Goal: Task Accomplishment & Management: Manage account settings

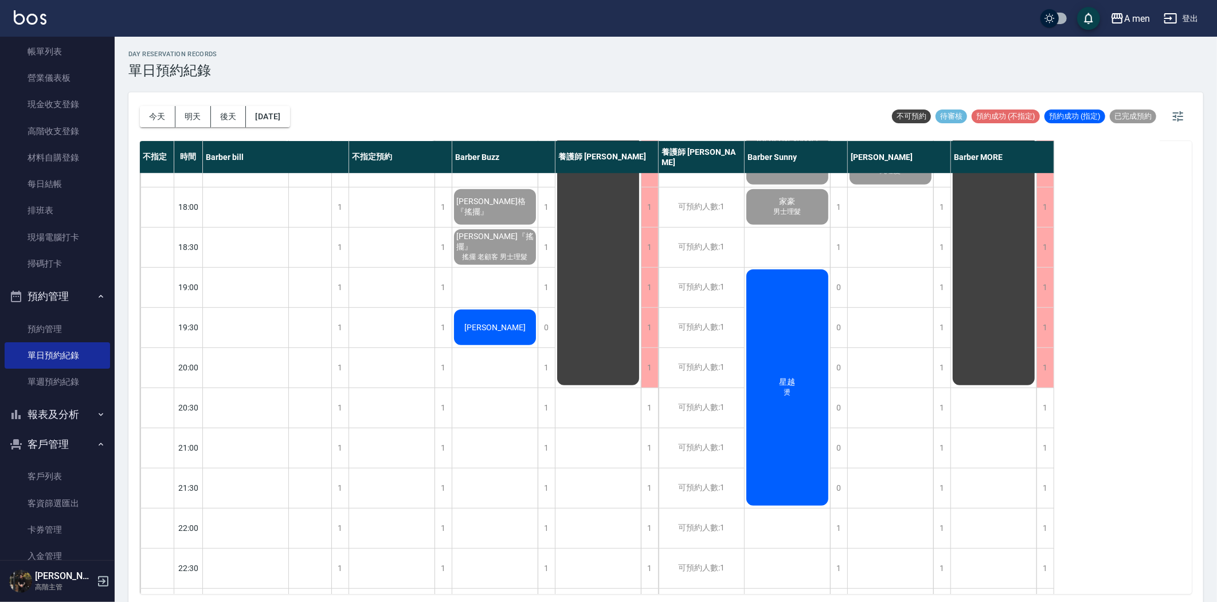
scroll to position [592, 0]
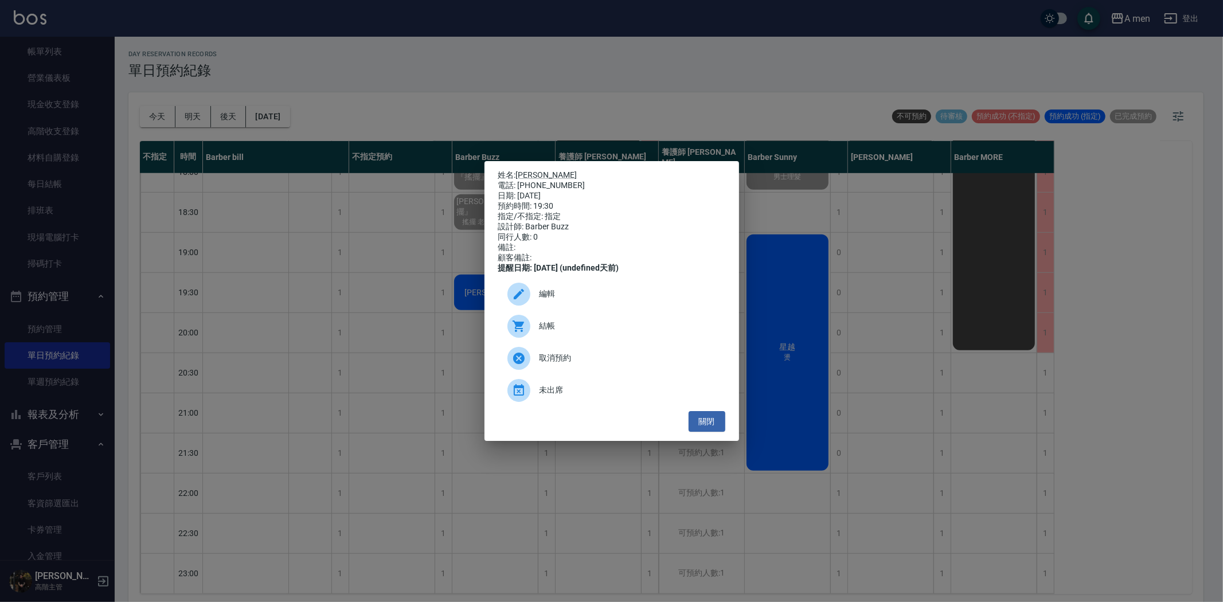
click at [549, 330] on span "結帳" at bounding box center [628, 326] width 177 height 12
click at [719, 432] on button "關閉" at bounding box center [707, 421] width 37 height 21
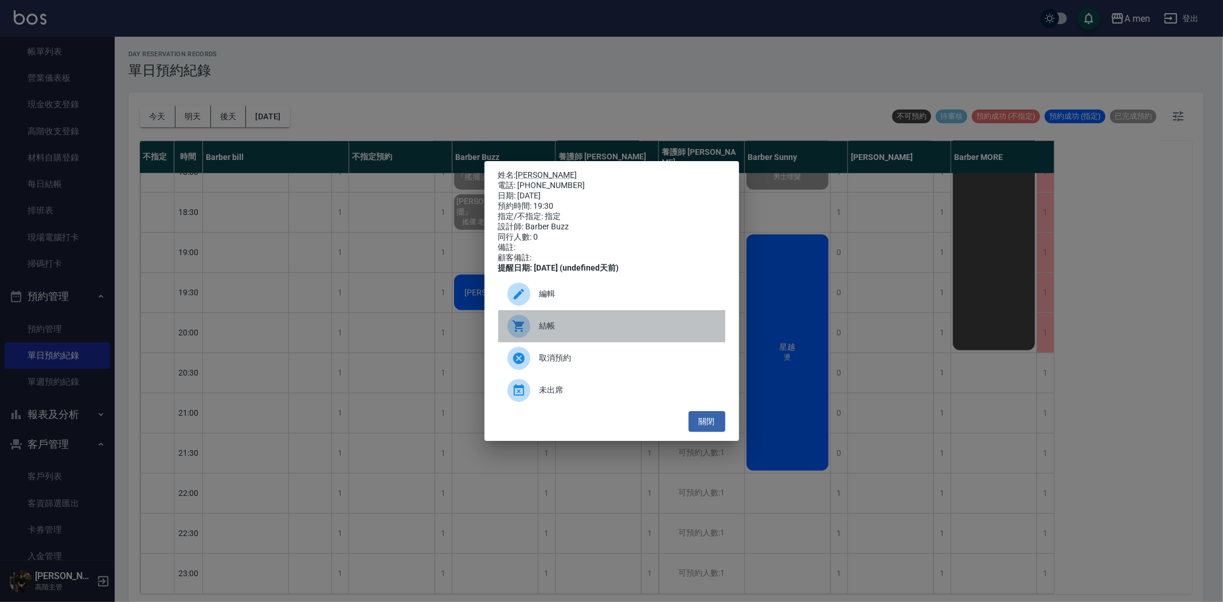
click at [546, 332] on span "結帳" at bounding box center [628, 326] width 177 height 12
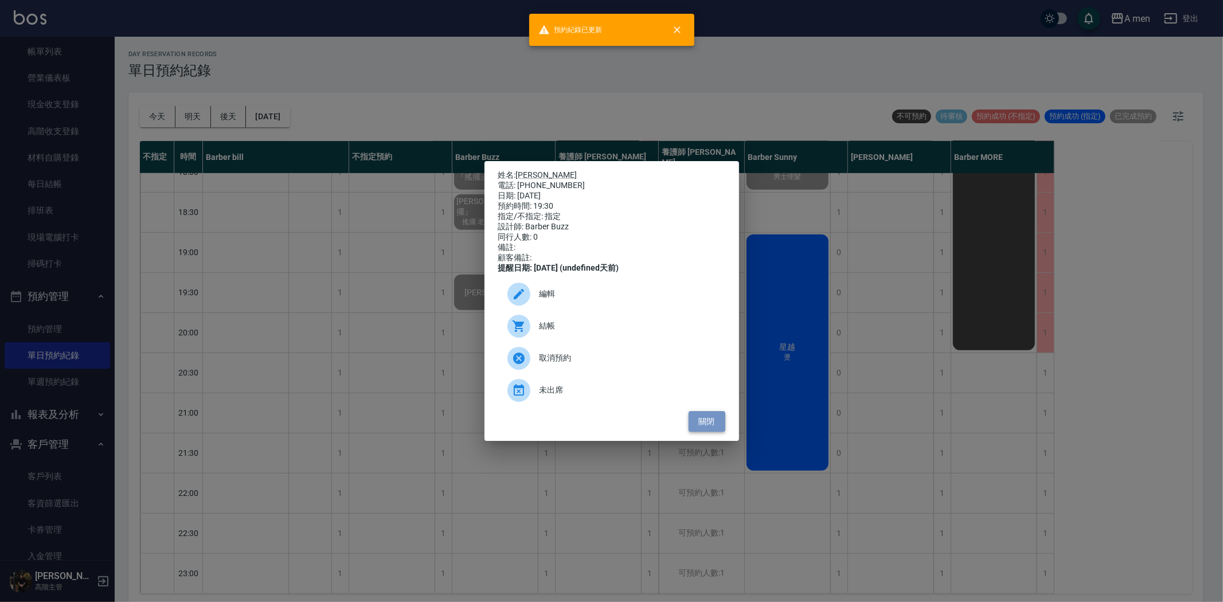
click at [707, 427] on button "關閉" at bounding box center [707, 421] width 37 height 21
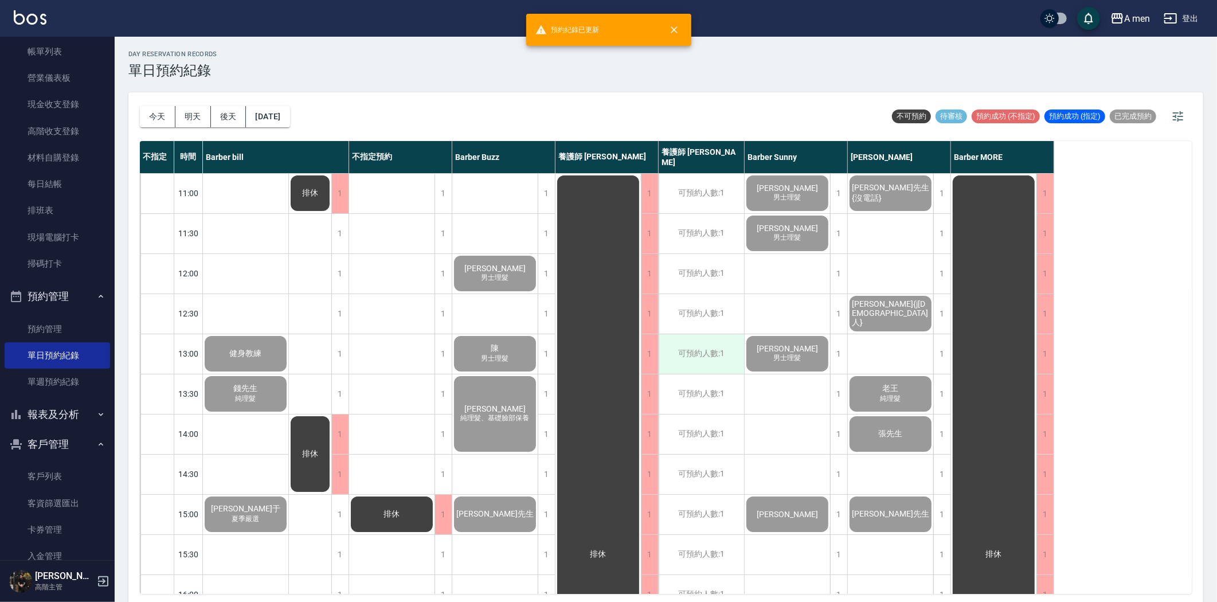
scroll to position [191, 0]
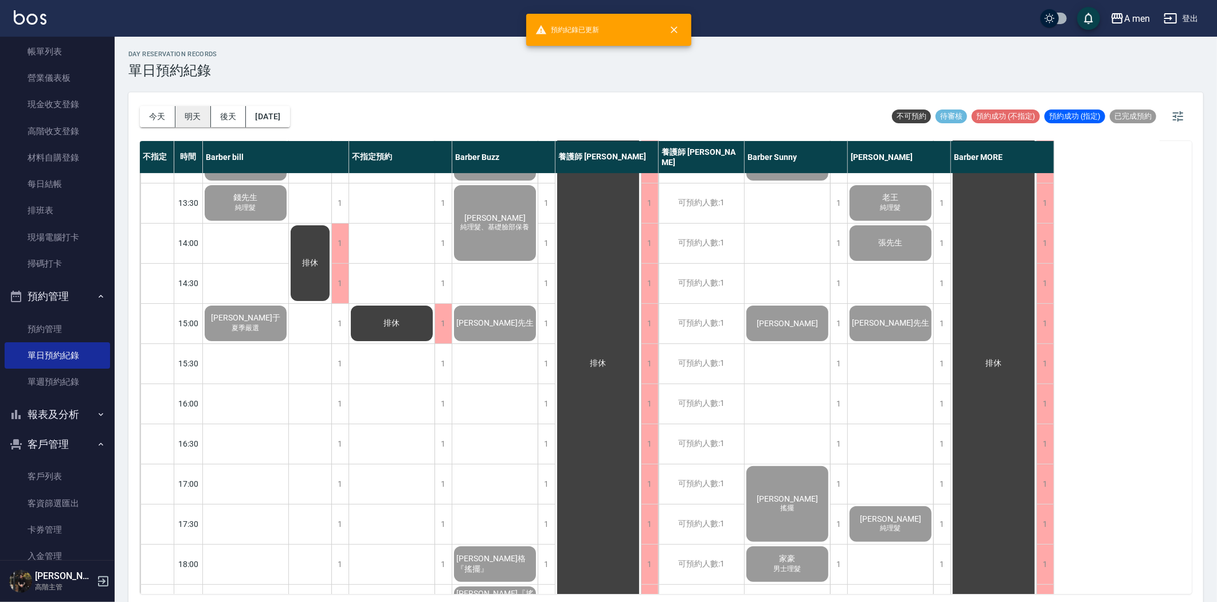
click at [184, 116] on button "明天" at bounding box center [193, 116] width 36 height 21
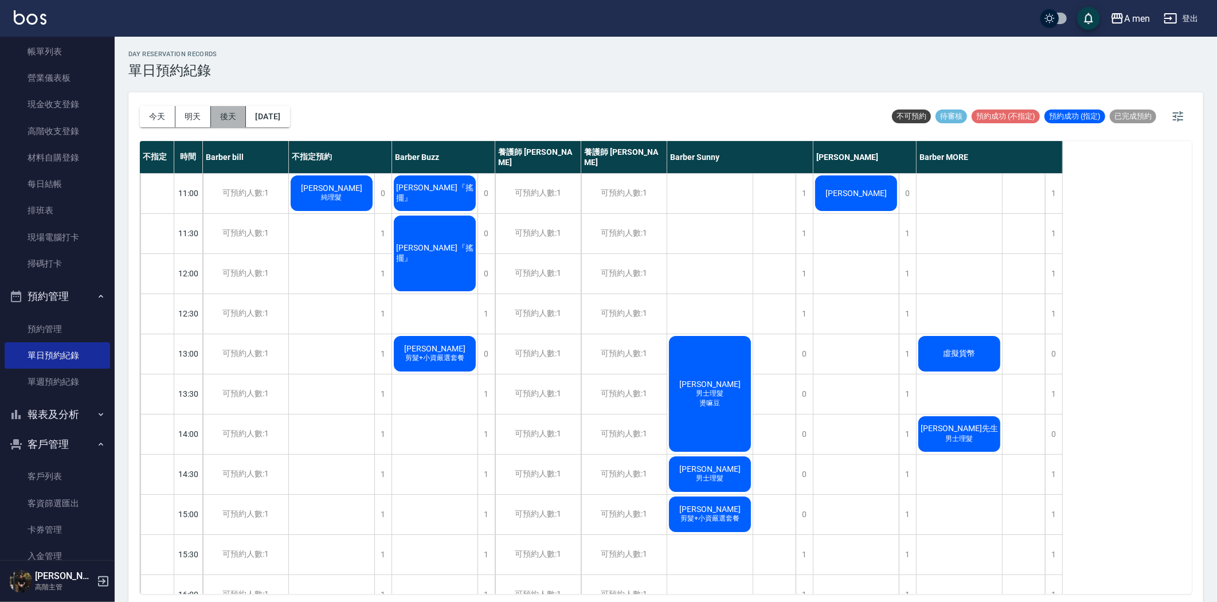
click at [230, 123] on button "後天" at bounding box center [229, 116] width 36 height 21
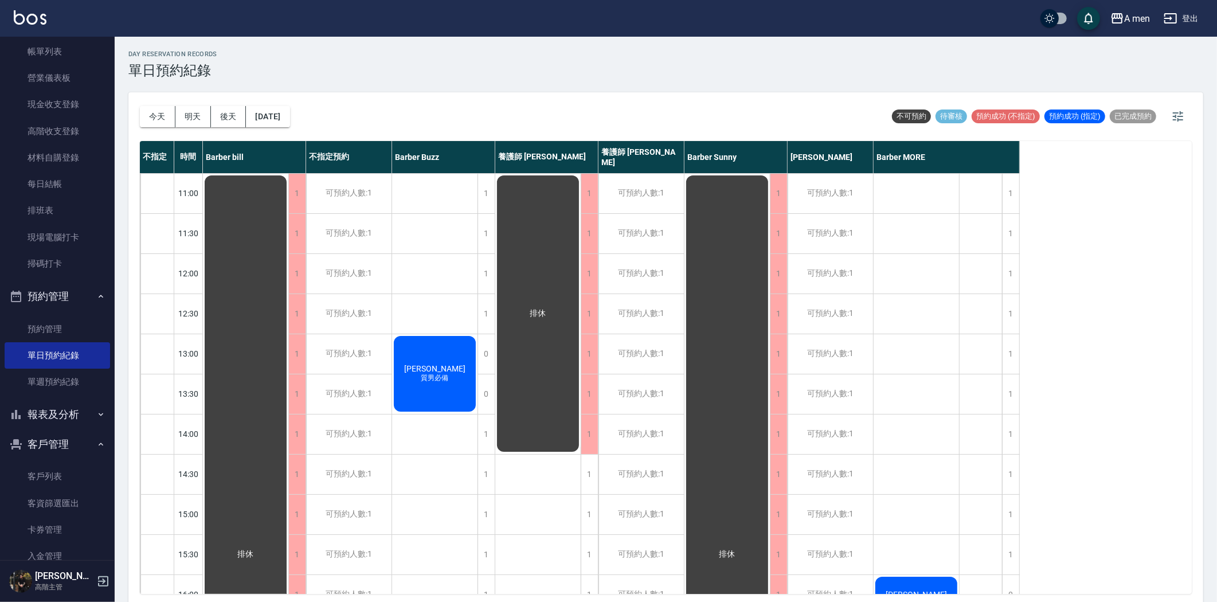
click at [151, 114] on button "今天" at bounding box center [158, 116] width 36 height 21
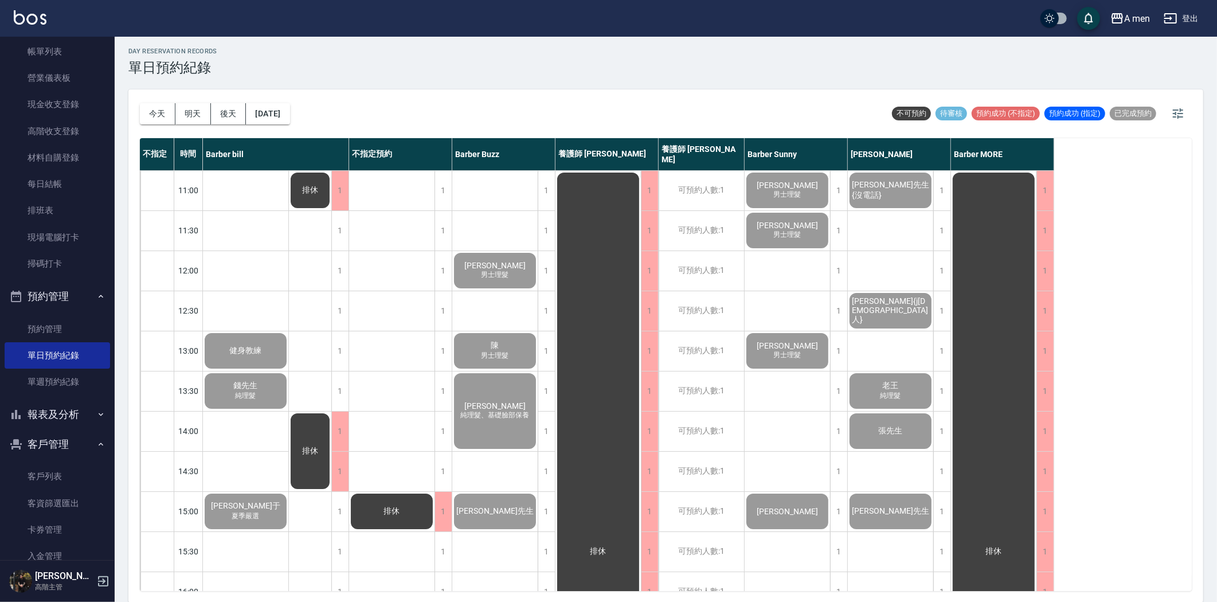
click at [191, 115] on button "明天" at bounding box center [193, 113] width 36 height 21
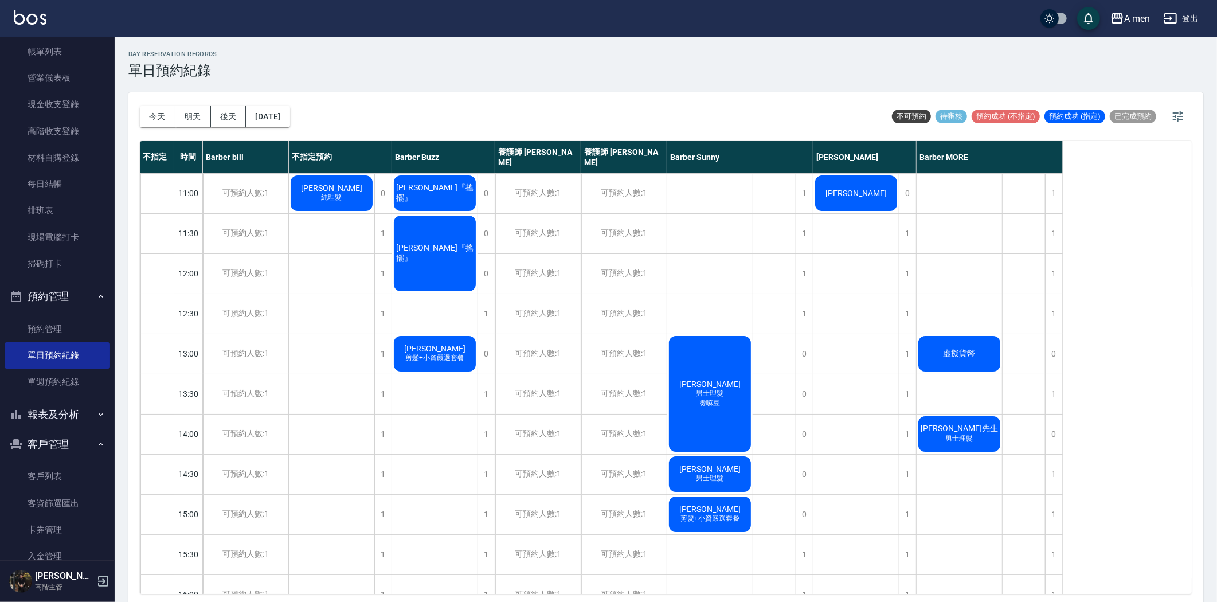
click at [353, 188] on div "石峻瑋 純理髮" at bounding box center [331, 193] width 85 height 39
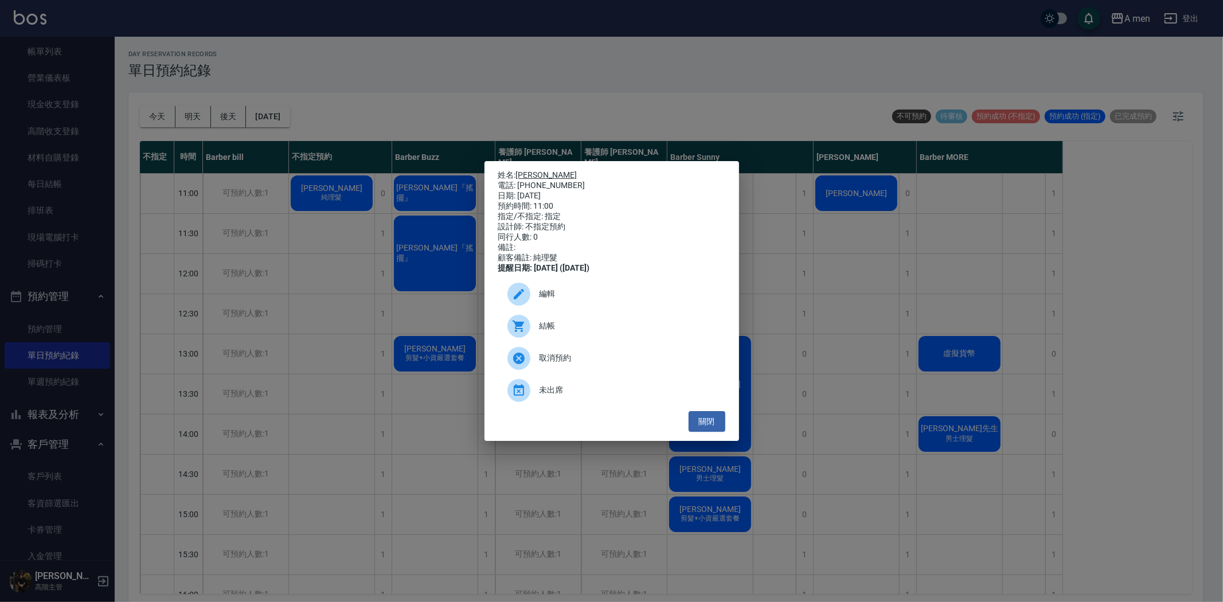
click at [524, 170] on link "石峻瑋" at bounding box center [546, 174] width 61 height 9
click at [721, 432] on button "關閉" at bounding box center [707, 421] width 37 height 21
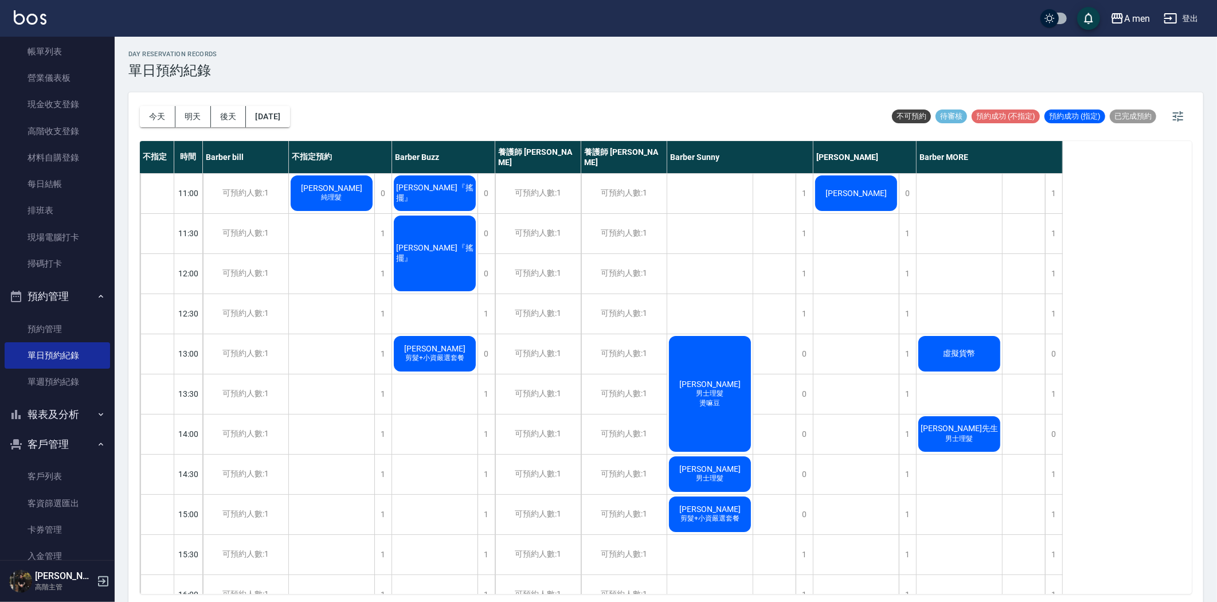
click at [350, 192] on div "石峻瑋 純理髮" at bounding box center [331, 193] width 85 height 39
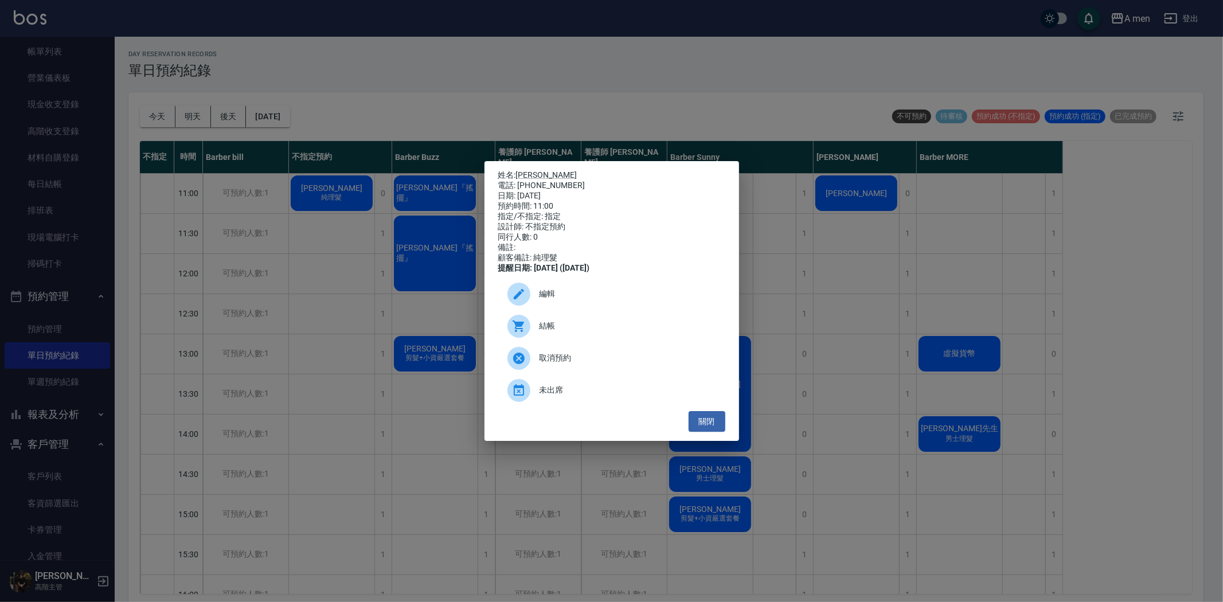
click at [549, 300] on span "編輯" at bounding box center [628, 294] width 177 height 12
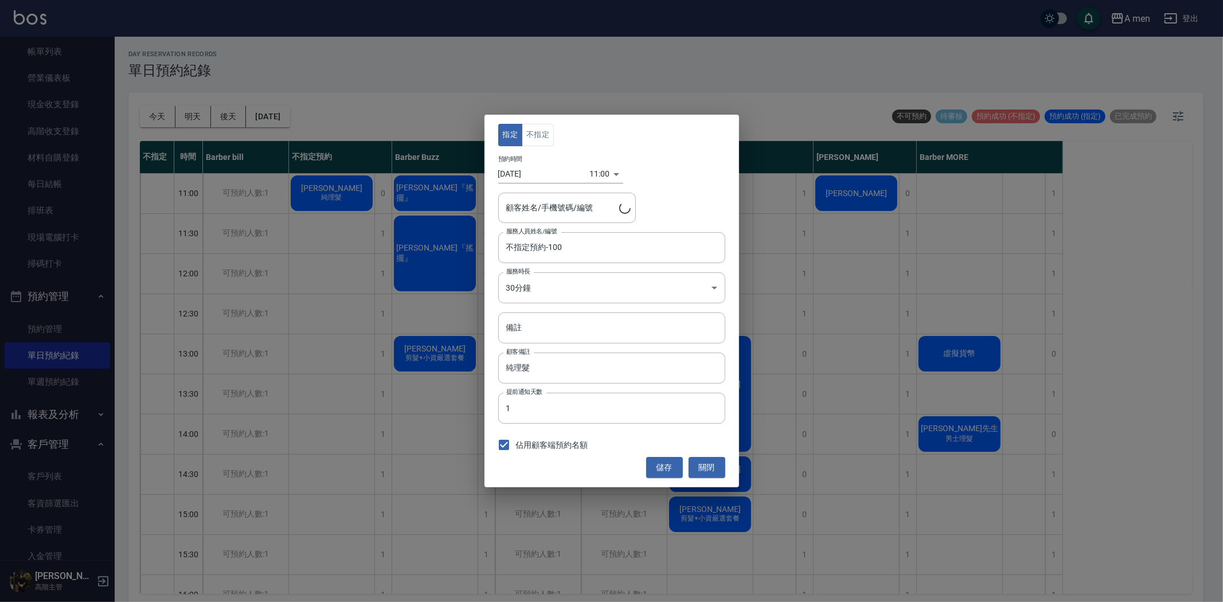
type input "石峻瑋/0921287611"
click at [552, 144] on button "不指定" at bounding box center [538, 135] width 32 height 22
click at [555, 258] on div "不指定預約-100 服務人員姓名/編號" at bounding box center [611, 247] width 227 height 30
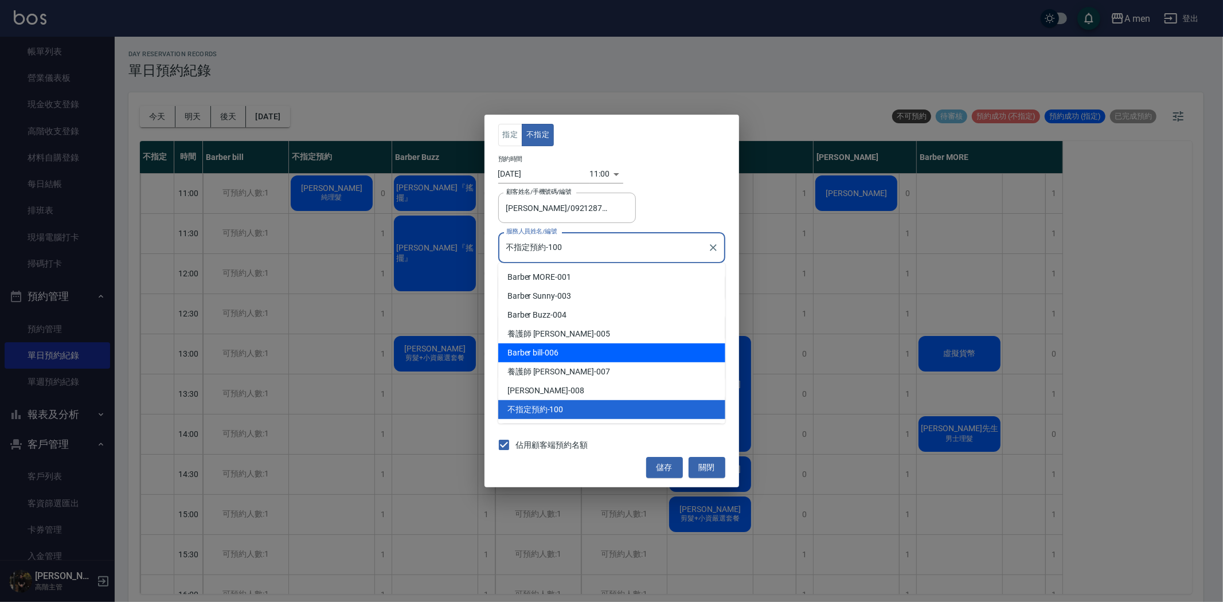
click at [576, 357] on div "Barber bill -006" at bounding box center [611, 353] width 227 height 19
type input "Barber bill-006"
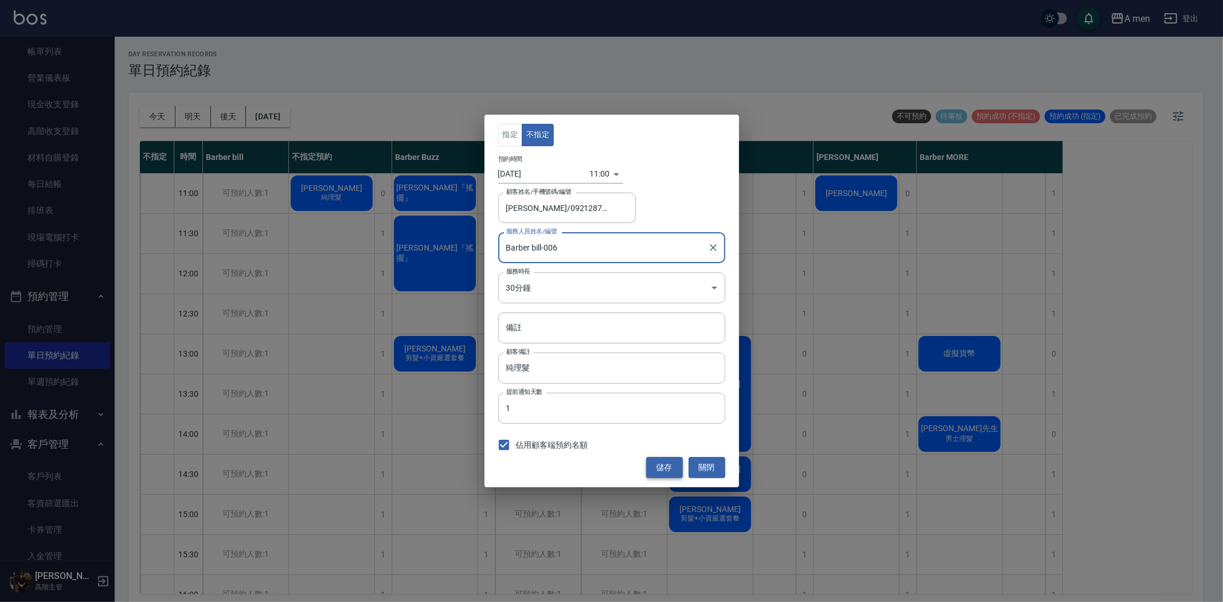
click at [668, 469] on button "儲存" at bounding box center [664, 467] width 37 height 21
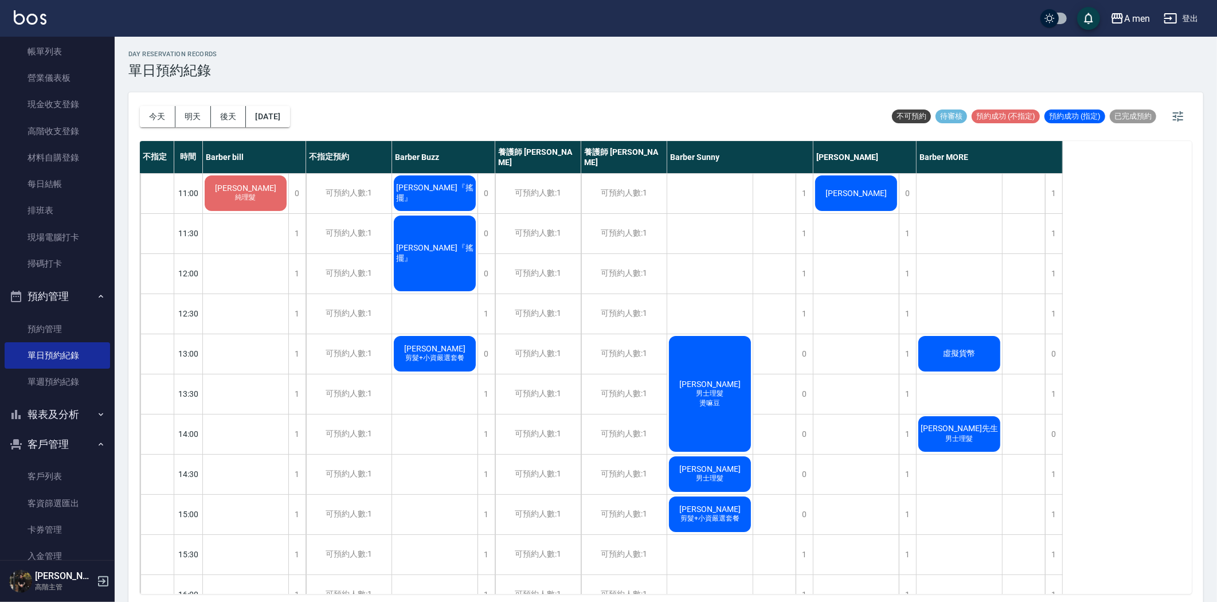
click at [288, 213] on div "吳鴻靈 剪髮+小資嚴選套餐" at bounding box center [245, 193] width 85 height 39
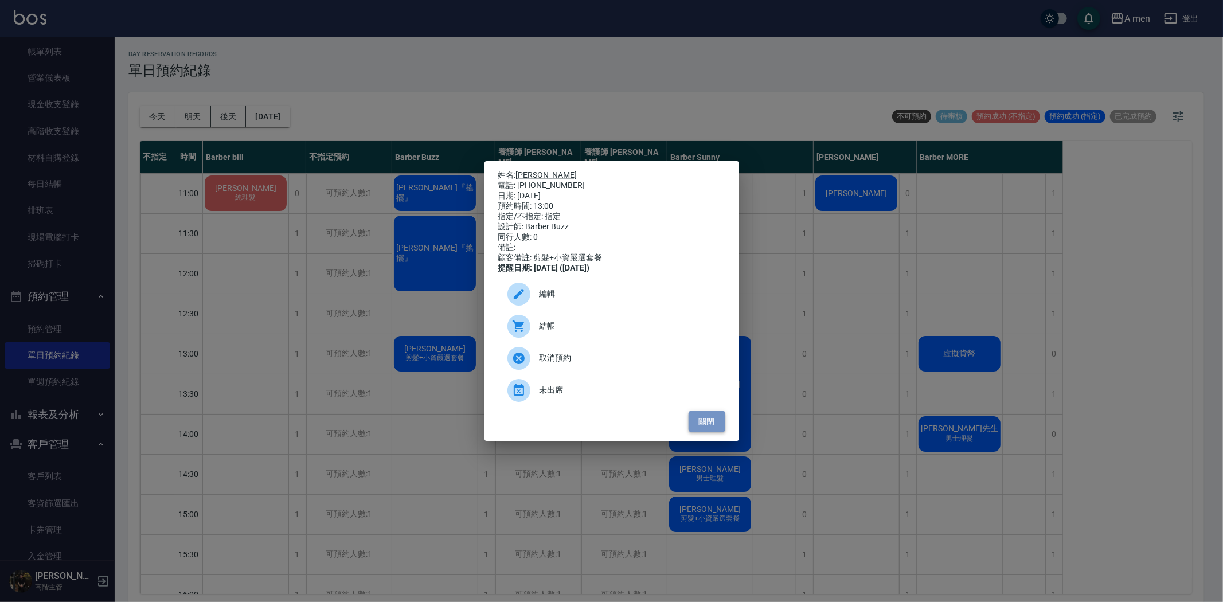
click at [714, 432] on button "關閉" at bounding box center [707, 421] width 37 height 21
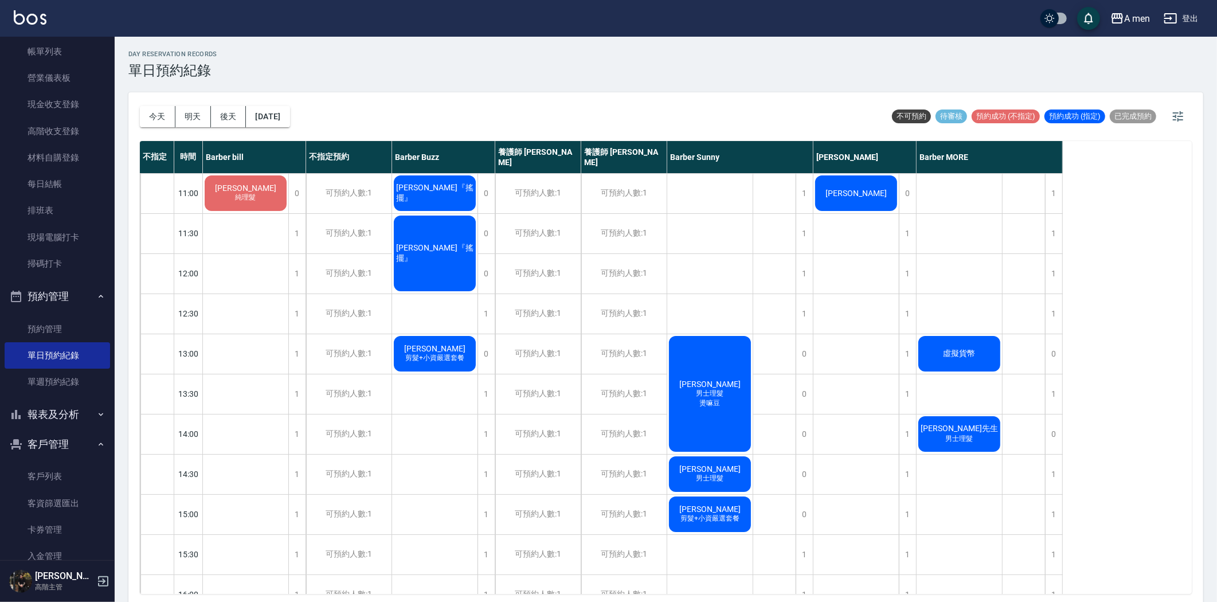
click at [259, 202] on span "剪髮+小資嚴選套餐" at bounding box center [245, 198] width 25 height 10
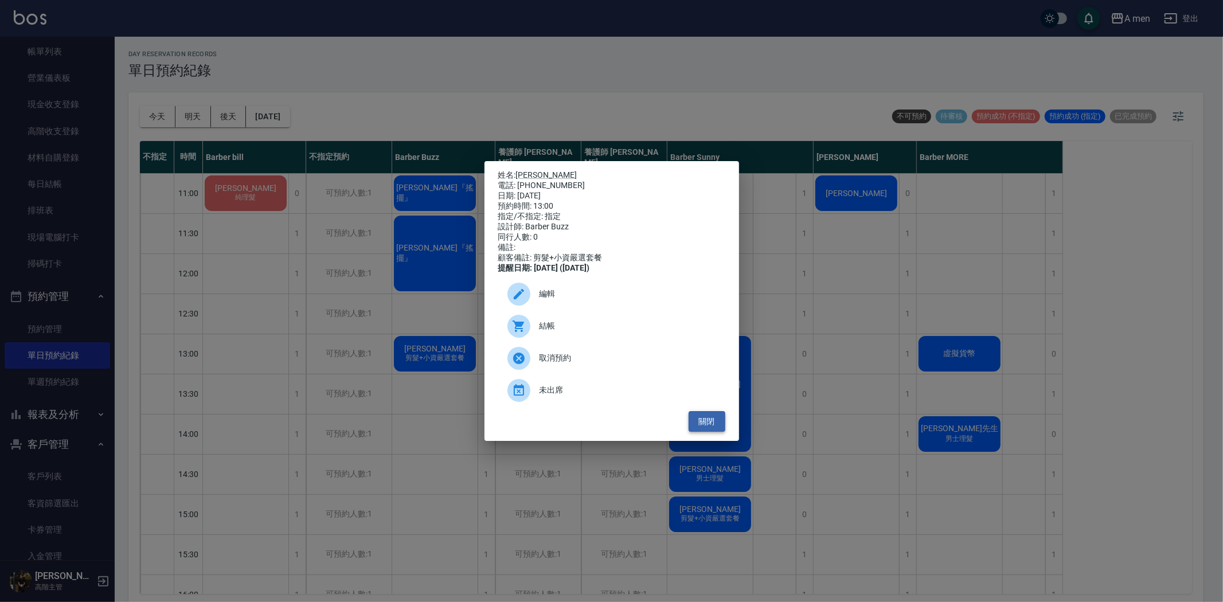
click at [710, 431] on button "關閉" at bounding box center [707, 421] width 37 height 21
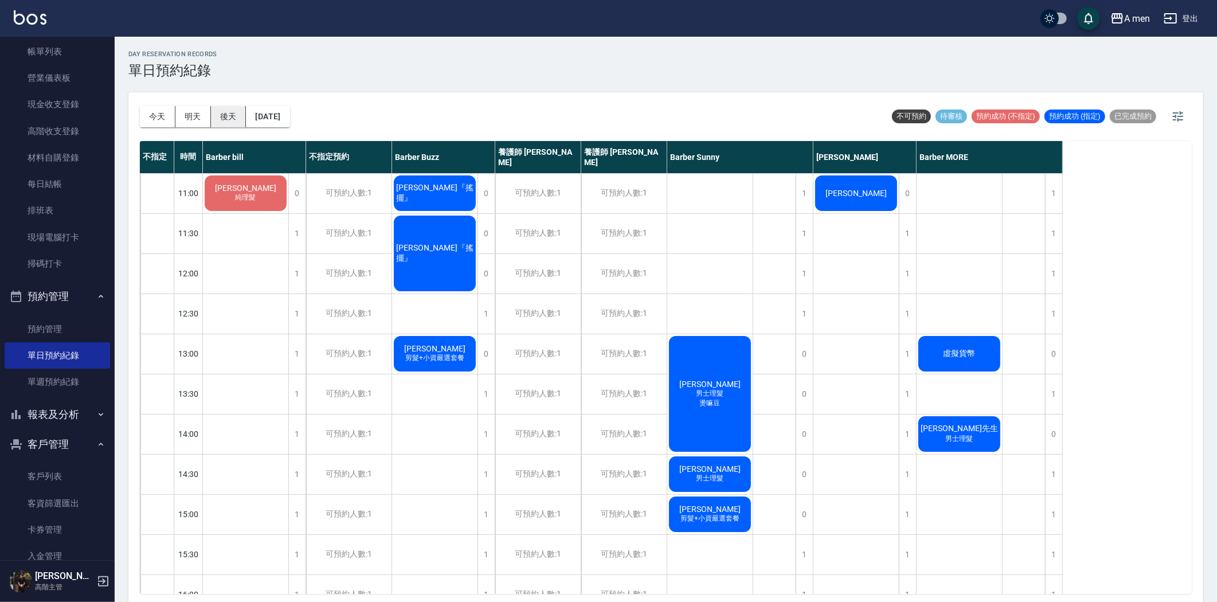
click at [237, 122] on button "後天" at bounding box center [229, 116] width 36 height 21
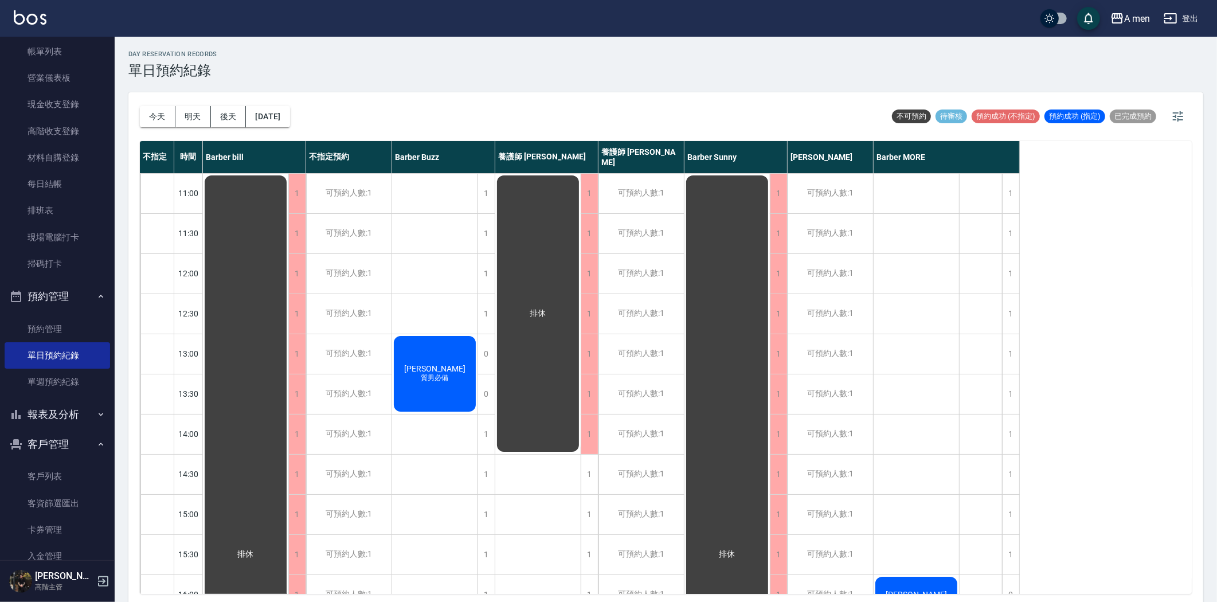
click at [288, 369] on div "林孟衍 質男必備" at bounding box center [245, 555] width 85 height 762
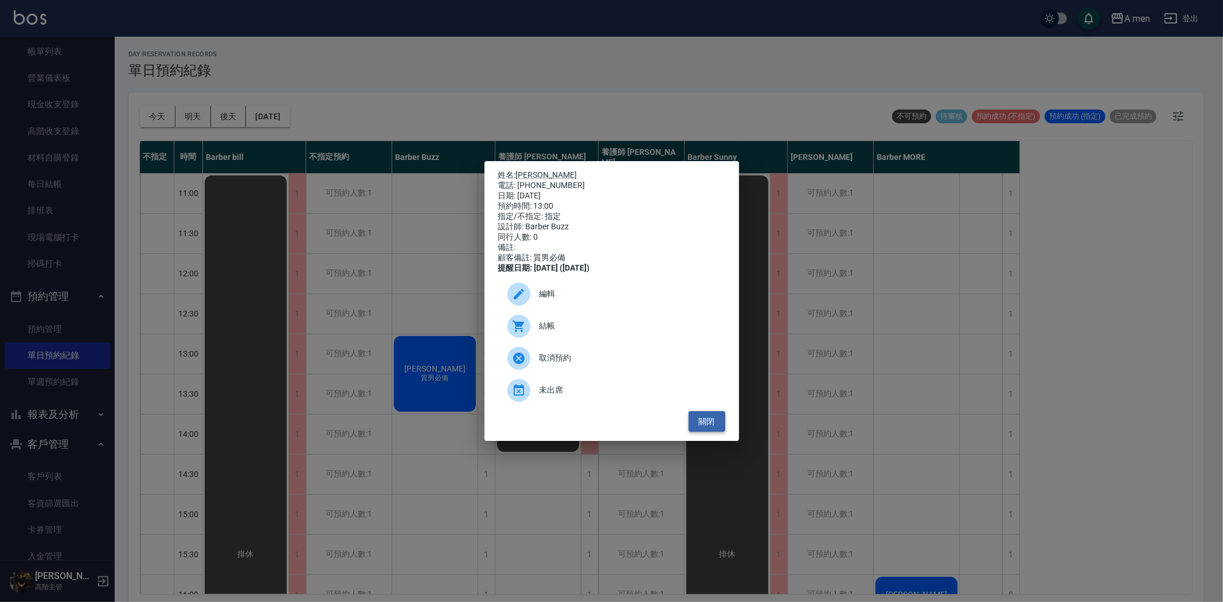
click at [712, 427] on button "關閉" at bounding box center [707, 421] width 37 height 21
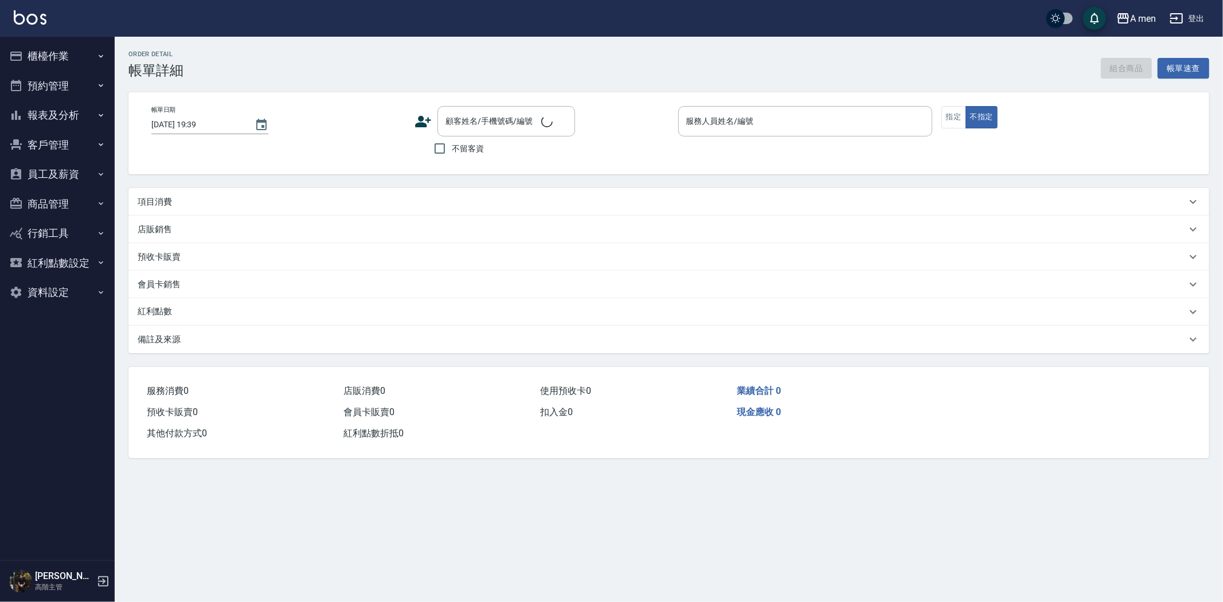
type input "2025/08/12 19:30"
type input "Barber Buzz-004"
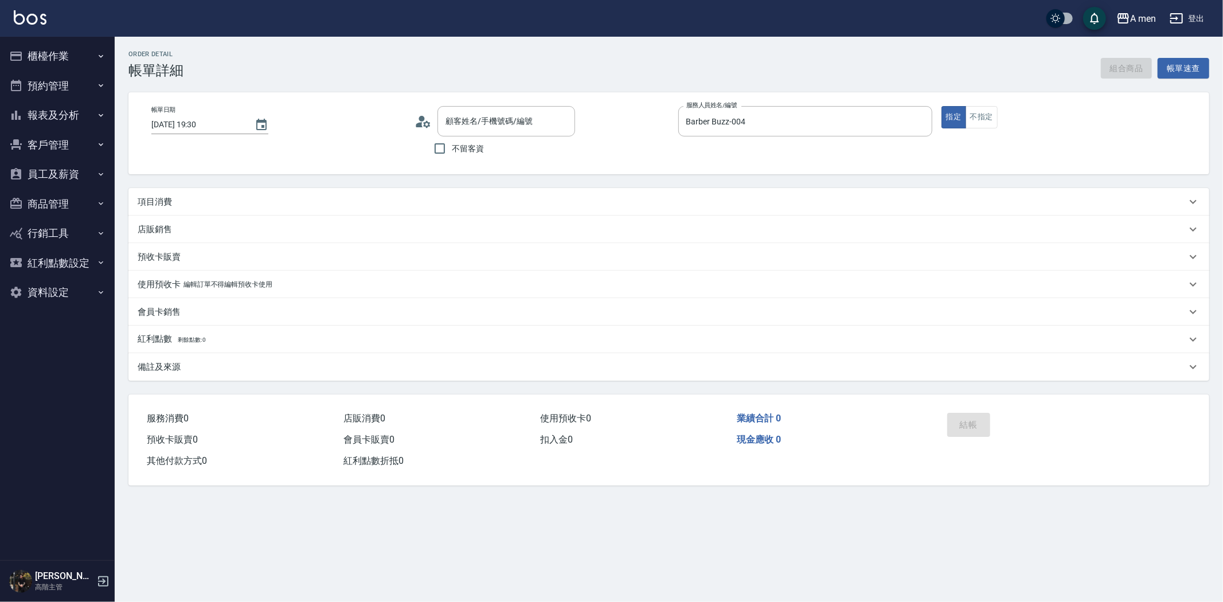
type input "劉顧問/0937008640/null"
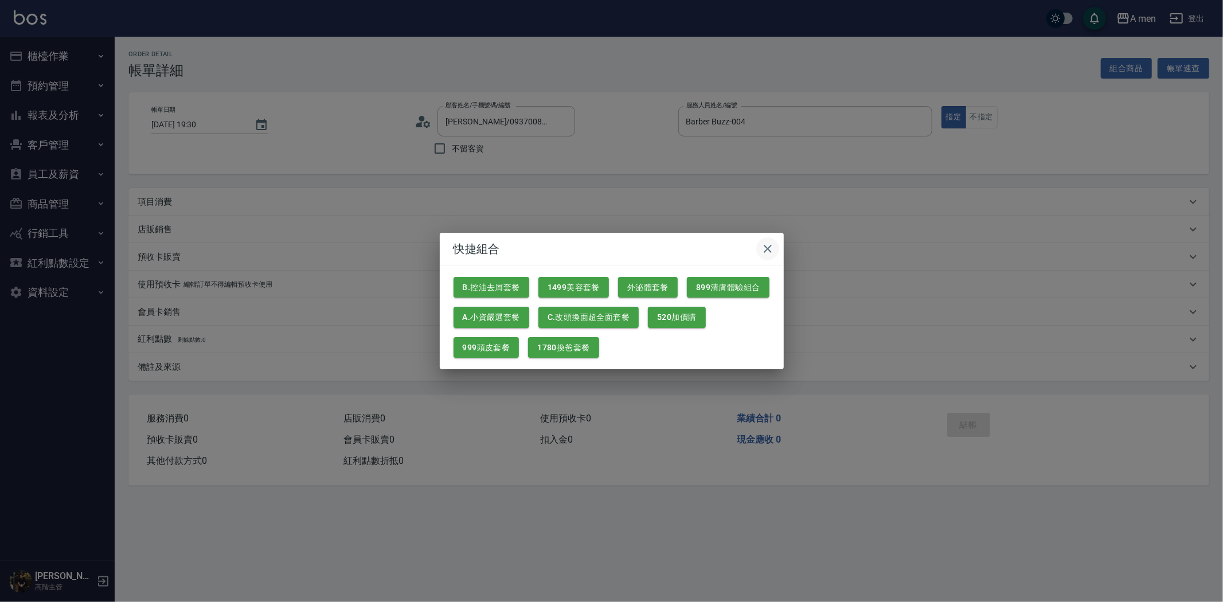
click at [774, 247] on icon "button" at bounding box center [768, 249] width 14 height 14
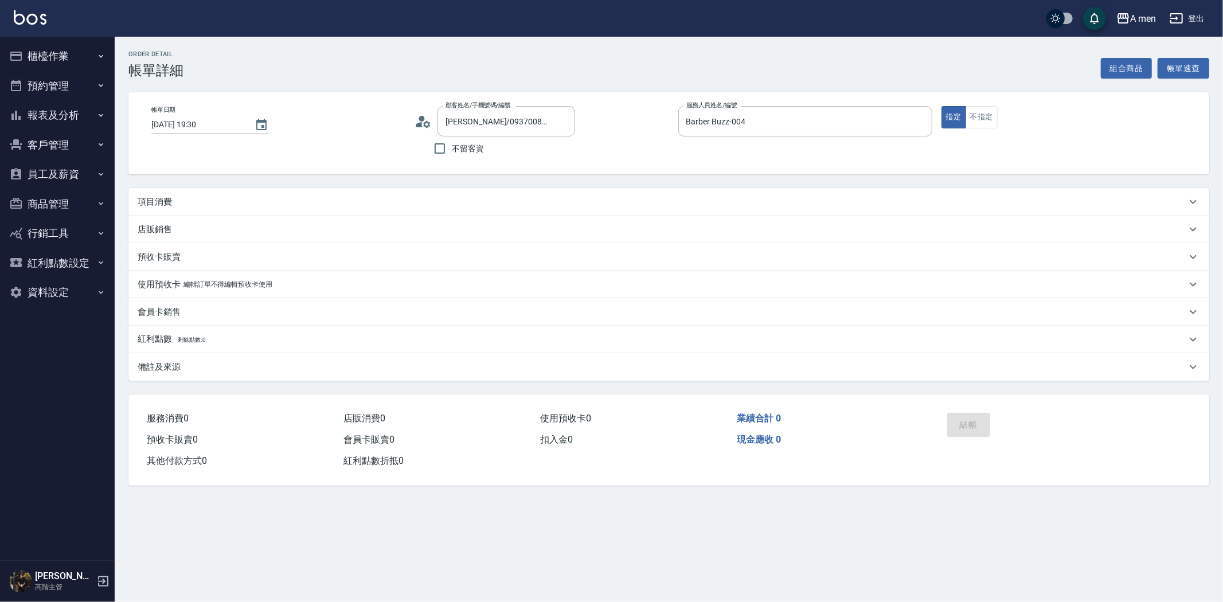
click at [266, 206] on div "項目消費" at bounding box center [662, 202] width 1049 height 12
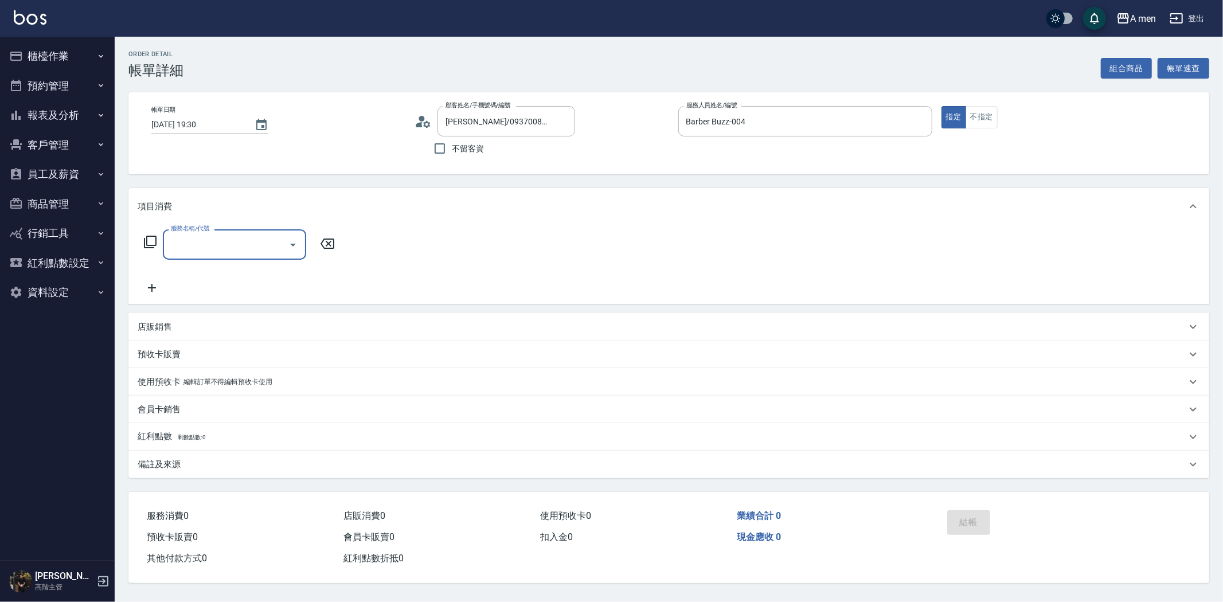
click at [214, 237] on input "服務名稱/代號" at bounding box center [226, 245] width 116 height 20
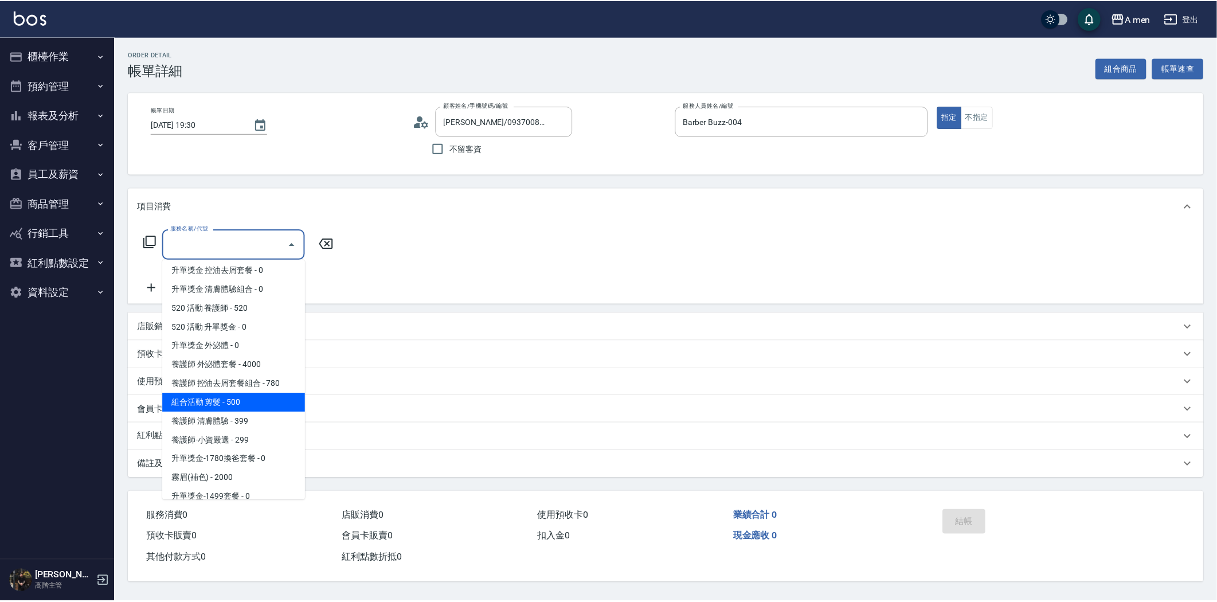
scroll to position [255, 0]
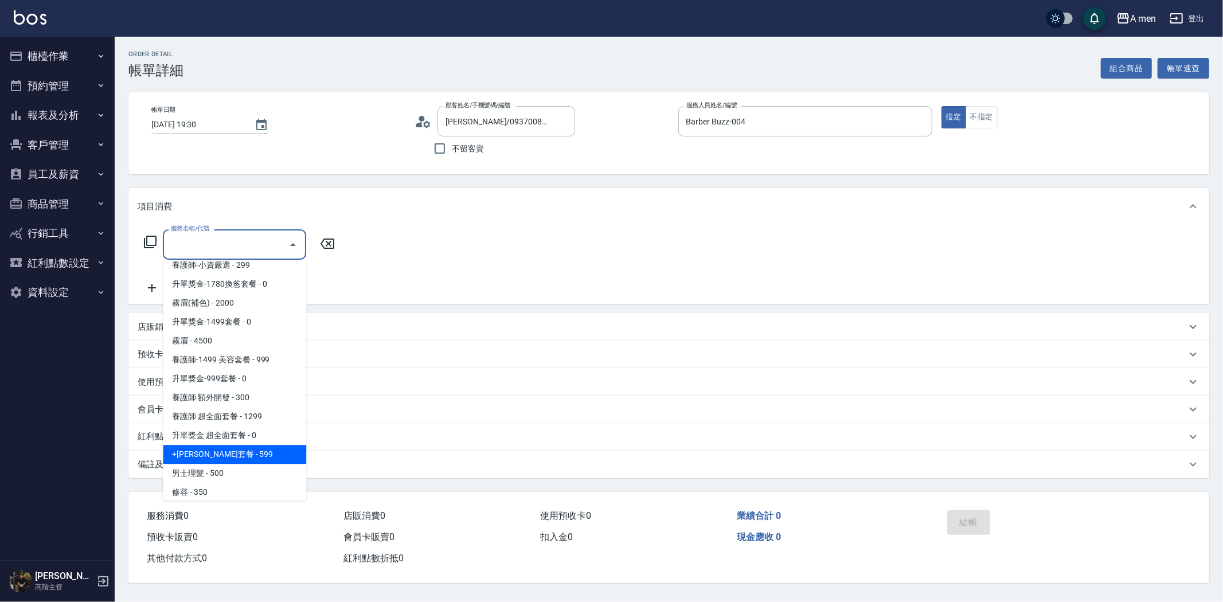
drag, startPoint x: 226, startPoint y: 469, endPoint x: 243, endPoint y: 447, distance: 27.0
click at [226, 468] on span "男士理髮 - 500" at bounding box center [234, 473] width 143 height 19
type input "男士理髮(A01)"
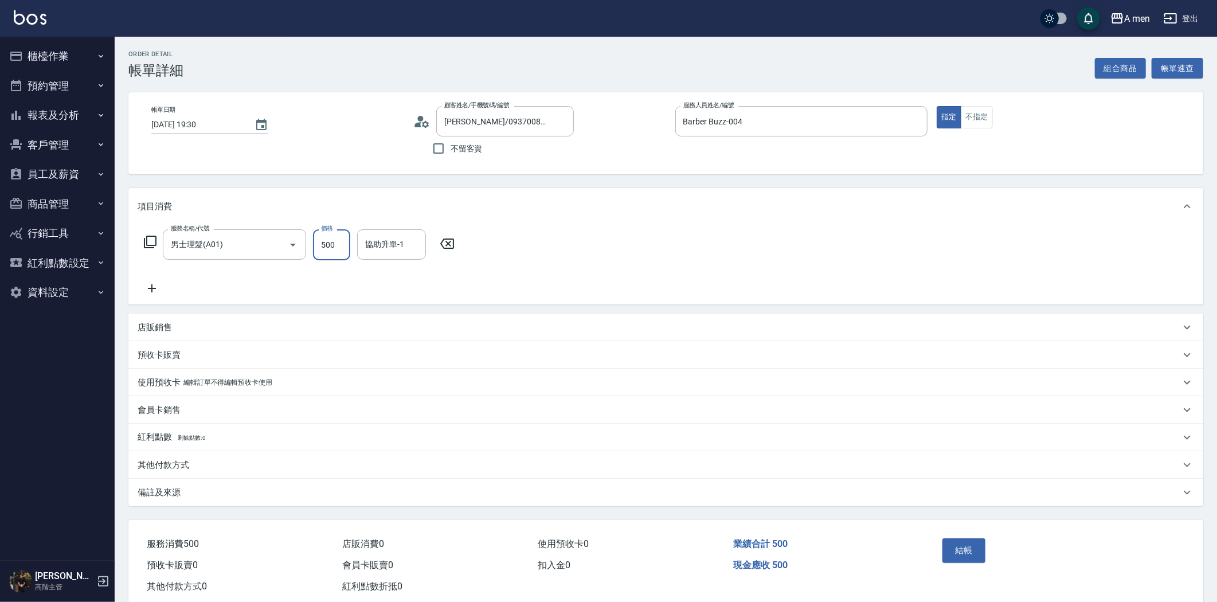
click at [339, 248] on input "500" at bounding box center [331, 244] width 37 height 31
type input "700"
click at [973, 545] on button "結帳" at bounding box center [964, 550] width 43 height 24
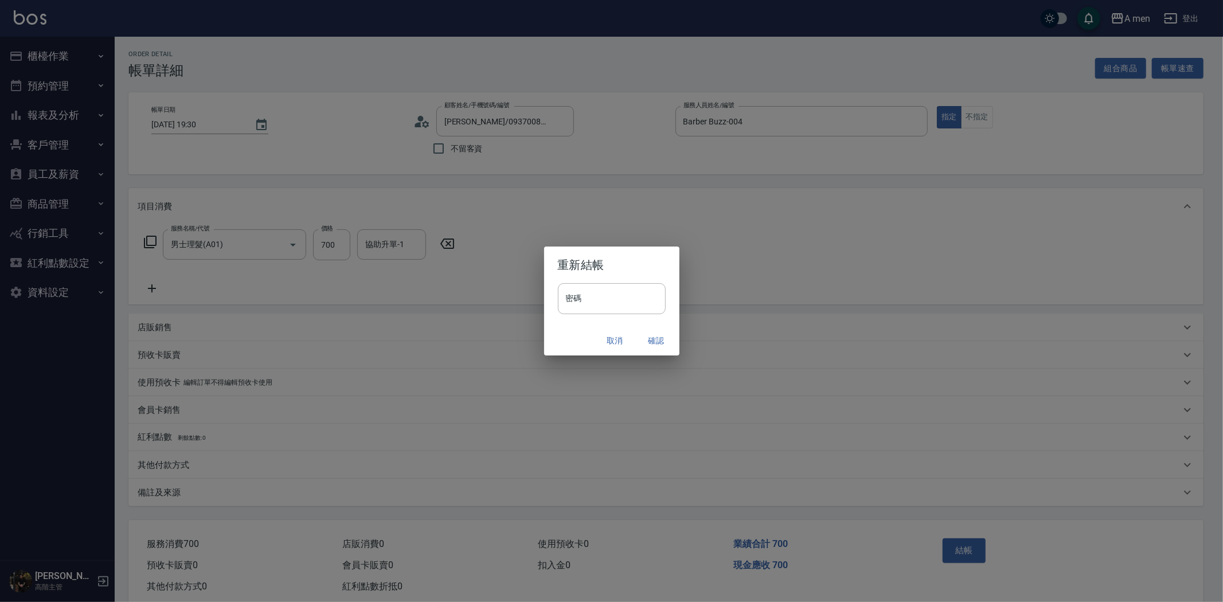
click at [650, 338] on button "確認" at bounding box center [656, 340] width 37 height 21
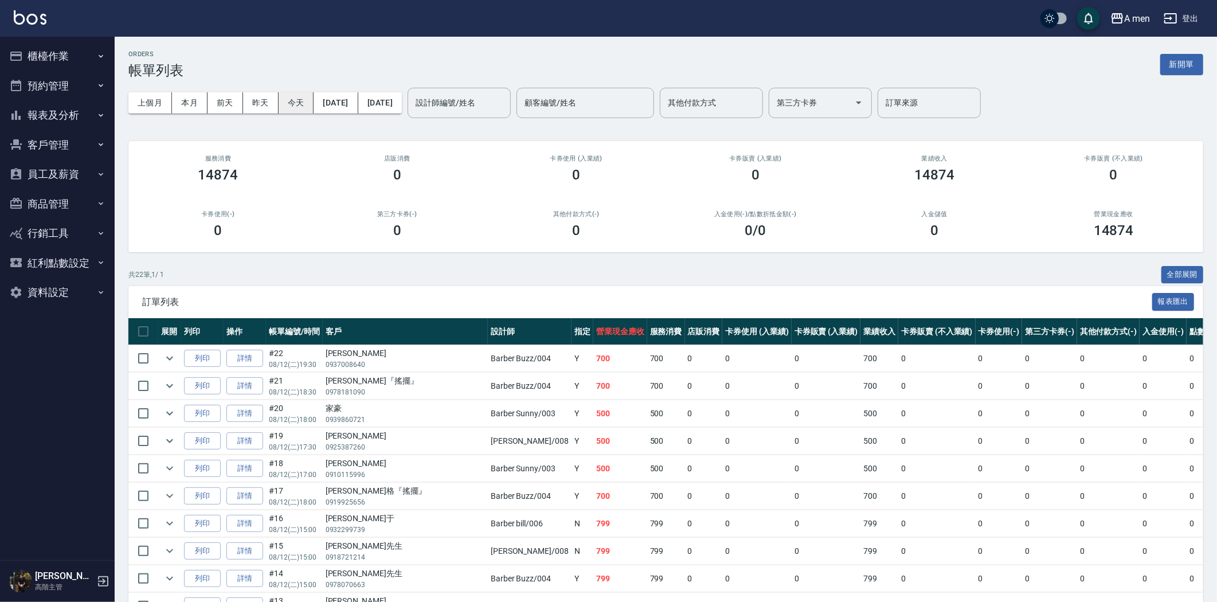
click at [295, 97] on button "今天" at bounding box center [297, 102] width 36 height 21
click at [262, 104] on button "昨天" at bounding box center [261, 102] width 36 height 21
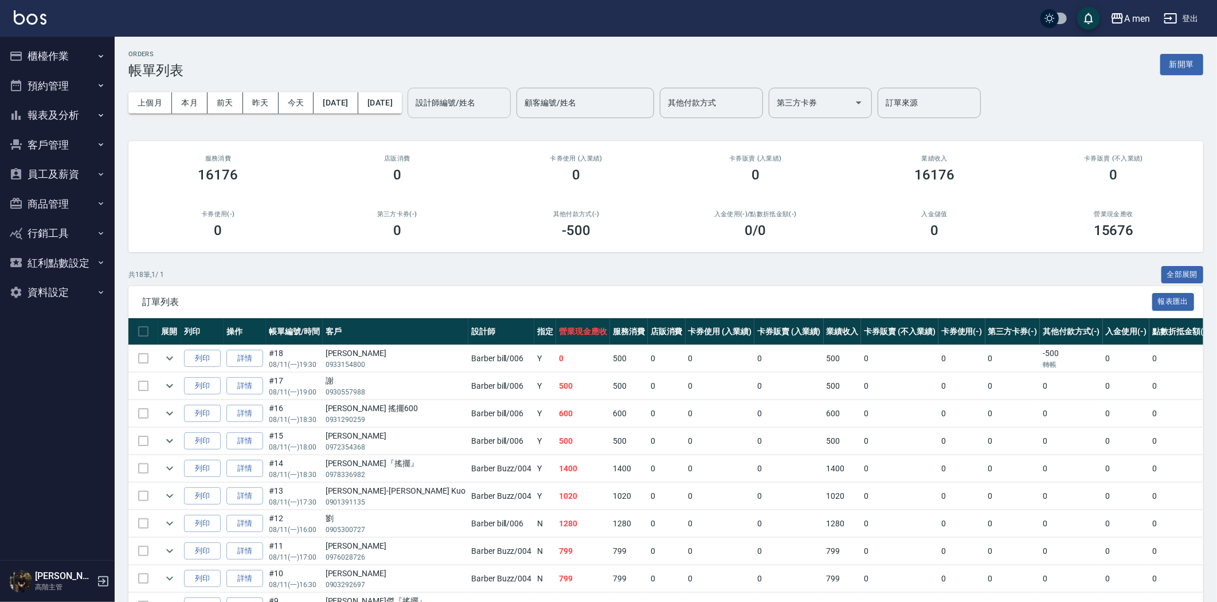
click at [475, 103] on input "設計師編號/姓名" at bounding box center [459, 103] width 93 height 20
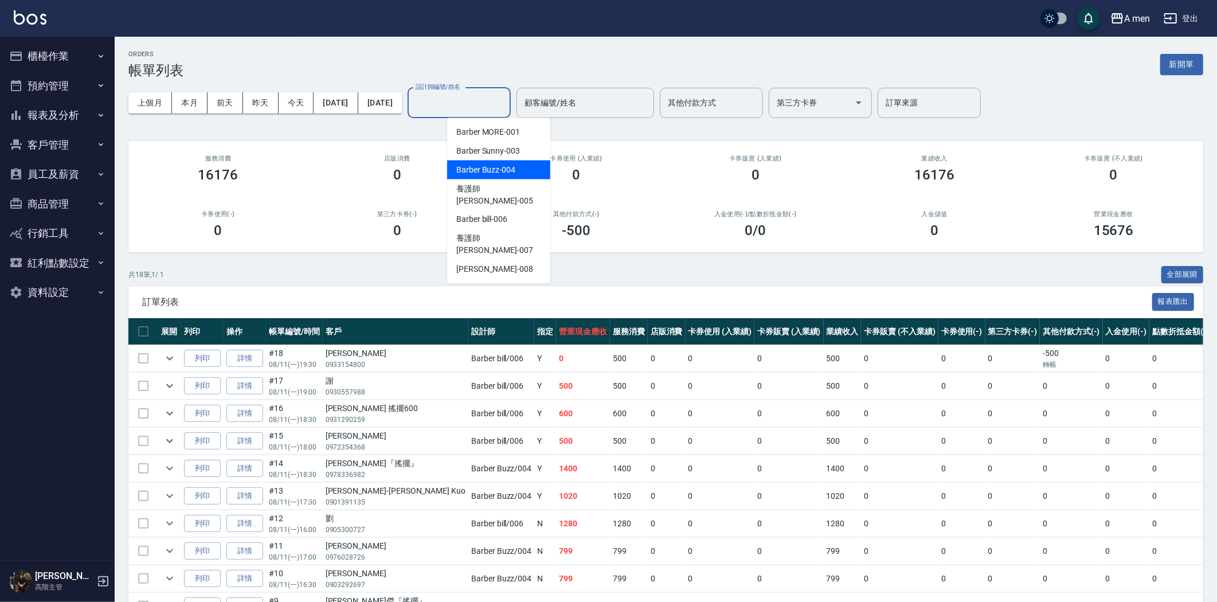
click at [502, 164] on span "Barber Buzz -004" at bounding box center [485, 170] width 59 height 12
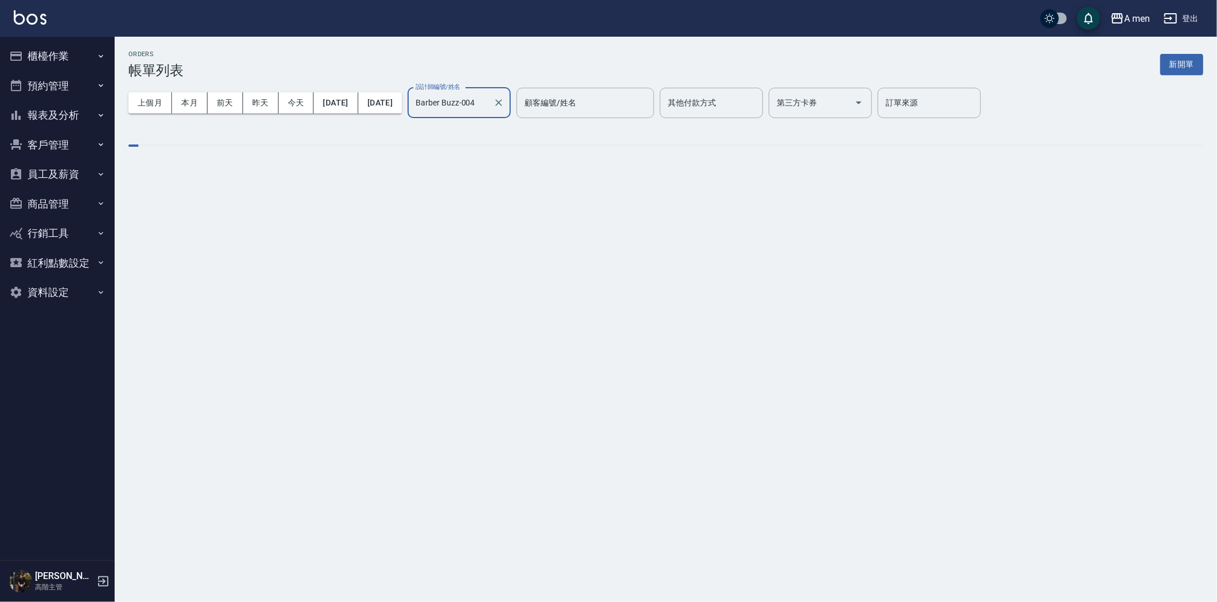
type input "Barber Buzz-004"
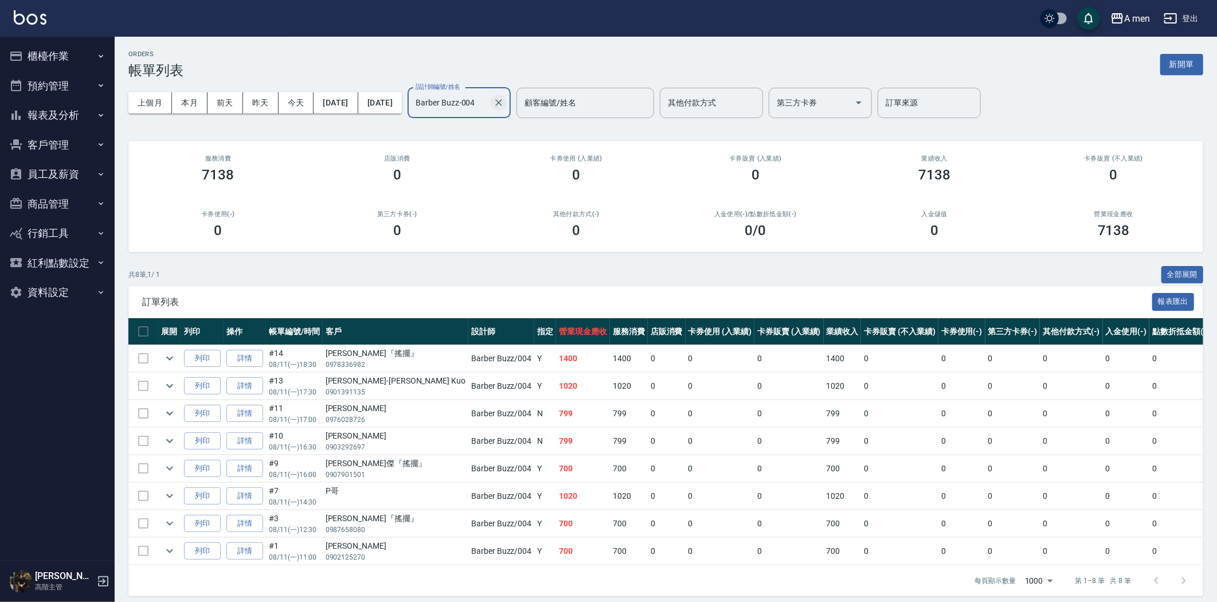
click at [505, 102] on icon "Clear" at bounding box center [498, 102] width 11 height 11
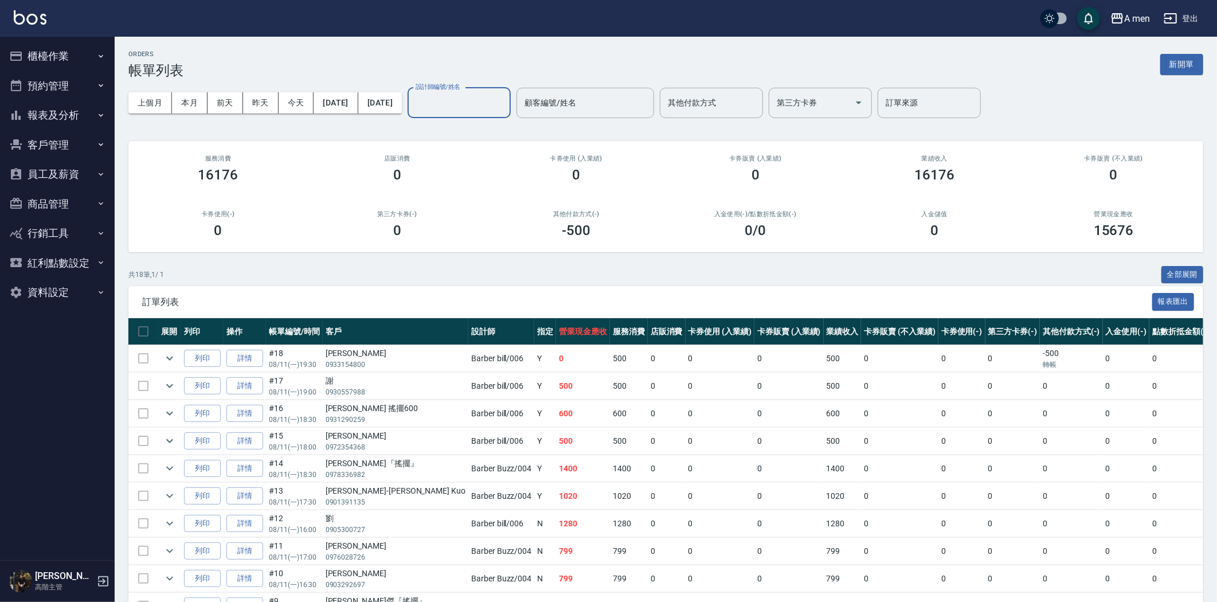
click at [503, 103] on input "設計師編號/姓名" at bounding box center [459, 103] width 93 height 20
click at [508, 212] on div "Barber bill -006" at bounding box center [498, 219] width 103 height 19
type input "Barber bill-006"
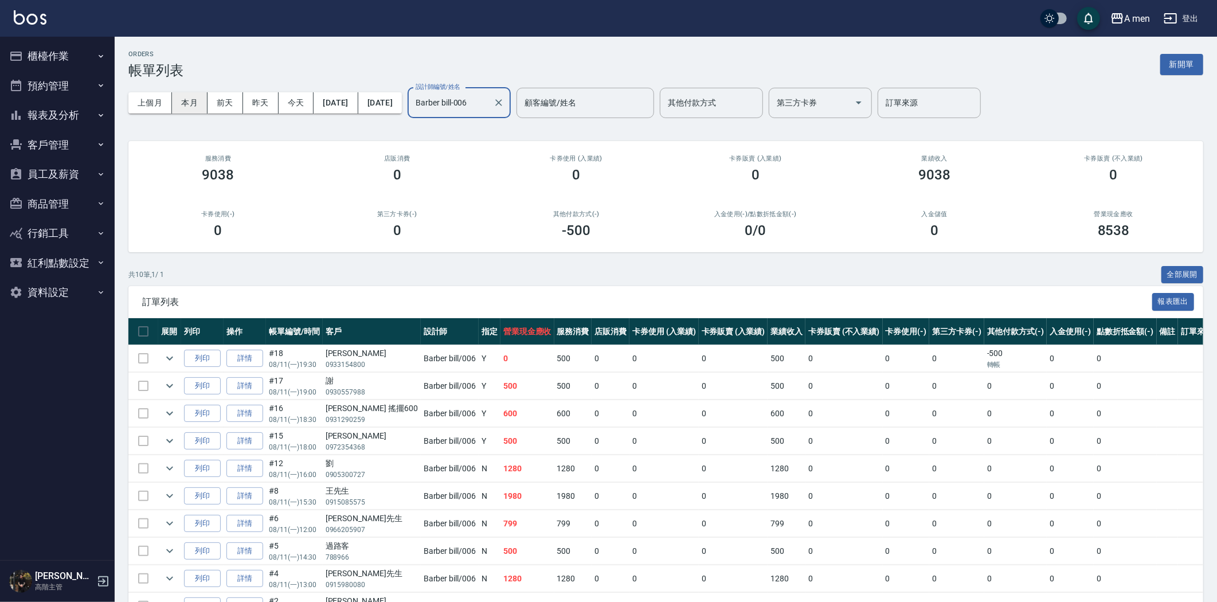
click at [194, 106] on button "本月" at bounding box center [190, 102] width 36 height 21
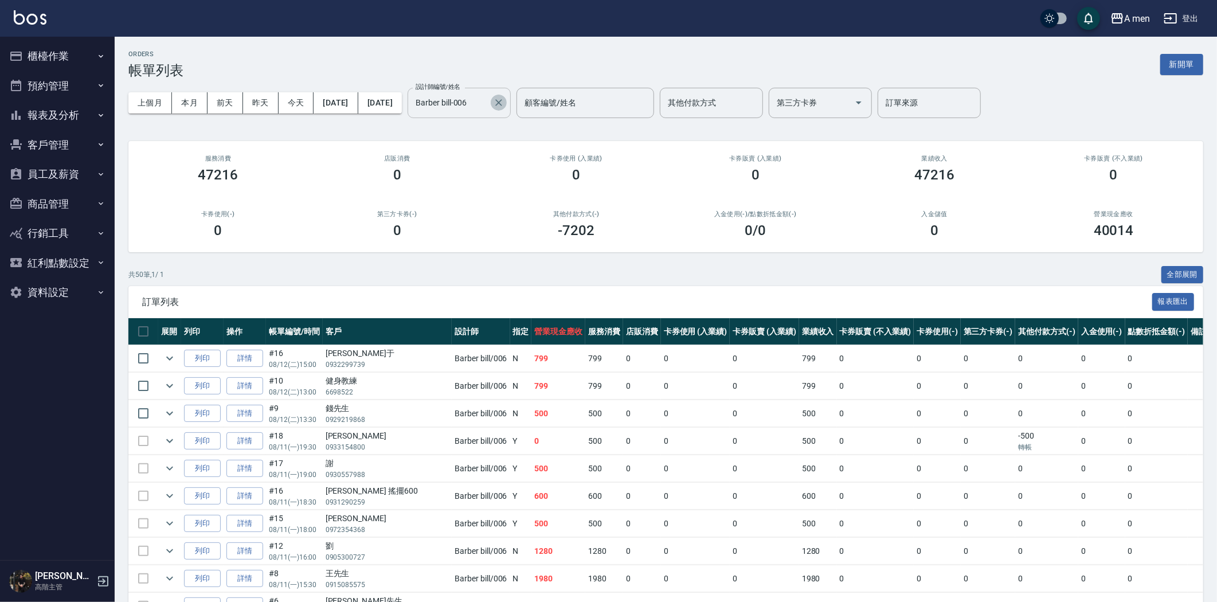
click at [505, 101] on icon "Clear" at bounding box center [498, 102] width 11 height 11
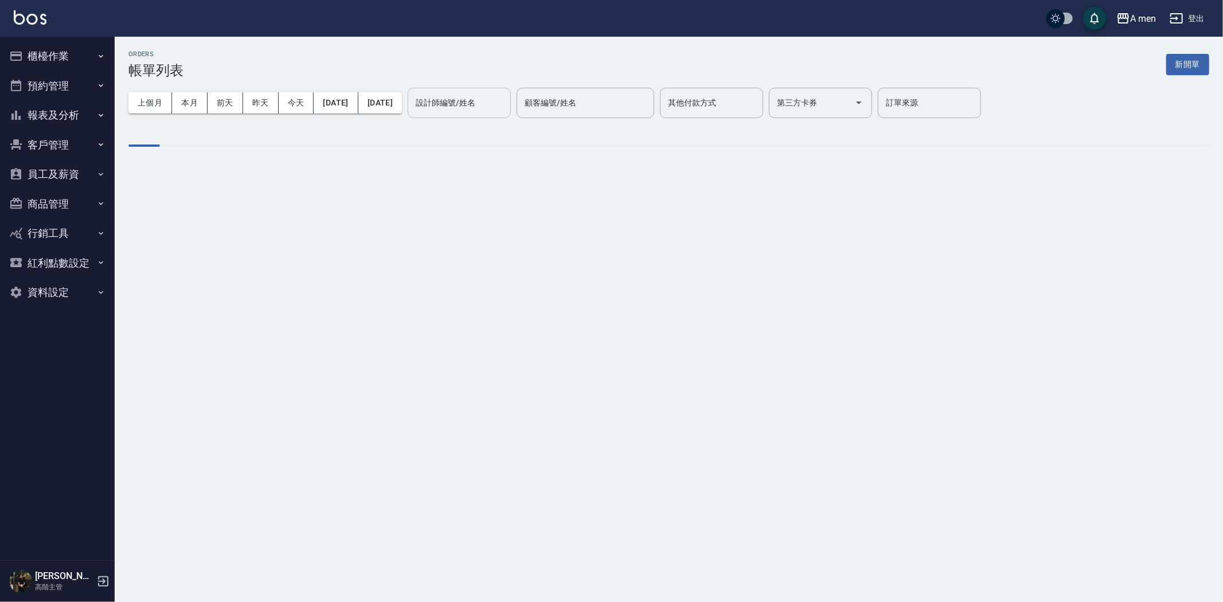
click at [500, 119] on div "上個月 本月 前天 昨天 今天 2025/08/01 2025/08/31 設計師編號/姓名 設計師編號/姓名 顧客編號/姓名 顧客編號/姓名 其他付款方式 …" at bounding box center [668, 103] width 1081 height 49
click at [497, 110] on input "設計師編號/姓名" at bounding box center [459, 103] width 93 height 20
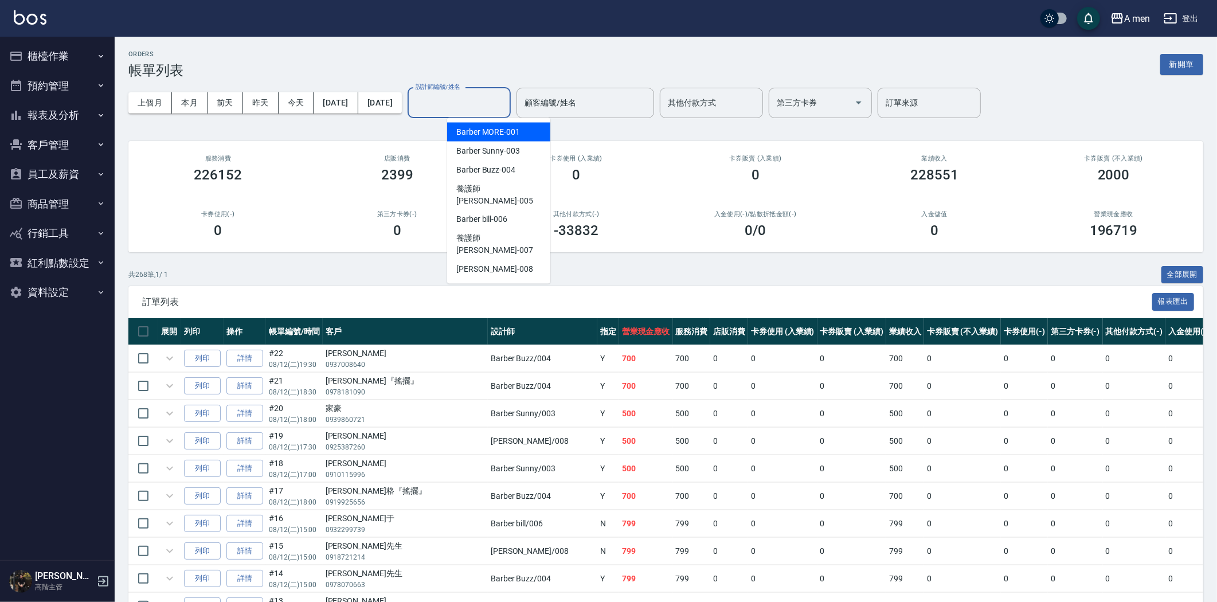
click at [506, 97] on input "設計師編號/姓名" at bounding box center [459, 103] width 93 height 20
click at [479, 97] on input "設計師編號/姓名" at bounding box center [459, 103] width 93 height 20
click at [496, 260] on div "Garry -008" at bounding box center [498, 269] width 103 height 19
type input "Garry-008"
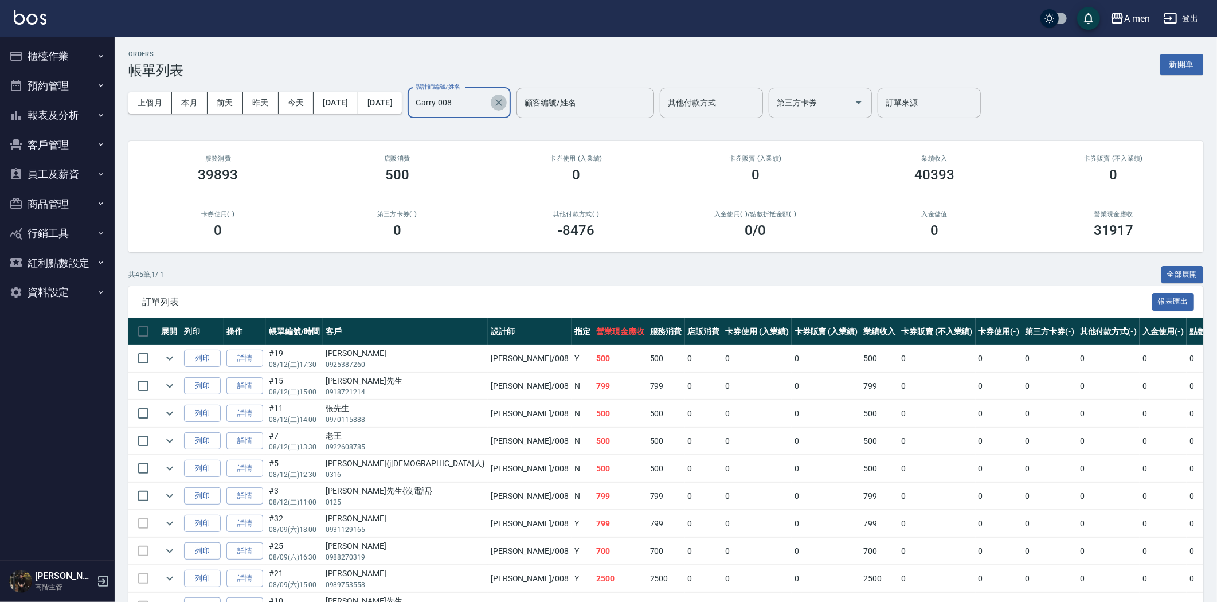
click at [507, 95] on button "Clear" at bounding box center [499, 103] width 16 height 16
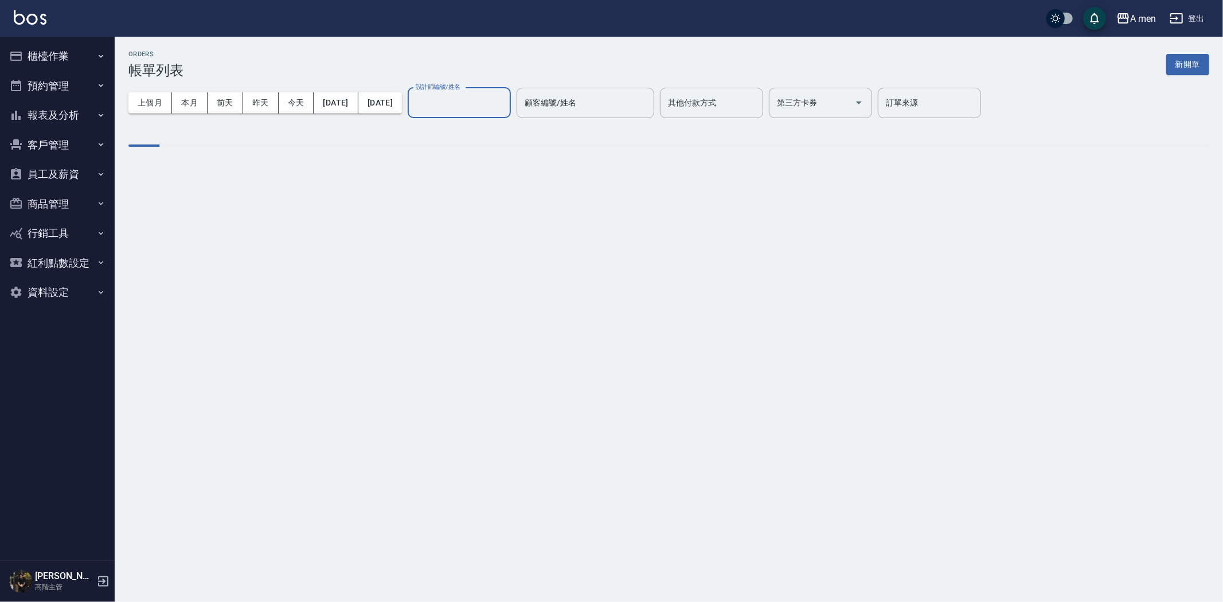
click at [485, 106] on input "設計師編號/姓名" at bounding box center [459, 103] width 93 height 20
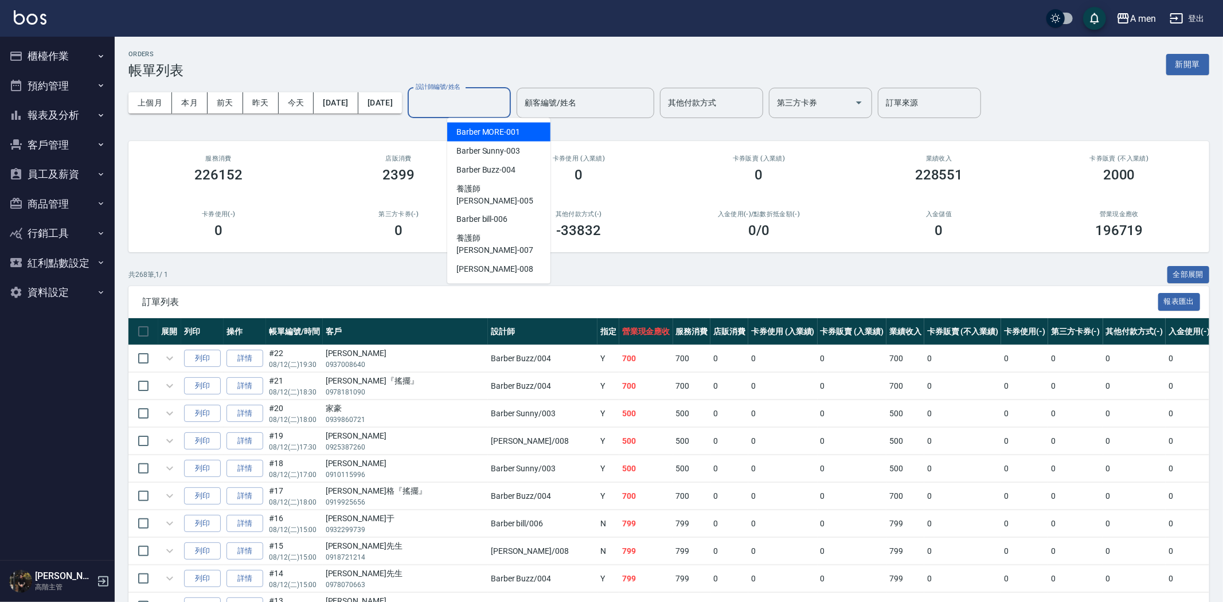
click at [489, 103] on input "設計師編號/姓名" at bounding box center [459, 103] width 93 height 20
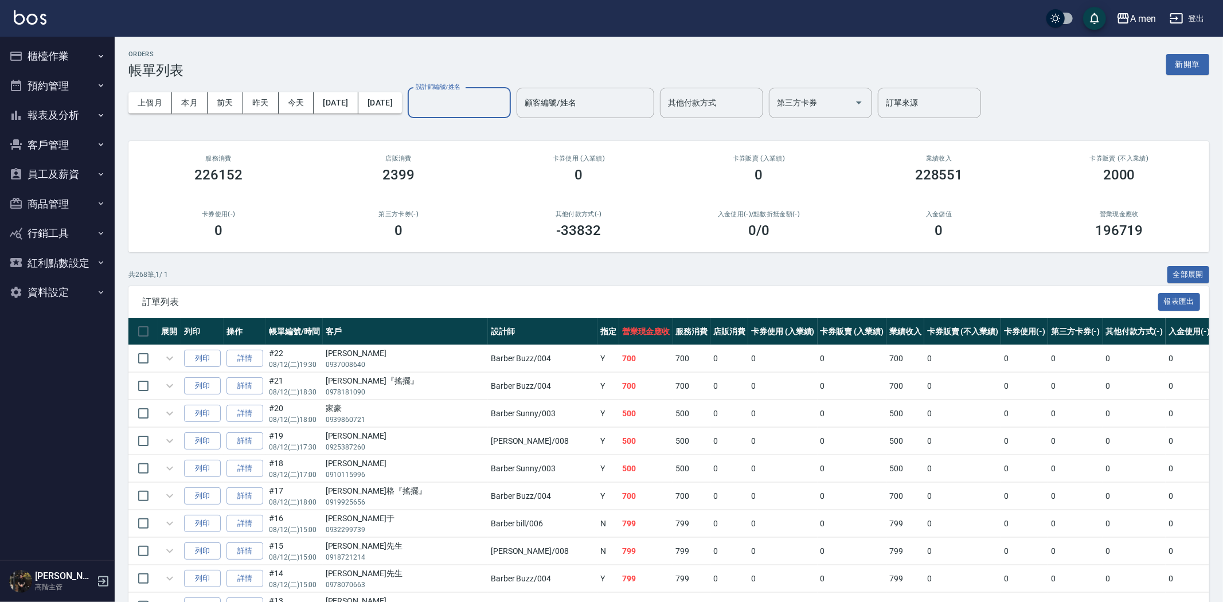
click at [494, 100] on input "設計師編號/姓名" at bounding box center [459, 103] width 93 height 20
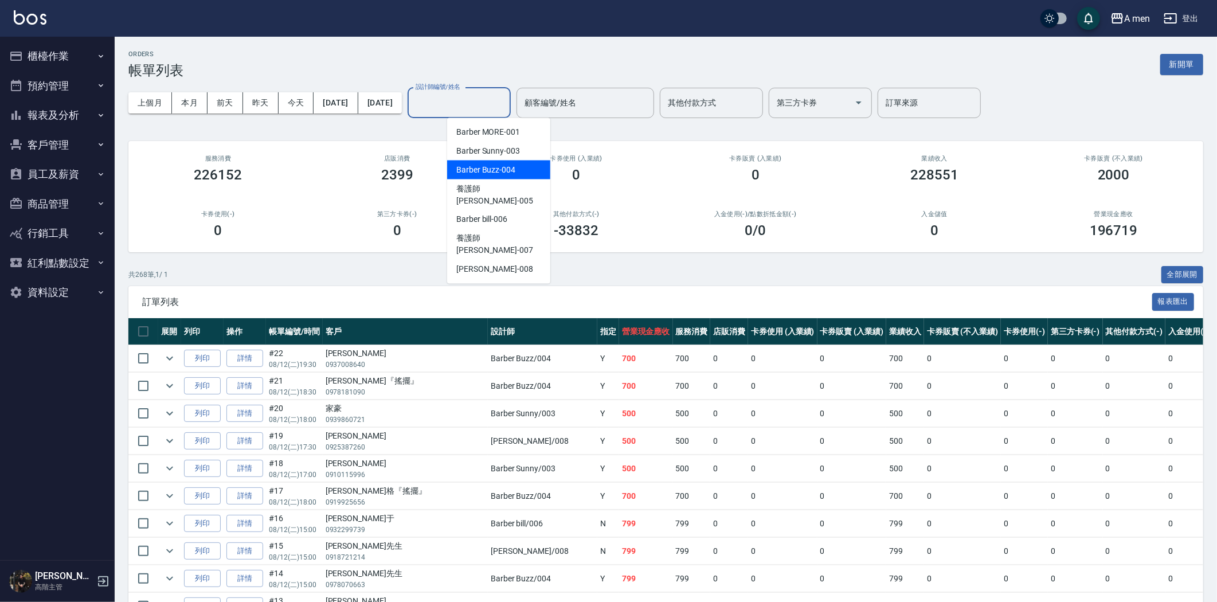
click at [518, 167] on div "Barber Buzz -004" at bounding box center [498, 170] width 103 height 19
type input "Barber Buzz-004"
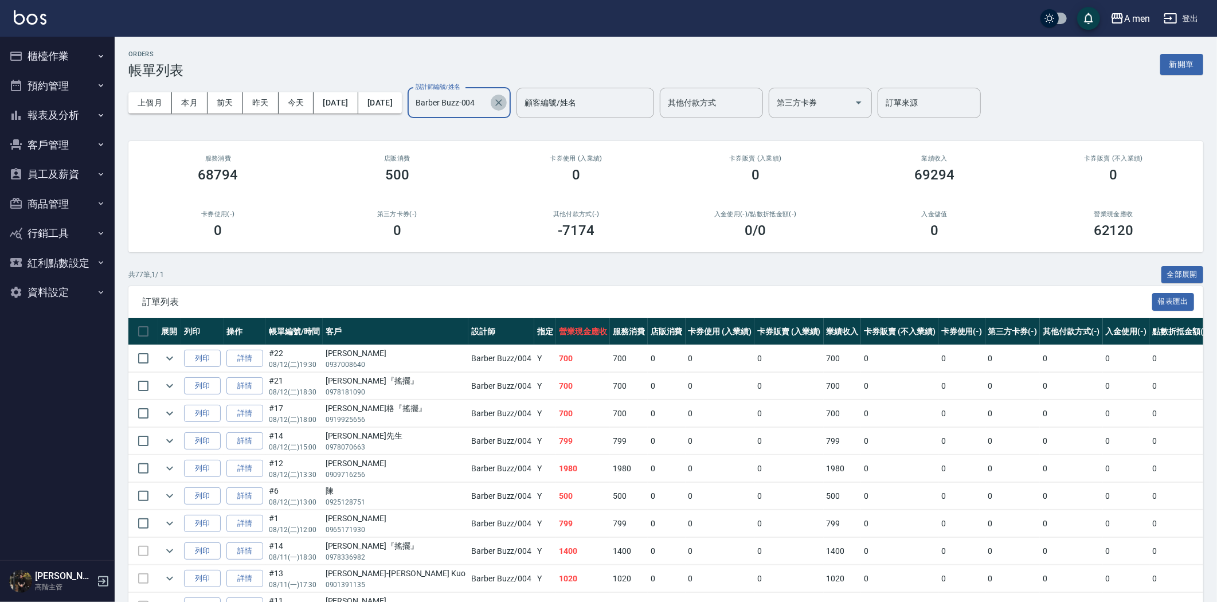
click at [505, 98] on icon "Clear" at bounding box center [498, 102] width 11 height 11
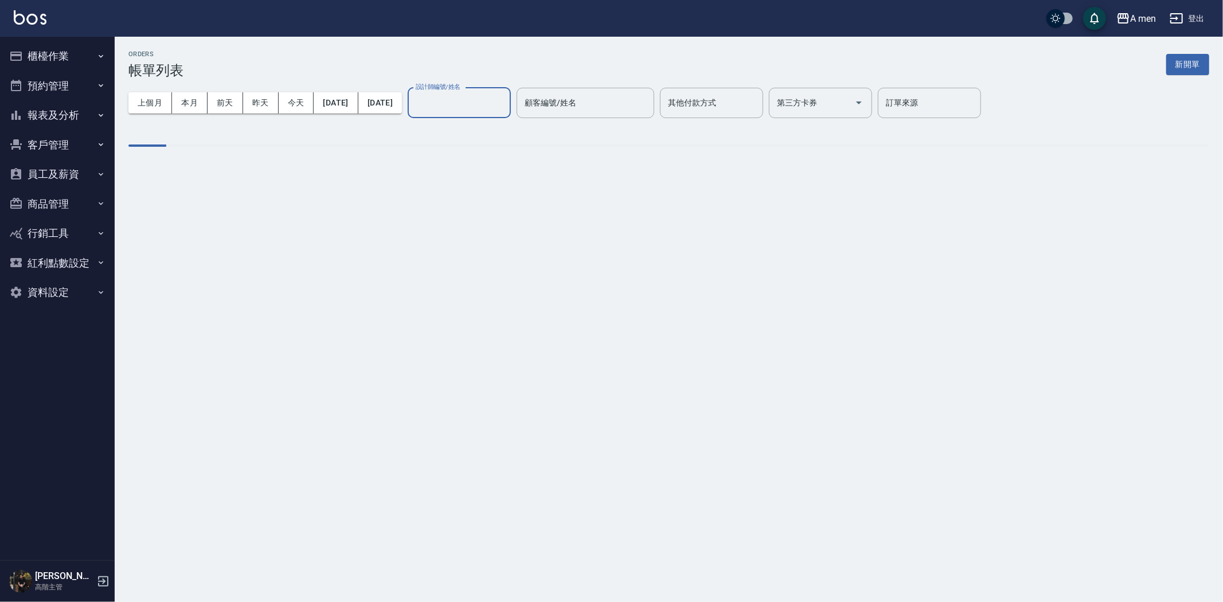
click at [494, 106] on input "設計師編號/姓名" at bounding box center [459, 103] width 93 height 20
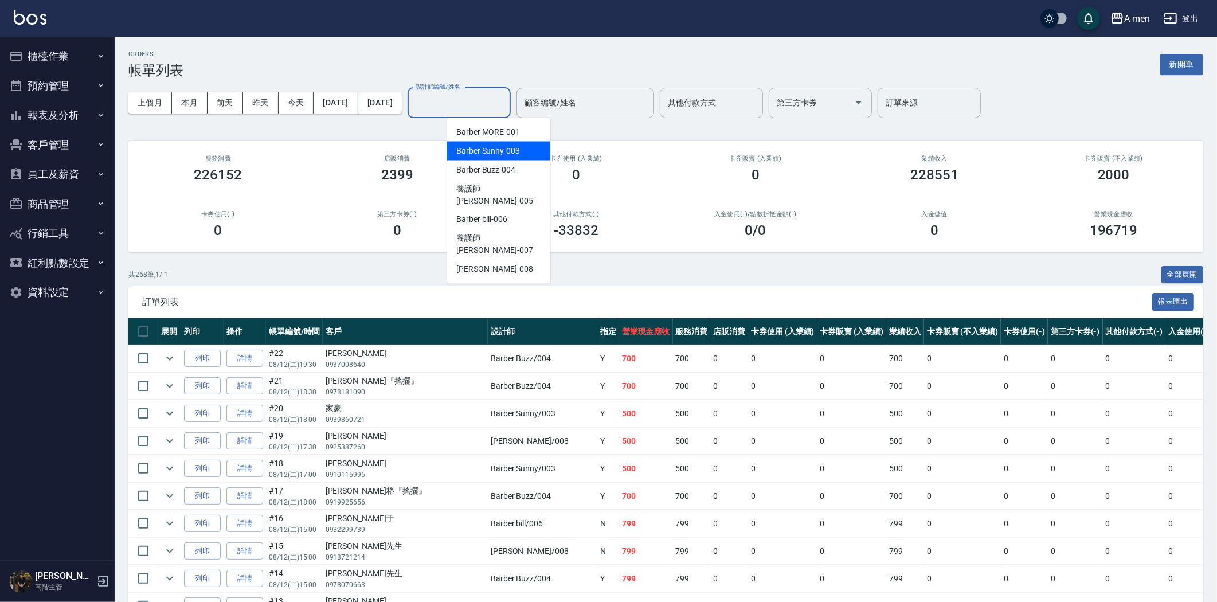
click at [504, 146] on span "Barber Sunny -003" at bounding box center [488, 151] width 64 height 12
type input "Barber Sunny -003"
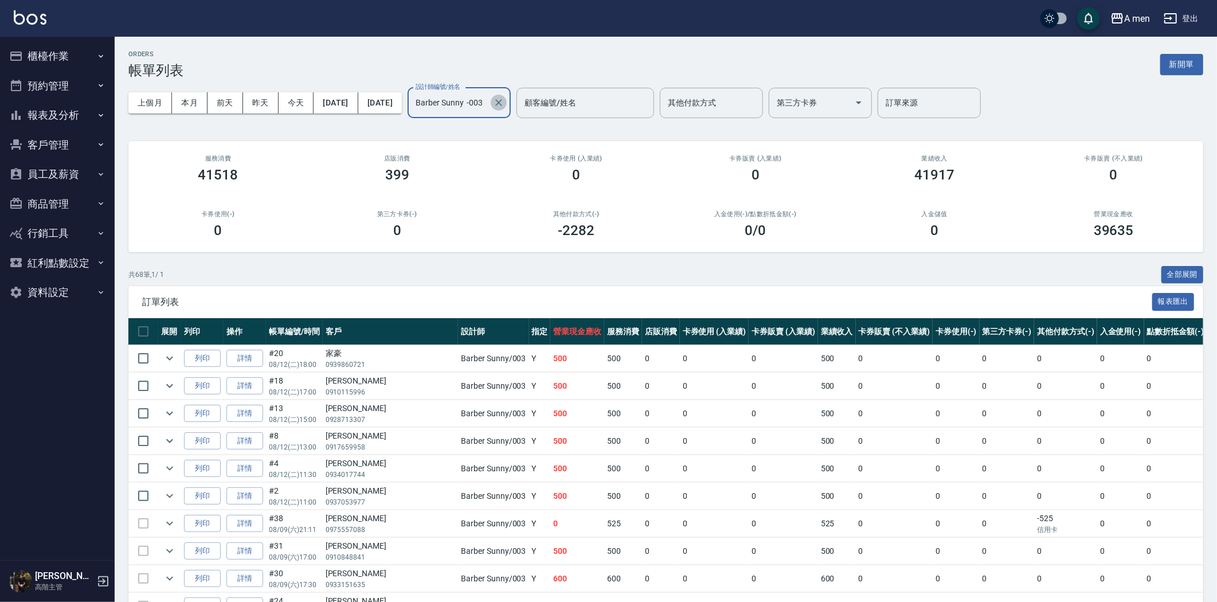
click at [505, 99] on icon "Clear" at bounding box center [498, 102] width 11 height 11
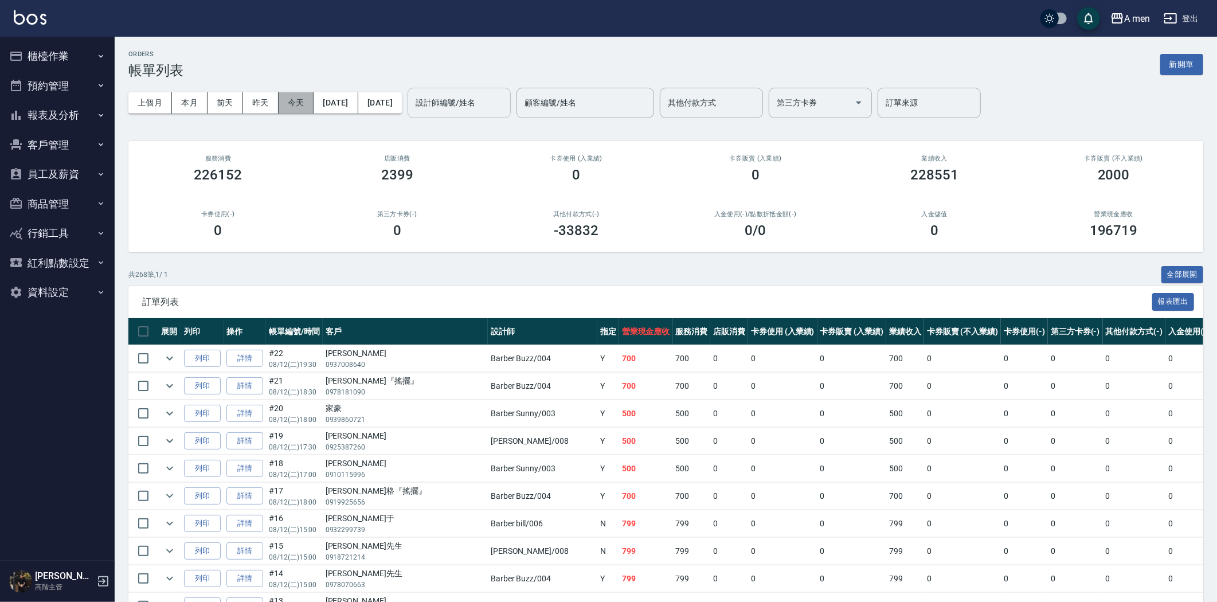
click at [296, 99] on button "今天" at bounding box center [297, 102] width 36 height 21
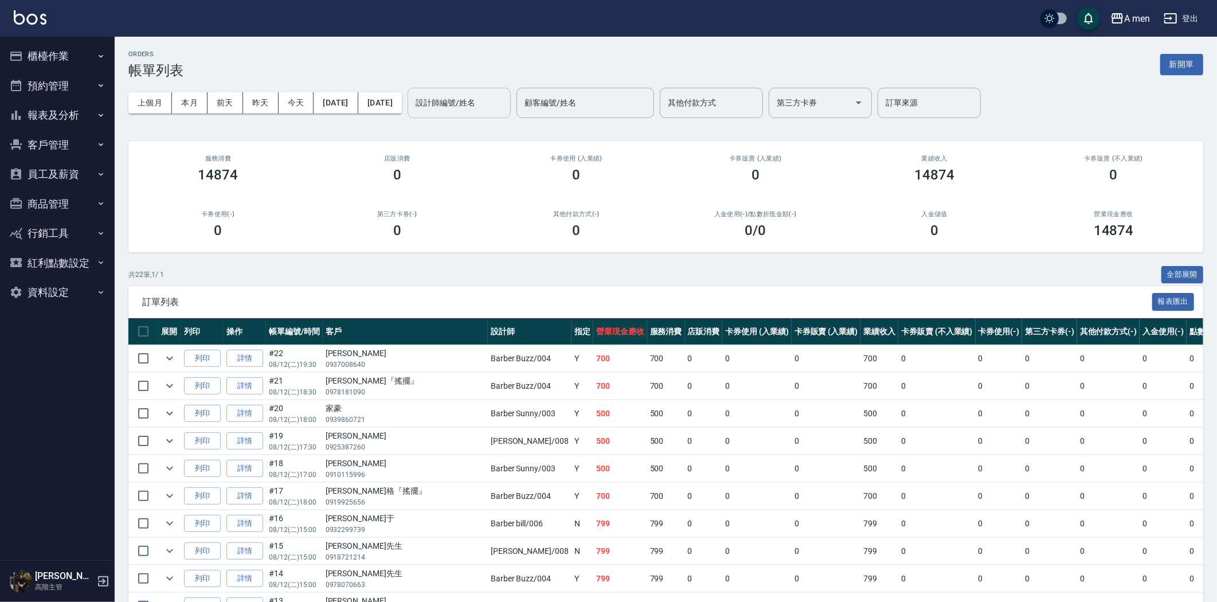
click at [501, 107] on input "設計師編號/姓名" at bounding box center [459, 103] width 93 height 20
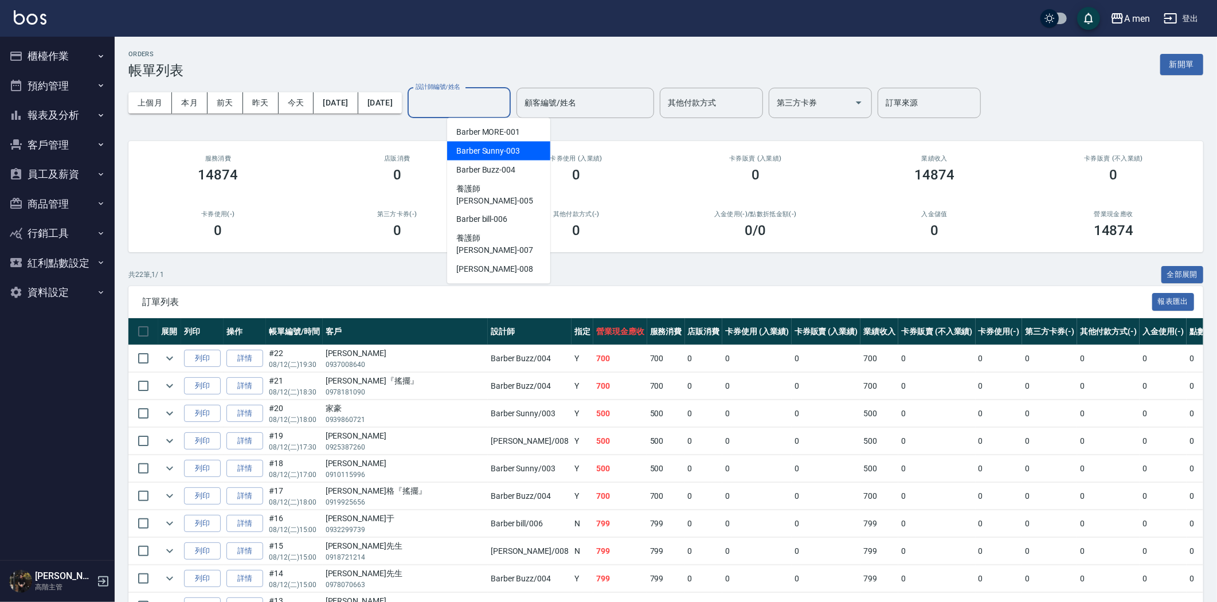
click at [502, 158] on div "Barber Sunny -003" at bounding box center [498, 151] width 103 height 19
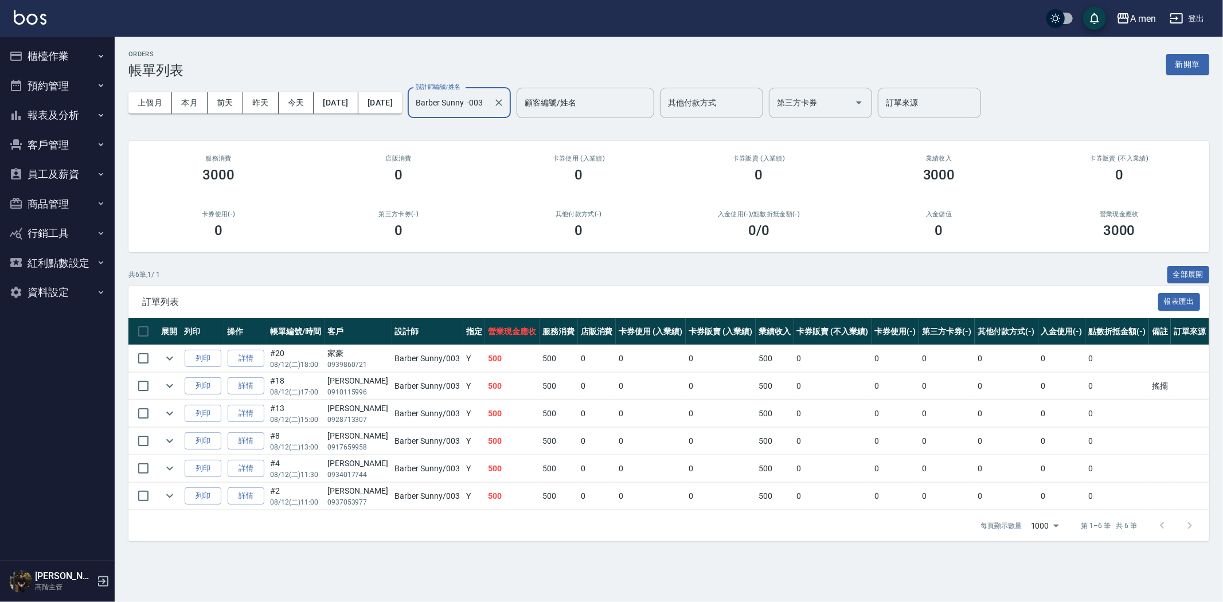
click at [489, 107] on input "Barber Sunny -003" at bounding box center [451, 103] width 76 height 20
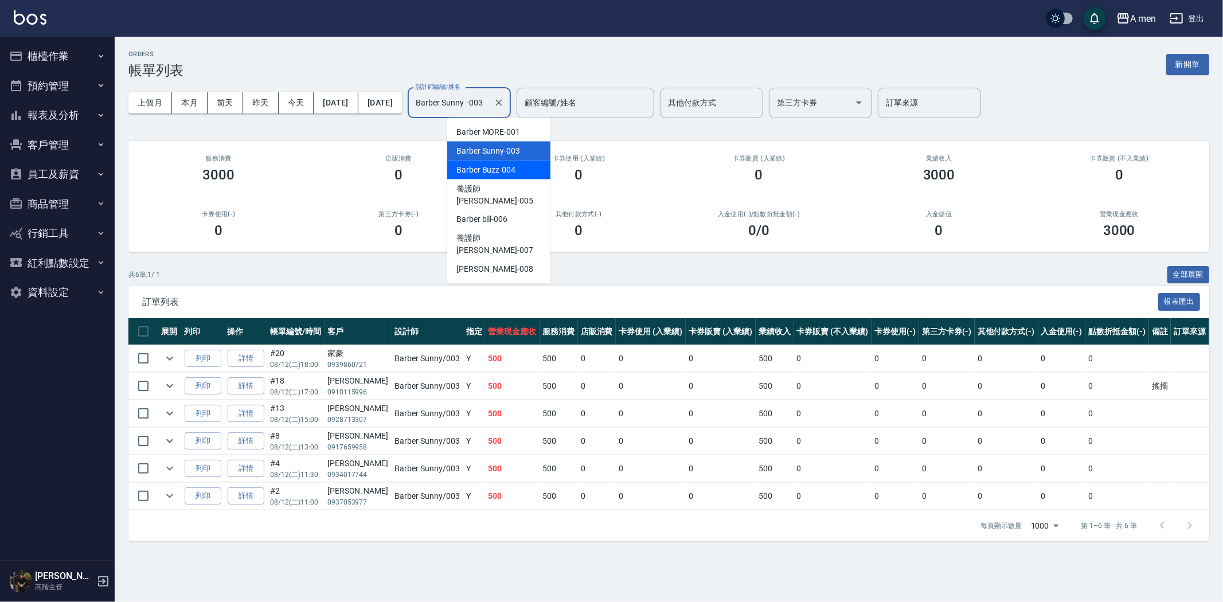
click at [496, 162] on div "Barber Buzz -004" at bounding box center [498, 170] width 103 height 19
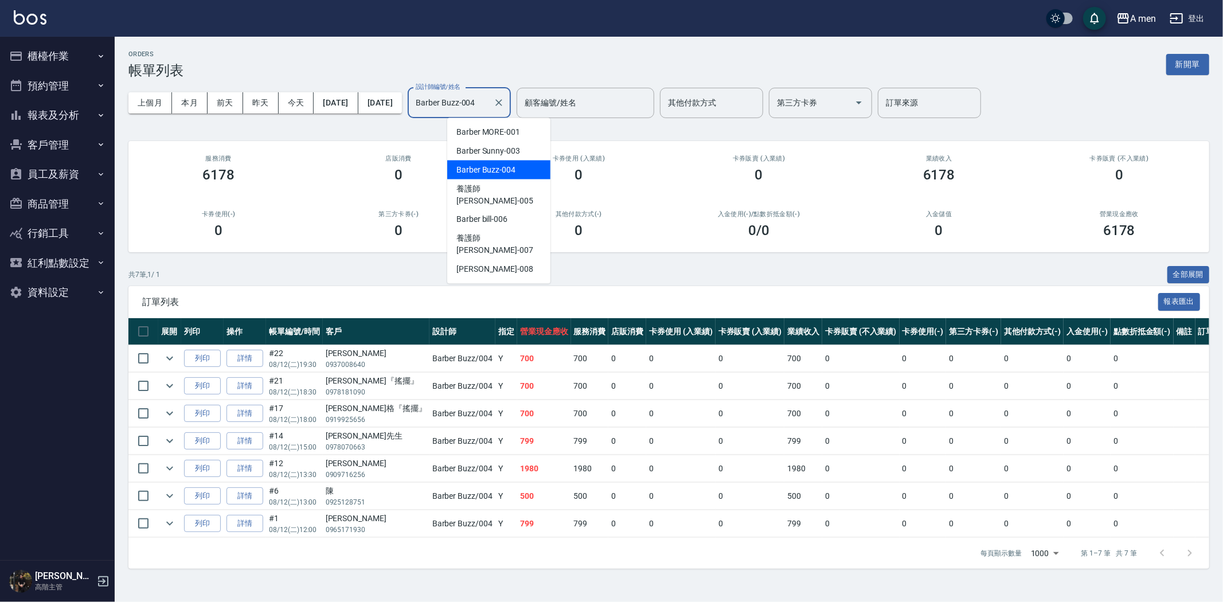
click at [489, 109] on input "Barber Buzz-004" at bounding box center [451, 103] width 76 height 20
click at [471, 264] on span "Garry -008" at bounding box center [494, 270] width 77 height 12
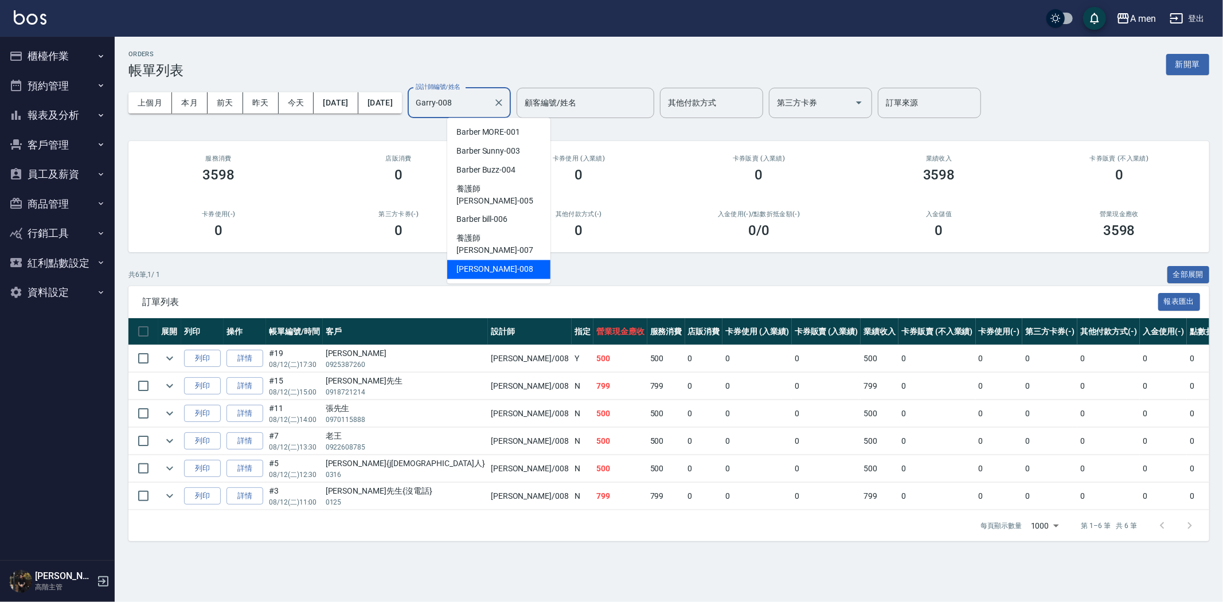
click at [489, 96] on input "Garry-008" at bounding box center [451, 103] width 76 height 20
click at [511, 210] on div "Barber bill -006" at bounding box center [498, 219] width 103 height 19
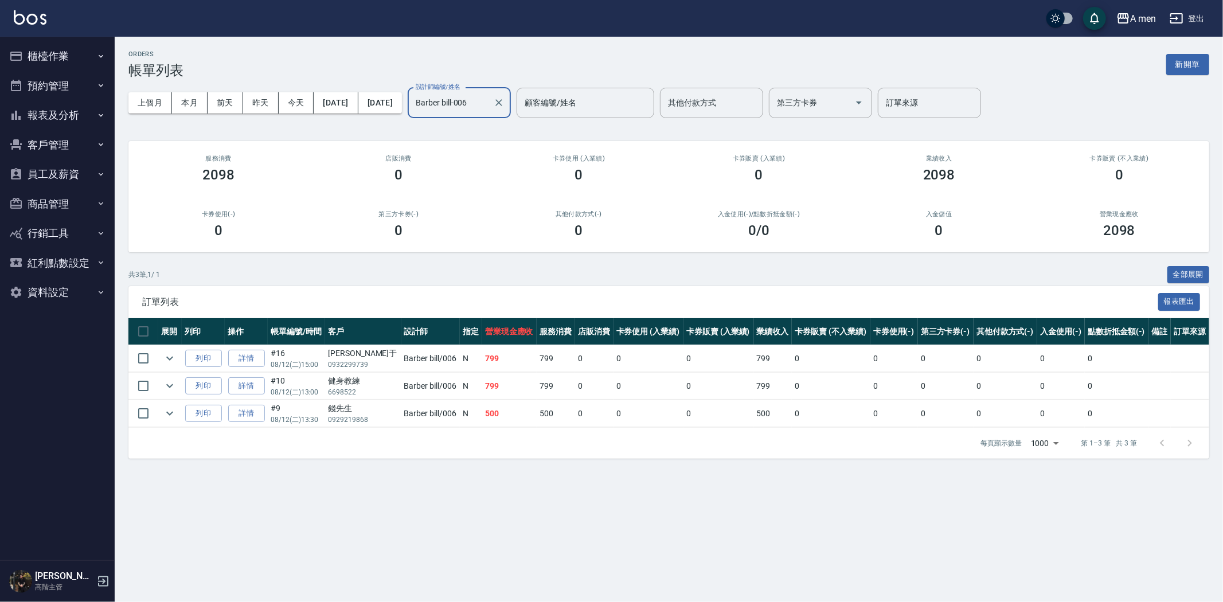
click at [489, 99] on input "Barber bill-006" at bounding box center [451, 103] width 76 height 20
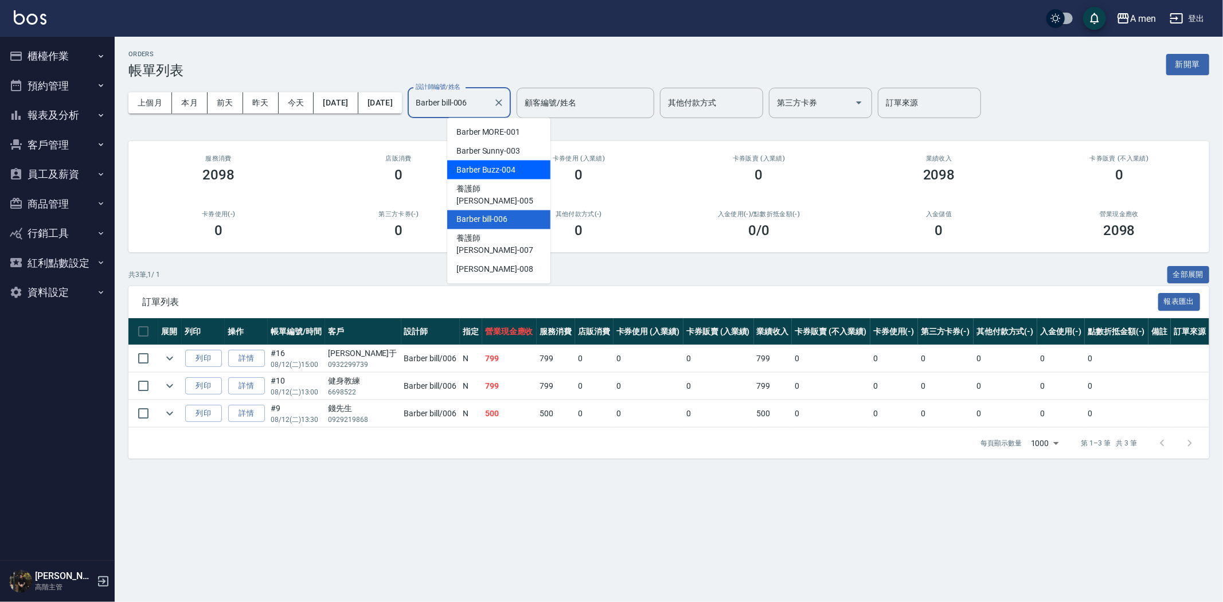
click at [507, 169] on span "Barber Buzz -004" at bounding box center [485, 170] width 59 height 12
type input "Barber Buzz-004"
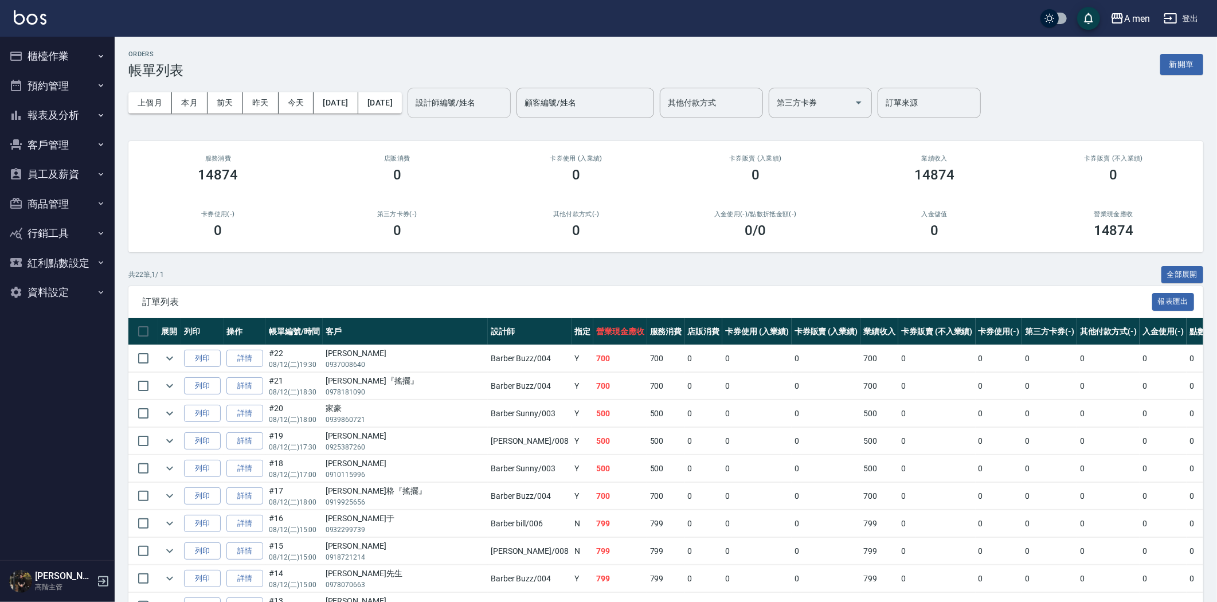
click at [474, 102] on input "設計師編號/姓名" at bounding box center [459, 103] width 93 height 20
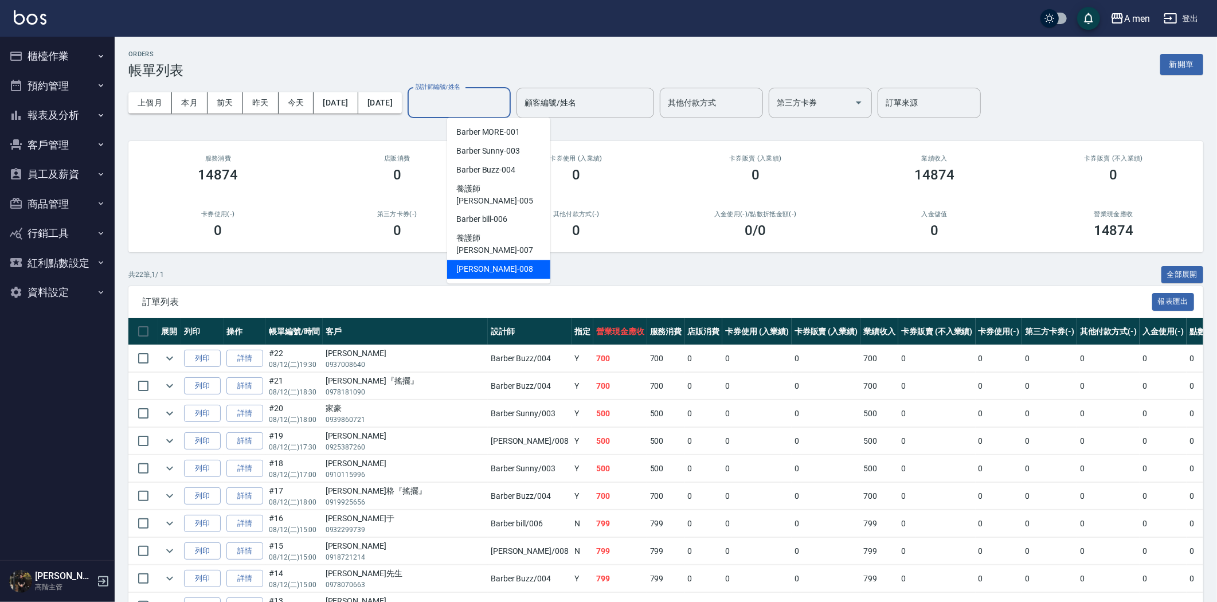
click at [499, 260] on div "Garry -008" at bounding box center [498, 269] width 103 height 19
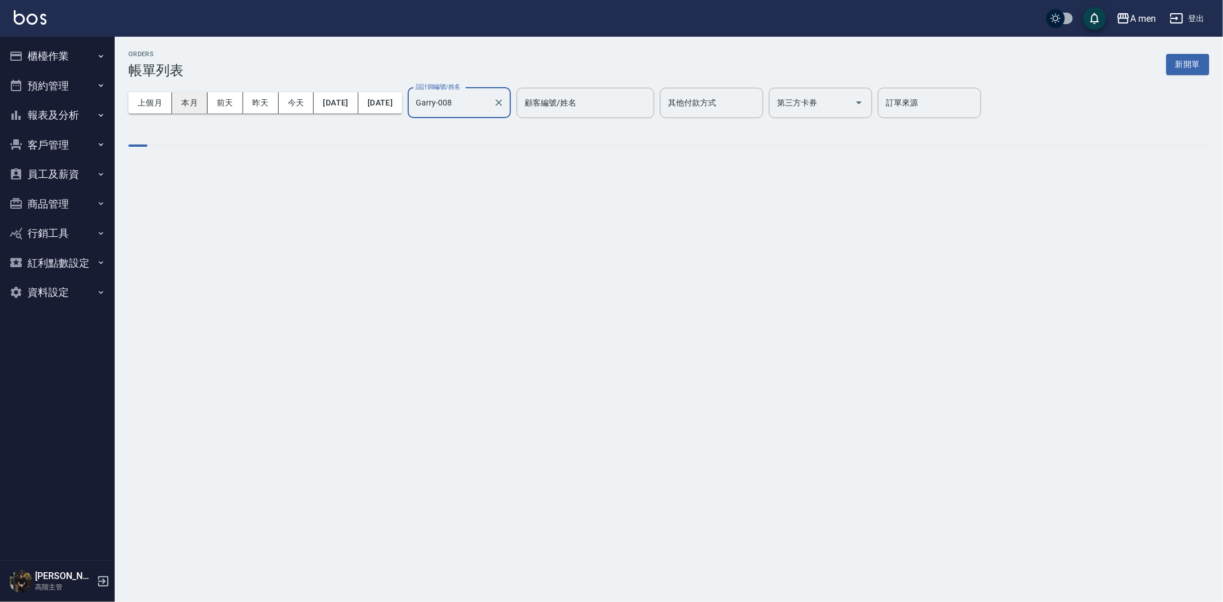
click at [193, 109] on button "本月" at bounding box center [190, 102] width 36 height 21
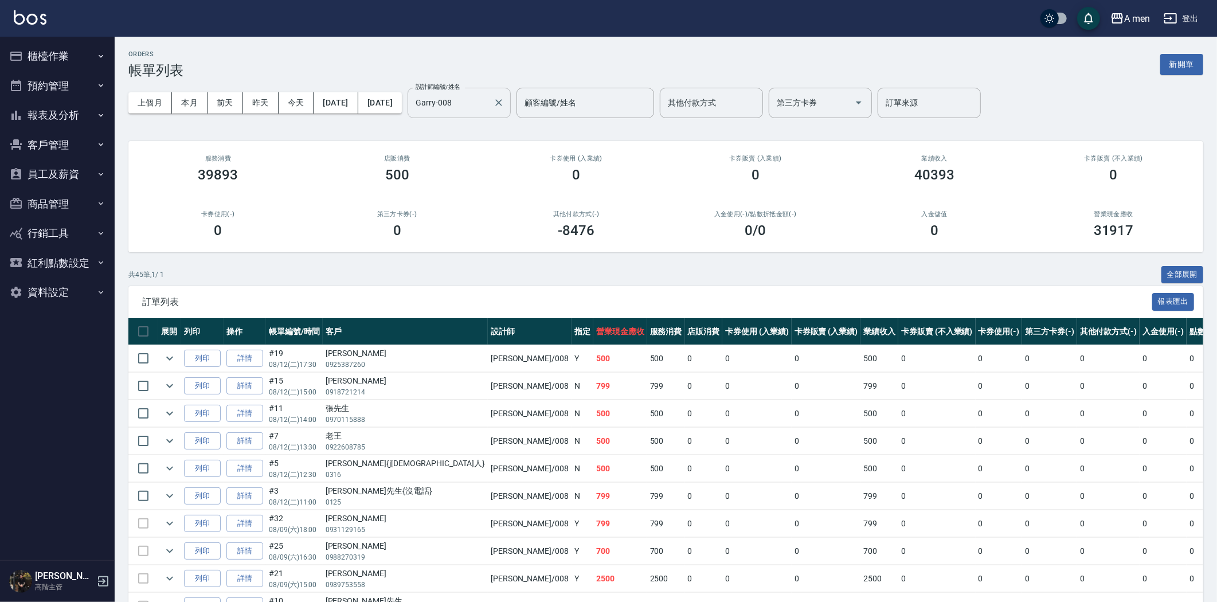
click at [489, 109] on input "Garry-008" at bounding box center [451, 103] width 76 height 20
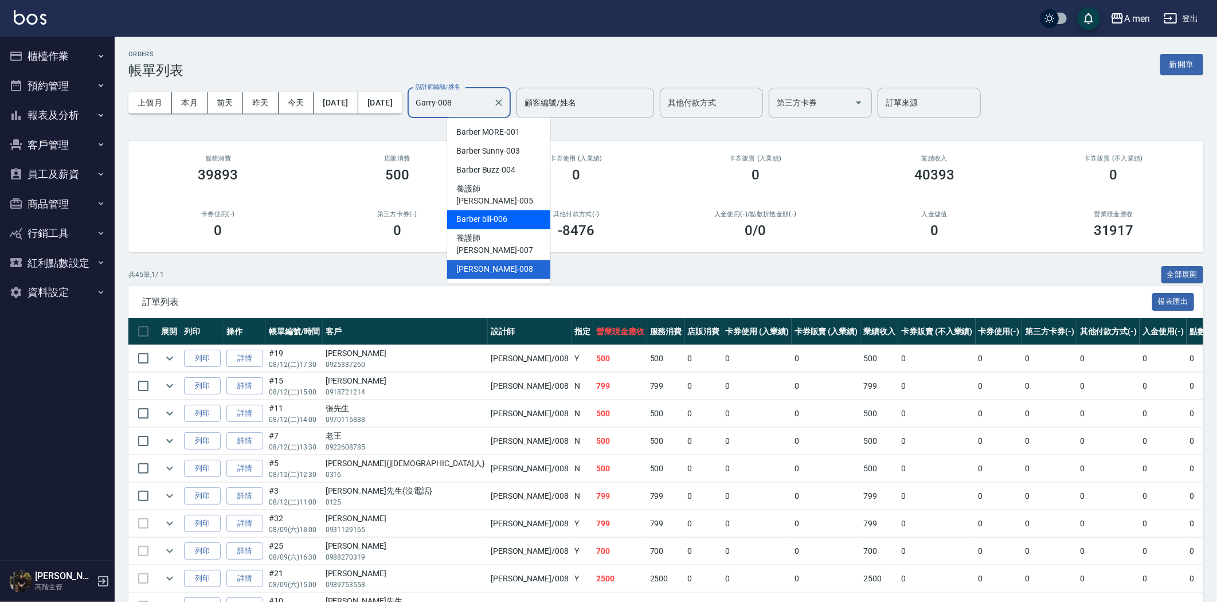
click at [502, 214] on span "Barber bill -006" at bounding box center [481, 220] width 51 height 12
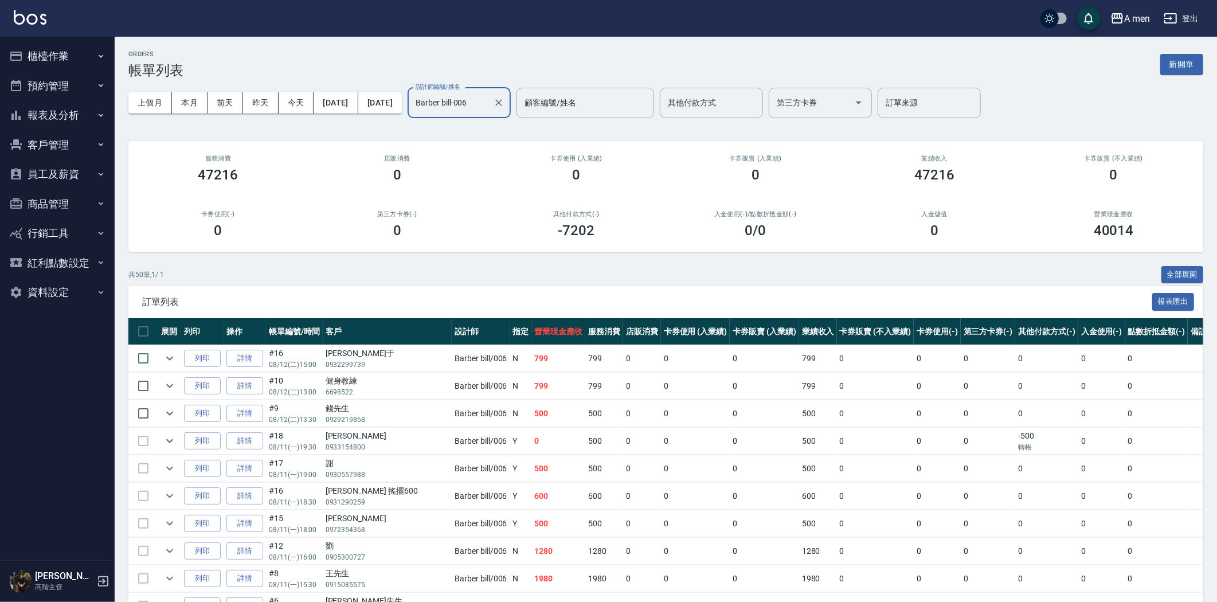
click at [489, 105] on input "Barber bill-006" at bounding box center [451, 103] width 76 height 20
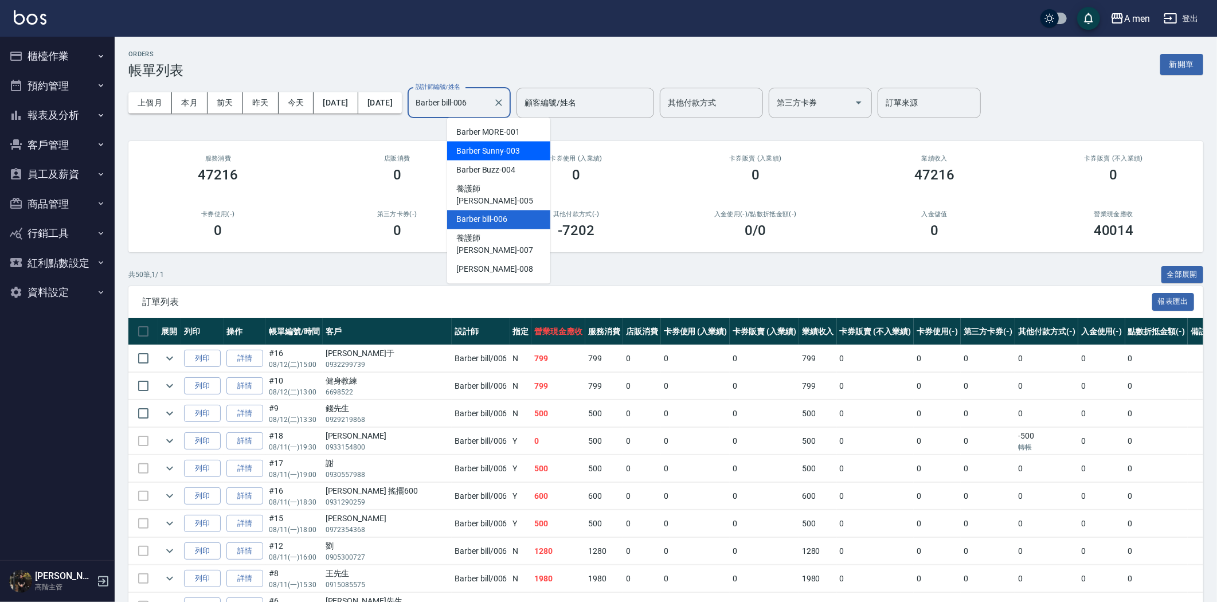
click at [512, 150] on span "Barber Sunny -003" at bounding box center [488, 151] width 64 height 12
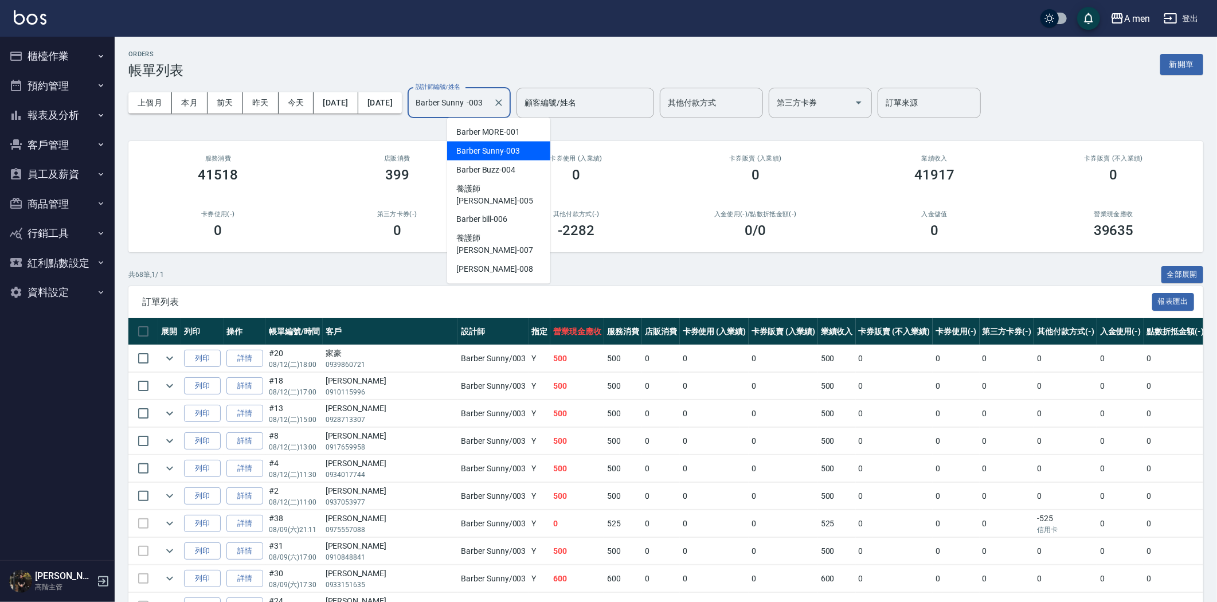
click at [489, 107] on input "Barber Sunny -003" at bounding box center [451, 103] width 76 height 20
click at [491, 214] on span "Barber bill -006" at bounding box center [481, 220] width 51 height 12
type input "Barber bill-006"
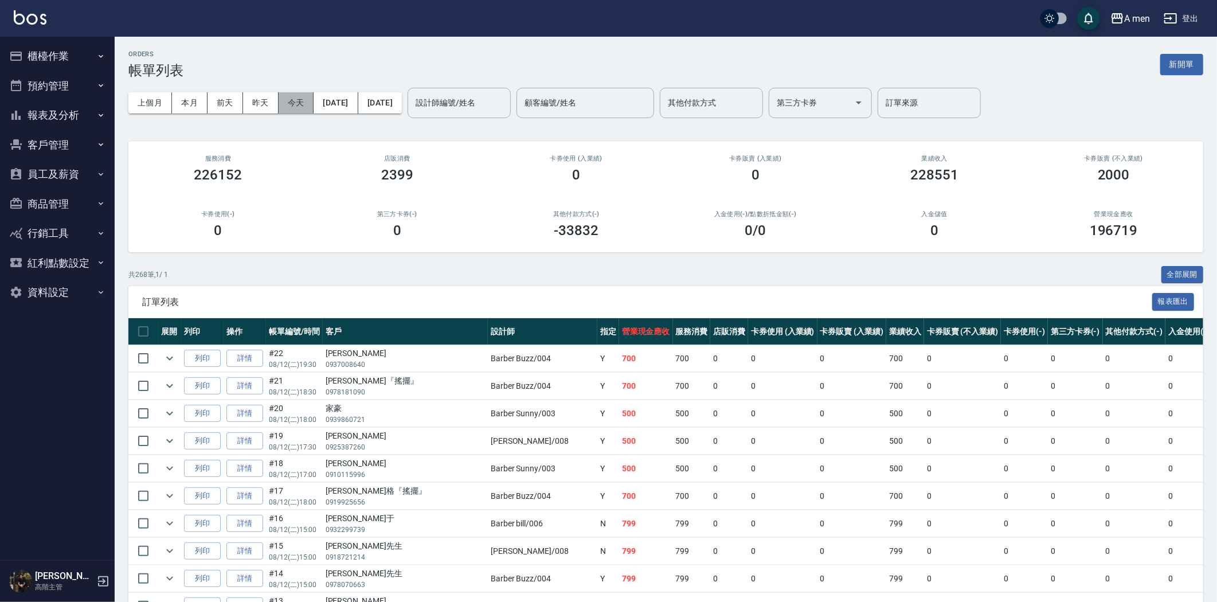
click at [298, 106] on button "今天" at bounding box center [297, 102] width 36 height 21
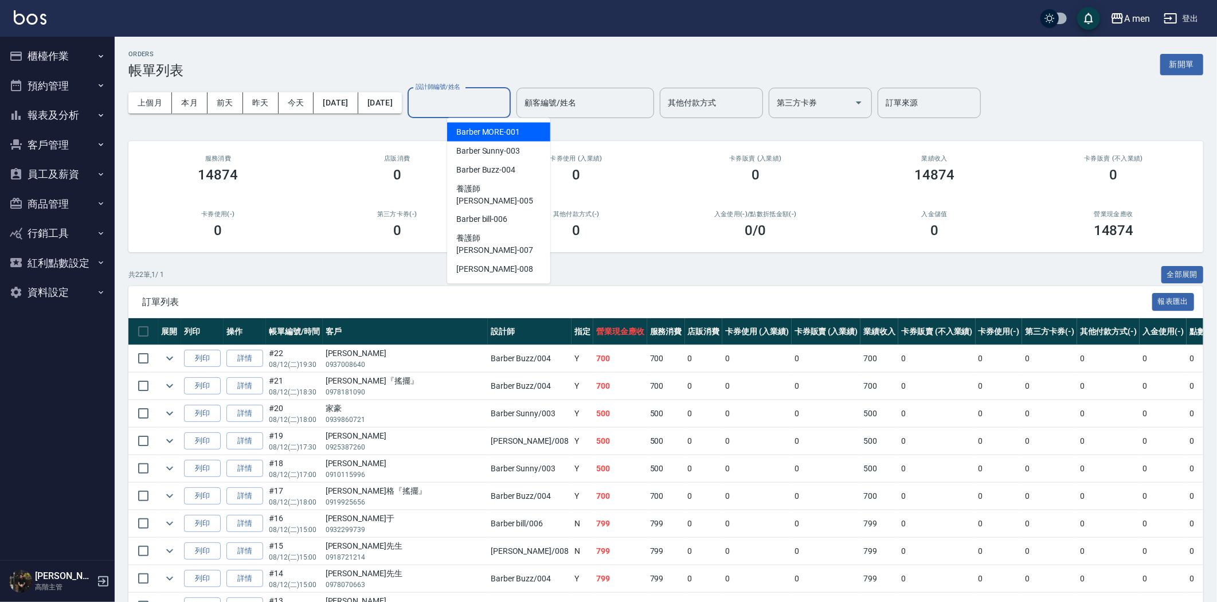
drag, startPoint x: 496, startPoint y: 97, endPoint x: 504, endPoint y: 118, distance: 21.4
click at [497, 97] on input "設計師編號/姓名" at bounding box center [459, 103] width 93 height 20
click at [509, 167] on span "Barber Buzz -004" at bounding box center [485, 170] width 59 height 12
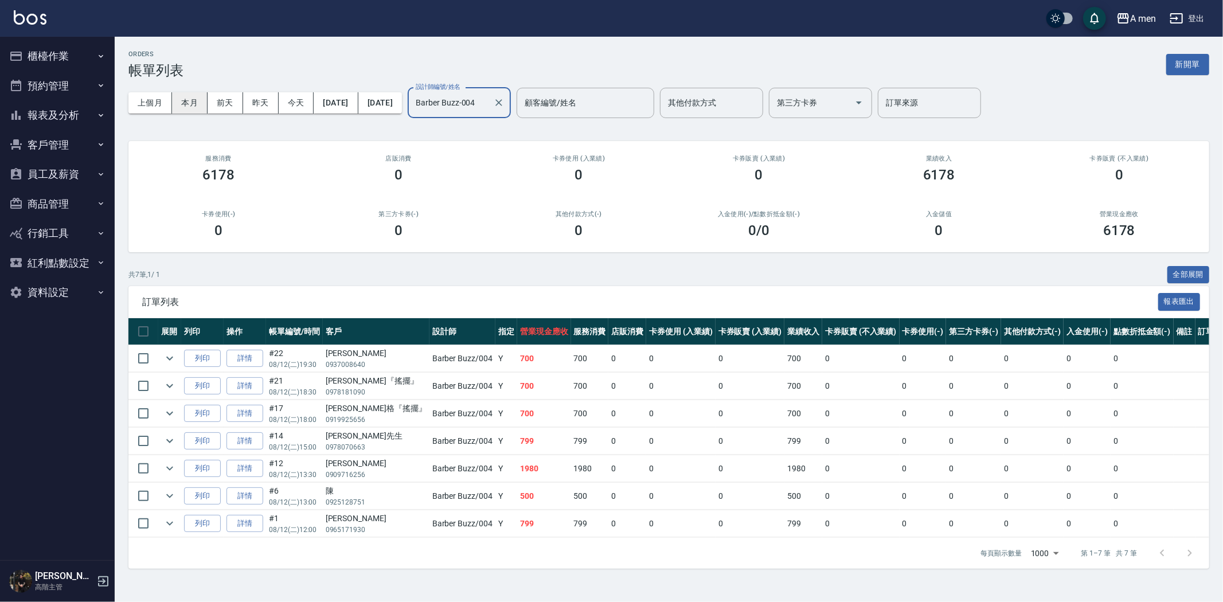
click at [189, 103] on button "本月" at bounding box center [190, 102] width 36 height 21
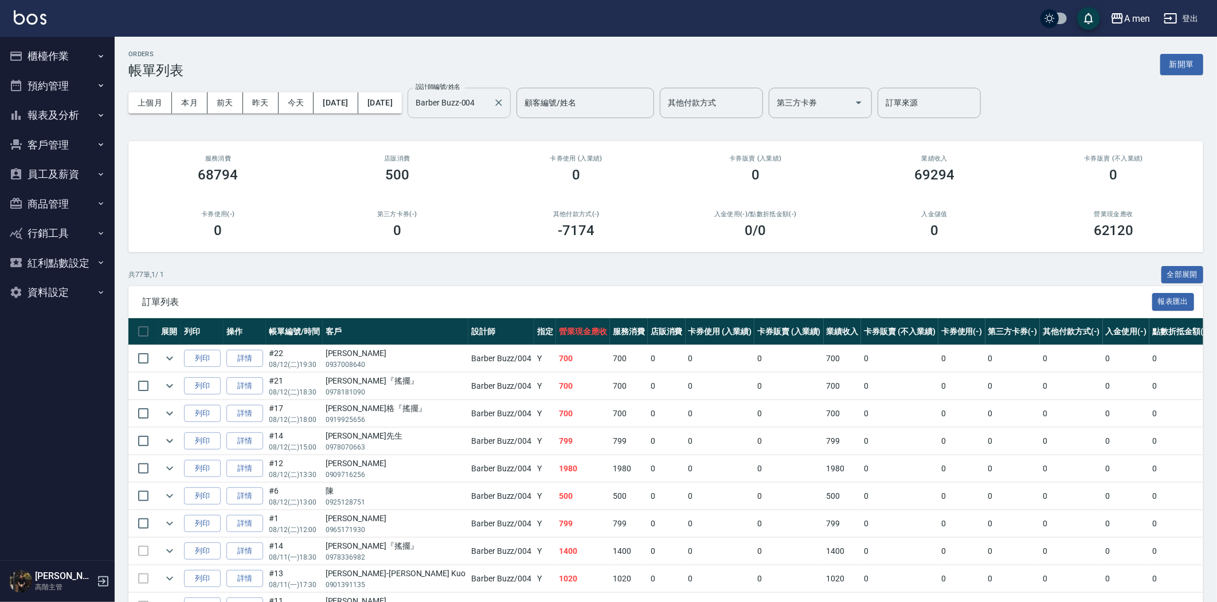
click at [489, 102] on input "Barber Buzz-004" at bounding box center [451, 103] width 76 height 20
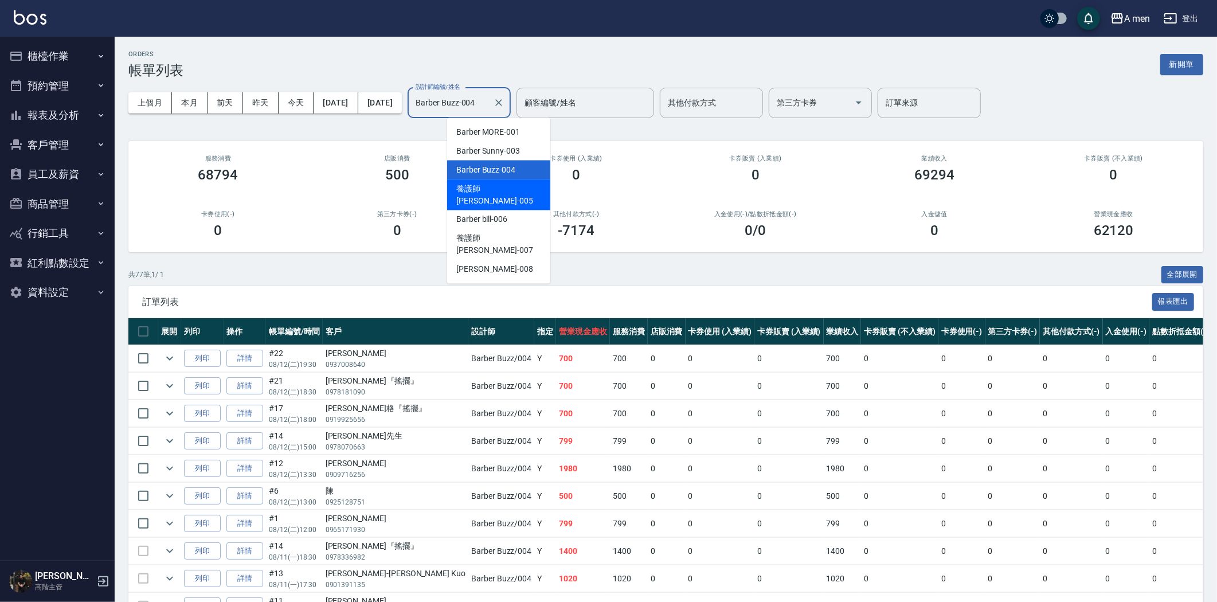
click at [537, 190] on div "養護師 [PERSON_NAME] -005" at bounding box center [498, 194] width 103 height 31
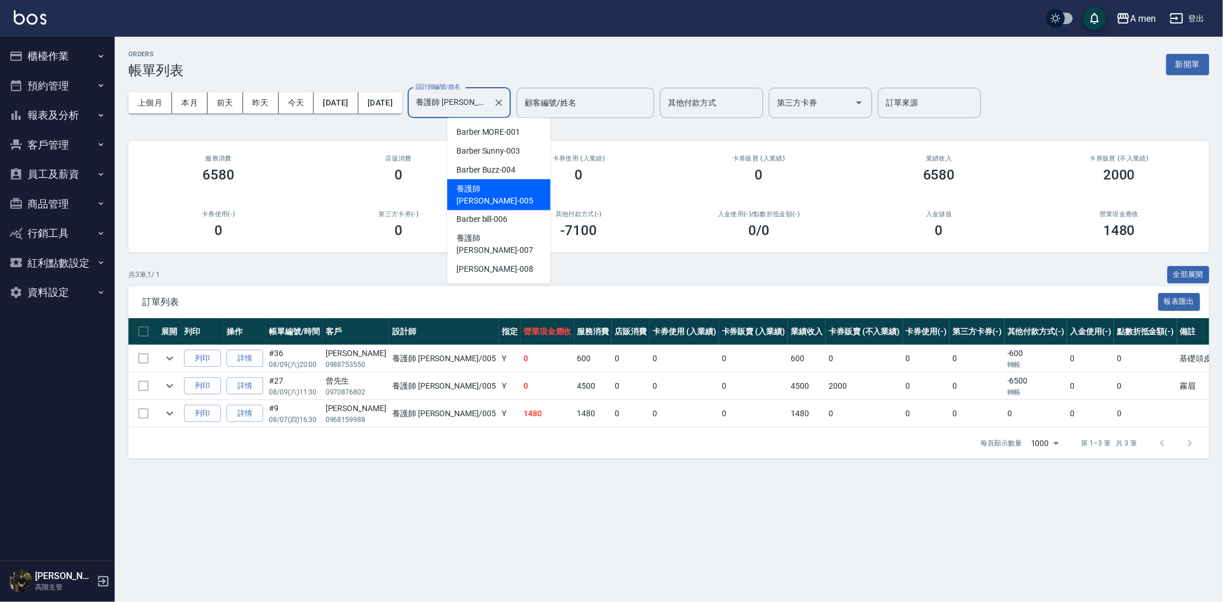
click at [489, 104] on input "養護師 小蔡-005" at bounding box center [451, 103] width 76 height 20
click at [525, 130] on div "Barber MORE -001" at bounding box center [498, 132] width 103 height 19
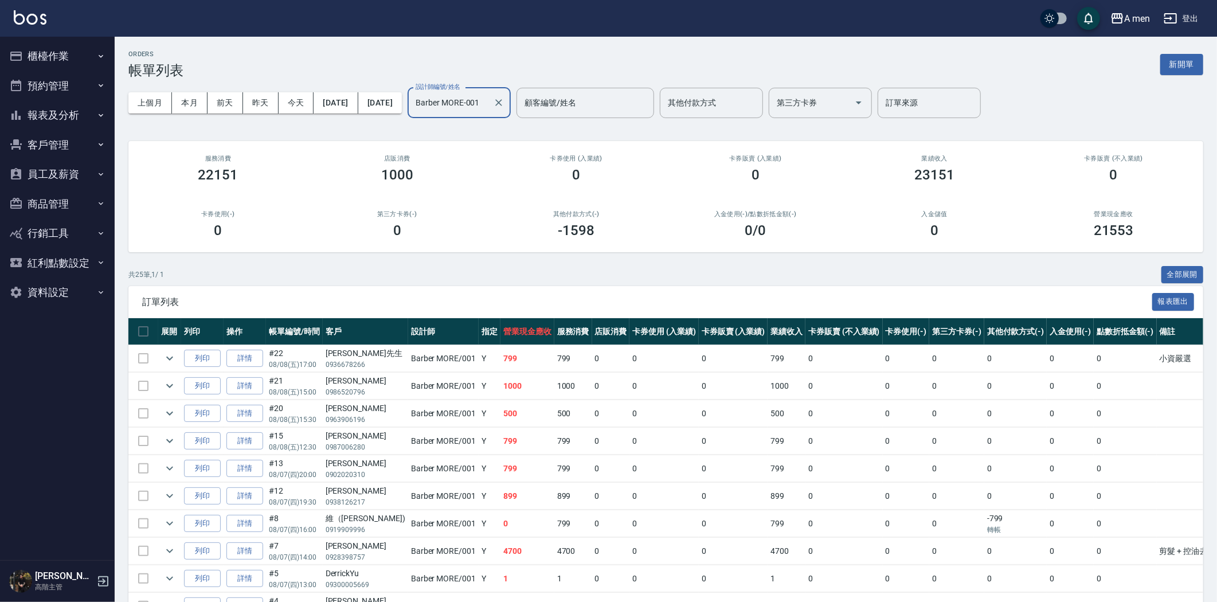
click at [489, 106] on input "Barber MORE-001" at bounding box center [451, 103] width 76 height 20
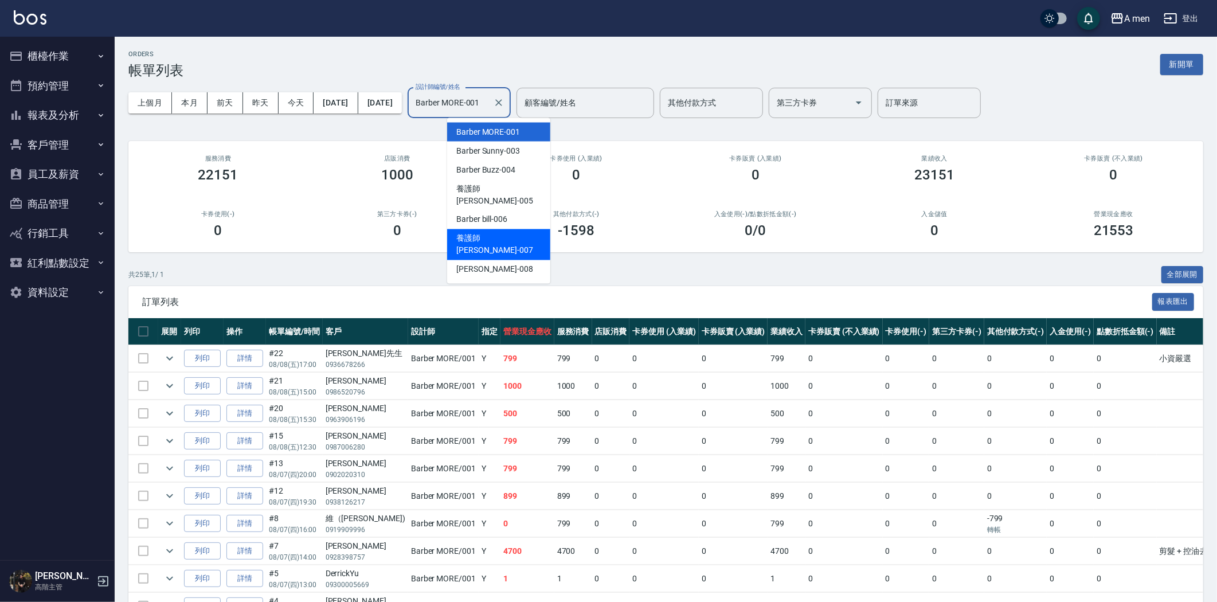
click at [526, 229] on div "養護師 小趙 -007" at bounding box center [498, 244] width 103 height 31
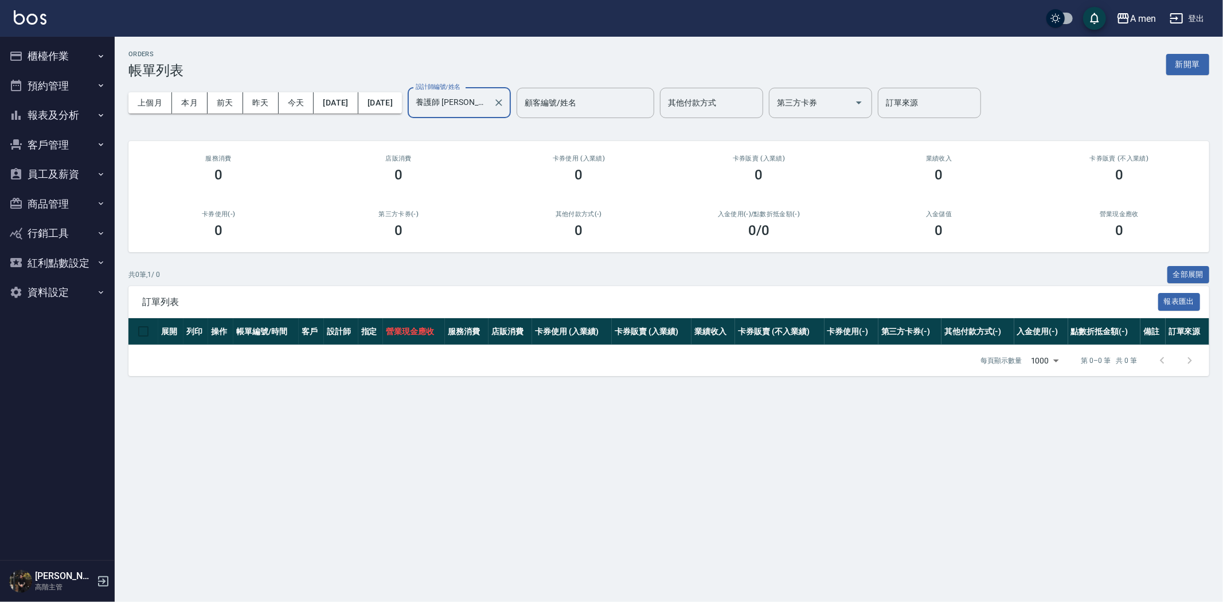
drag, startPoint x: 497, startPoint y: 104, endPoint x: 502, endPoint y: 111, distance: 8.6
click at [489, 108] on input "養護師 小趙-007" at bounding box center [451, 103] width 76 height 20
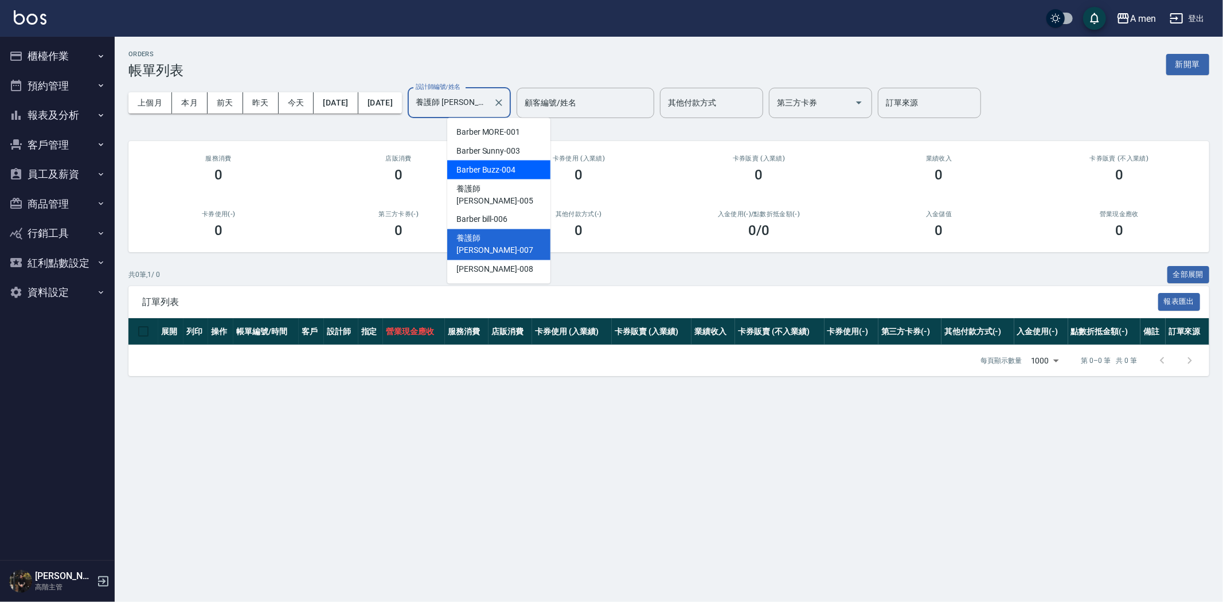
click at [543, 172] on div "Barber Buzz -004" at bounding box center [498, 170] width 103 height 19
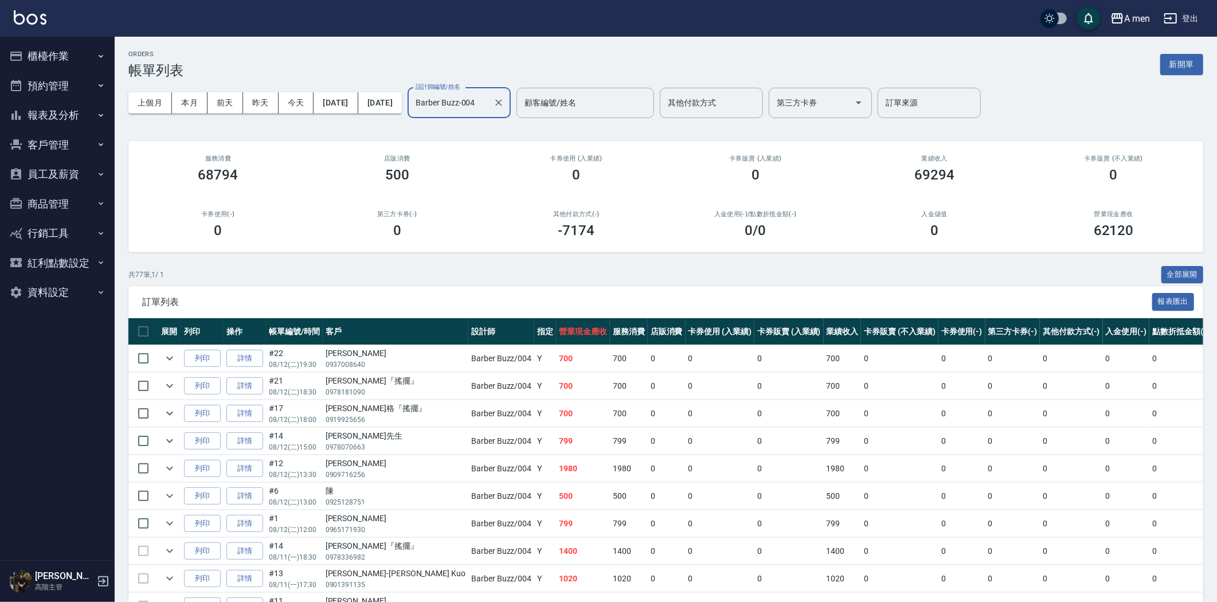
click at [489, 99] on input "Barber Buzz-004" at bounding box center [451, 103] width 76 height 20
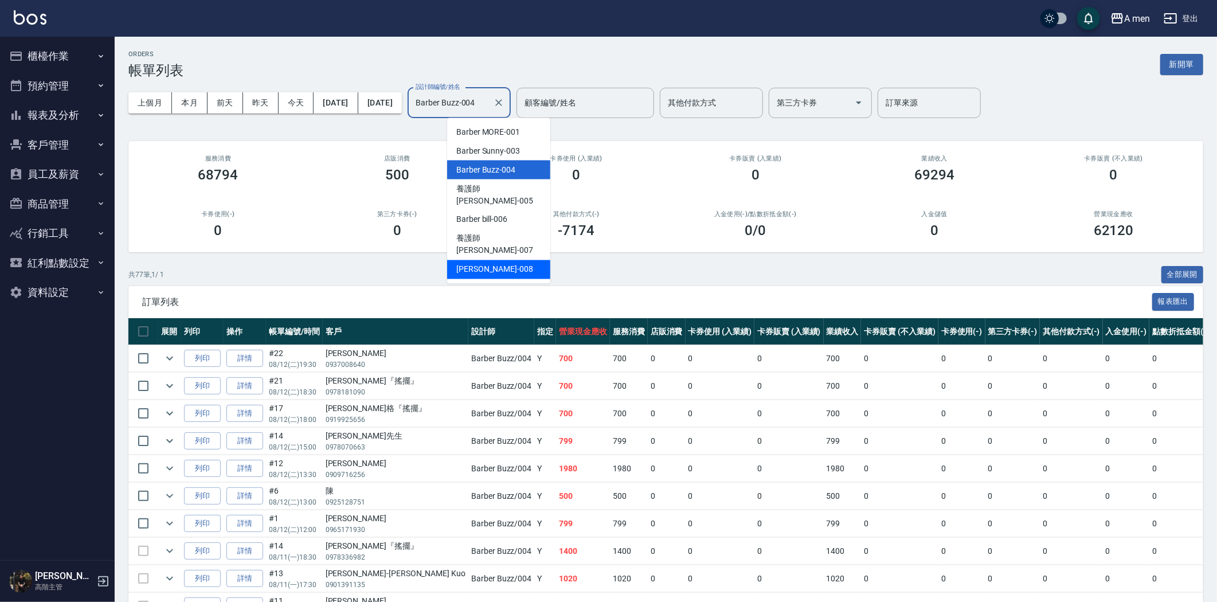
click at [499, 260] on div "Garry -008" at bounding box center [498, 269] width 103 height 19
type input "Garry-008"
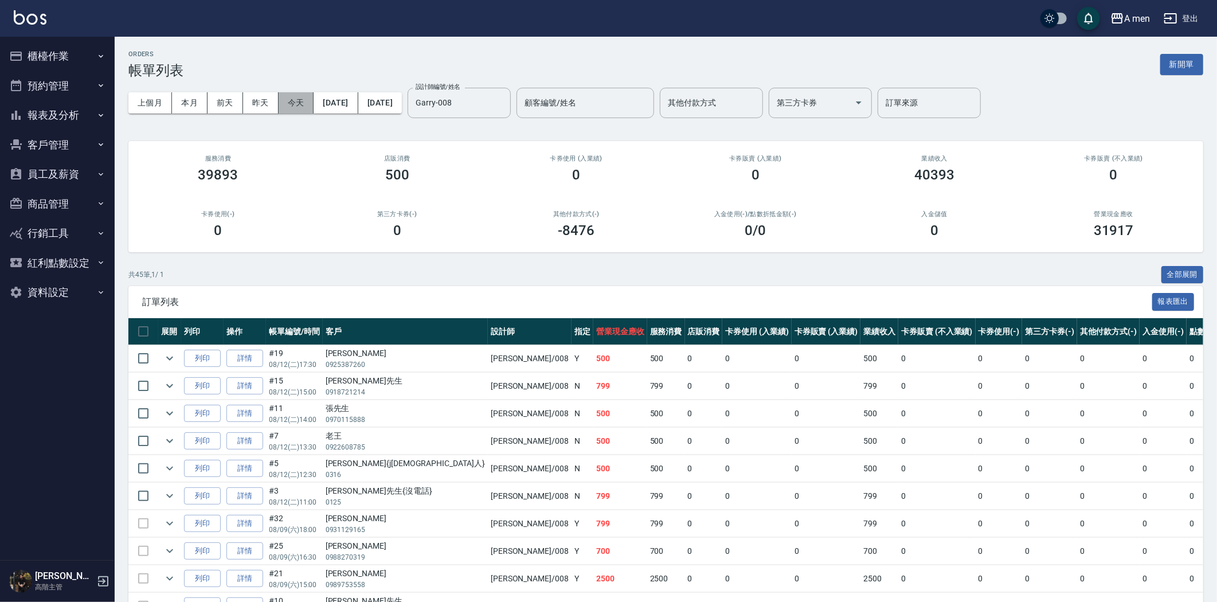
click at [300, 104] on button "今天" at bounding box center [297, 102] width 36 height 21
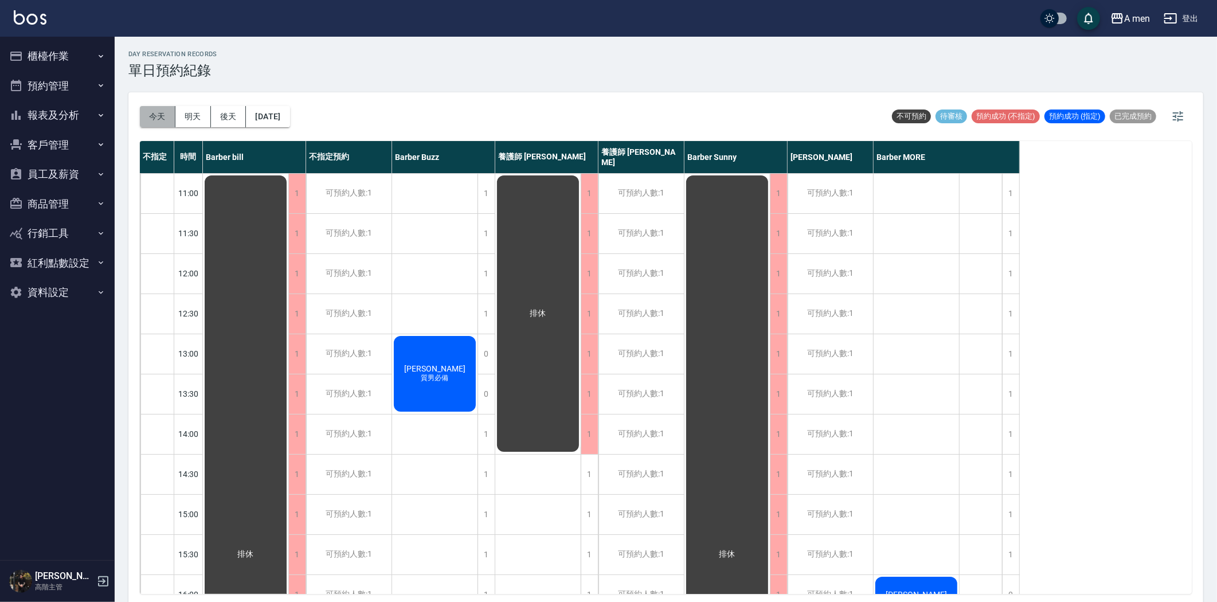
click at [157, 112] on button "今天" at bounding box center [158, 116] width 36 height 21
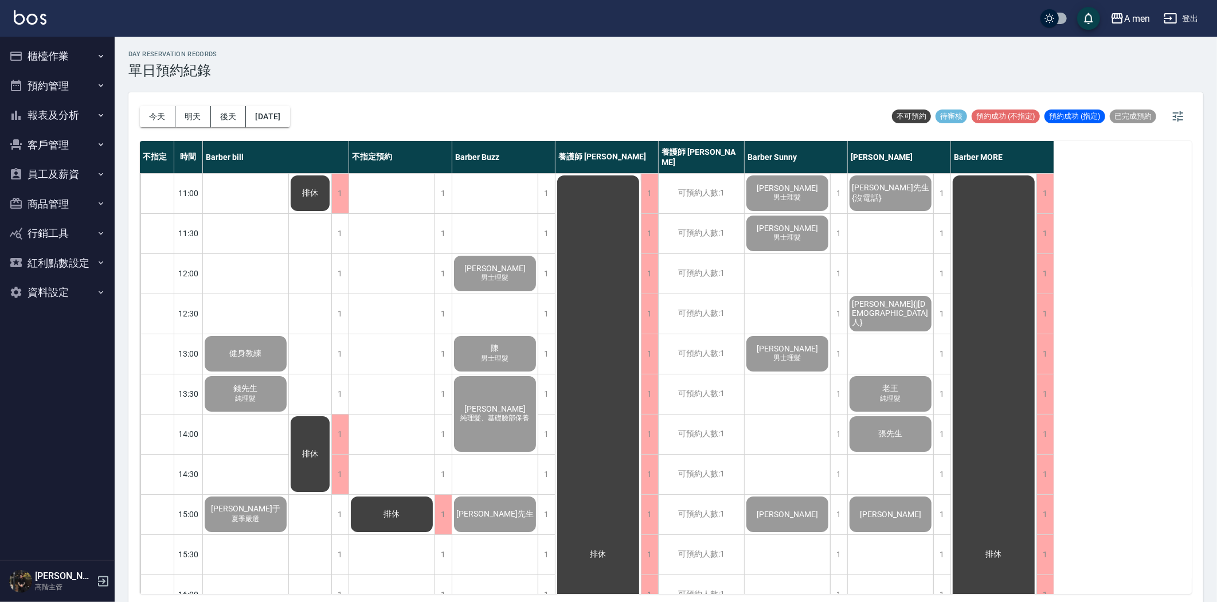
scroll to position [446, 0]
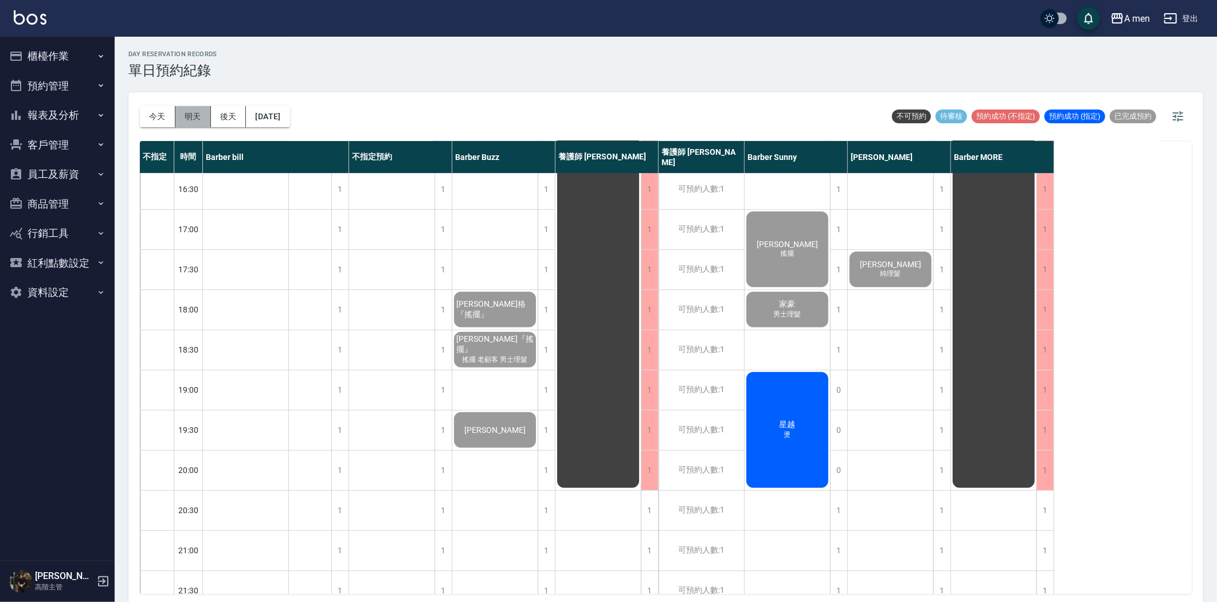
click at [193, 108] on button "明天" at bounding box center [193, 116] width 36 height 21
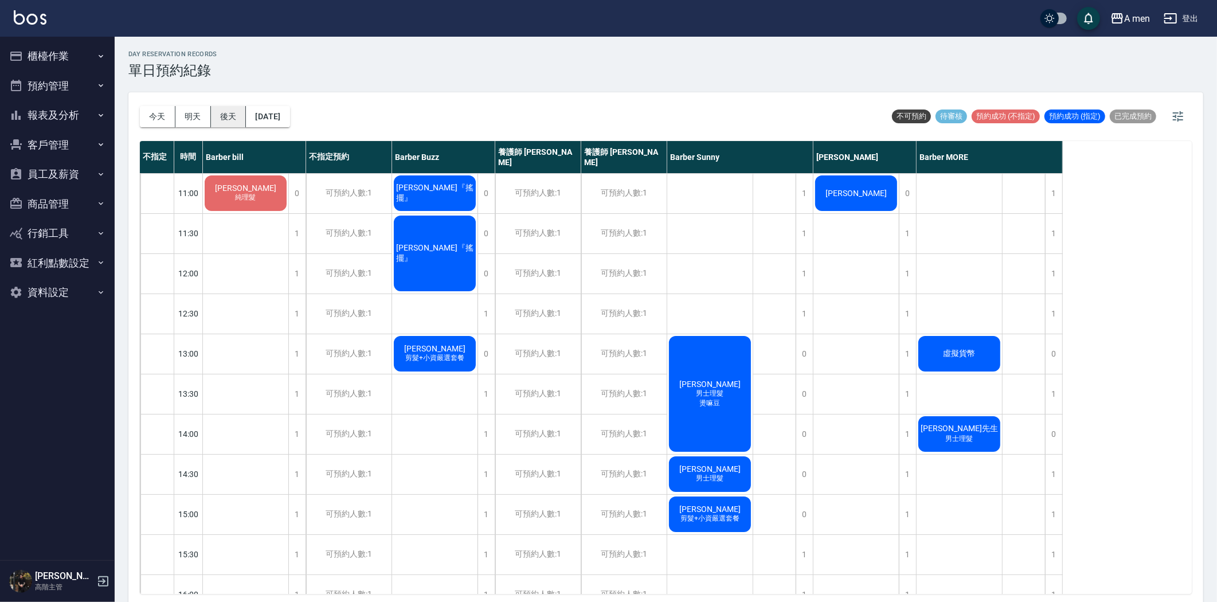
click at [236, 119] on button "後天" at bounding box center [229, 116] width 36 height 21
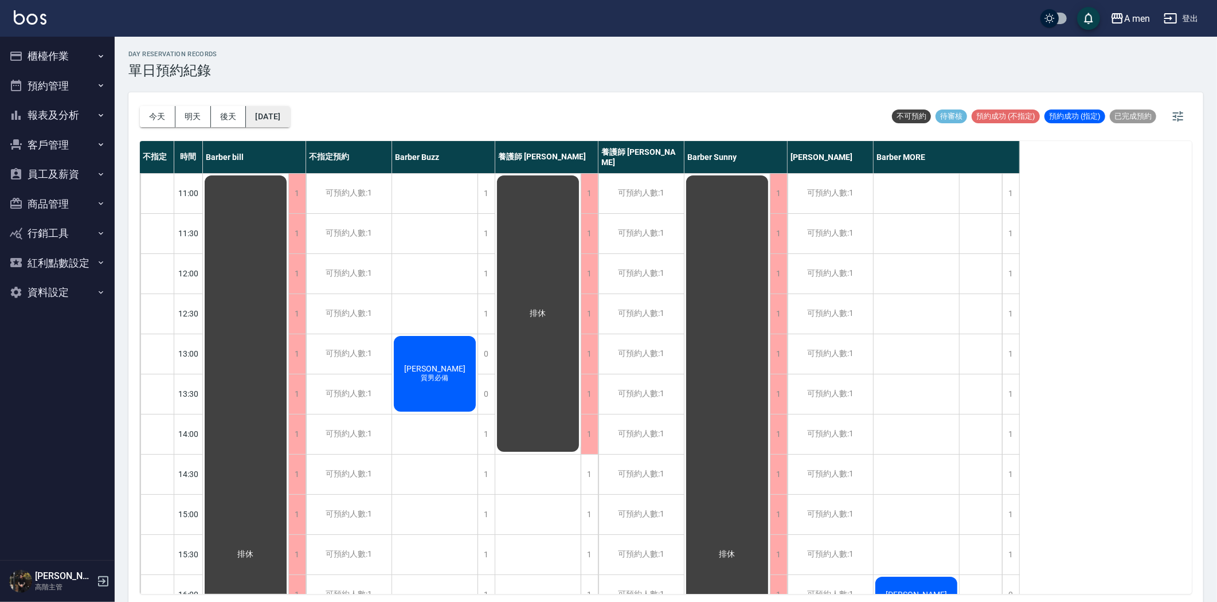
click at [290, 112] on button "[DATE]" at bounding box center [268, 116] width 44 height 21
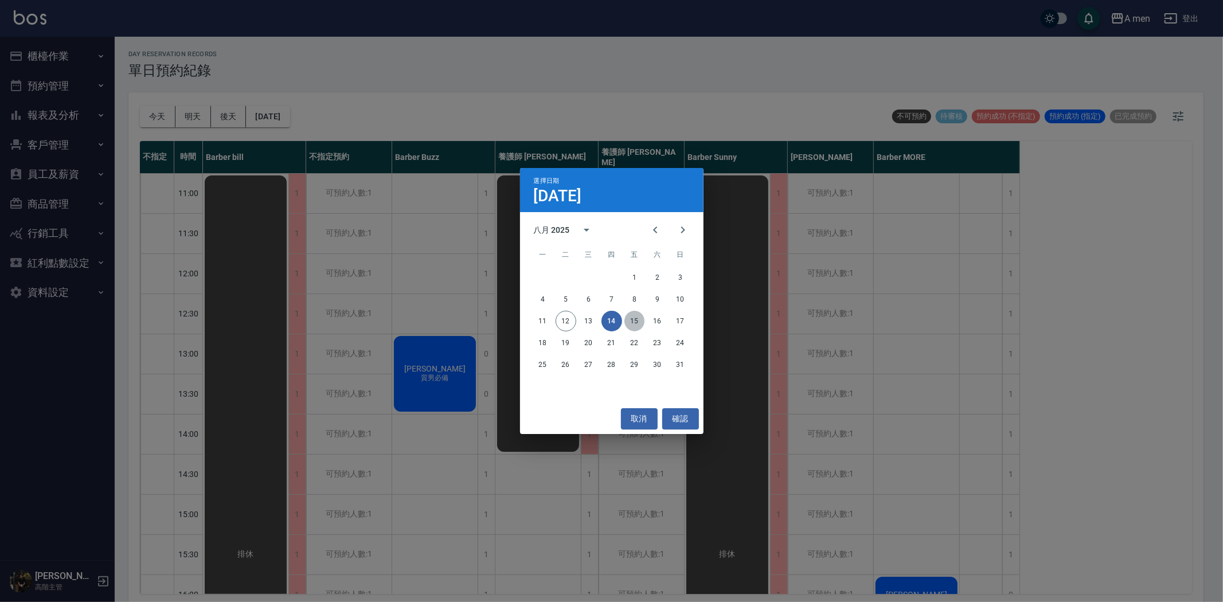
click at [633, 320] on button "15" at bounding box center [635, 321] width 21 height 21
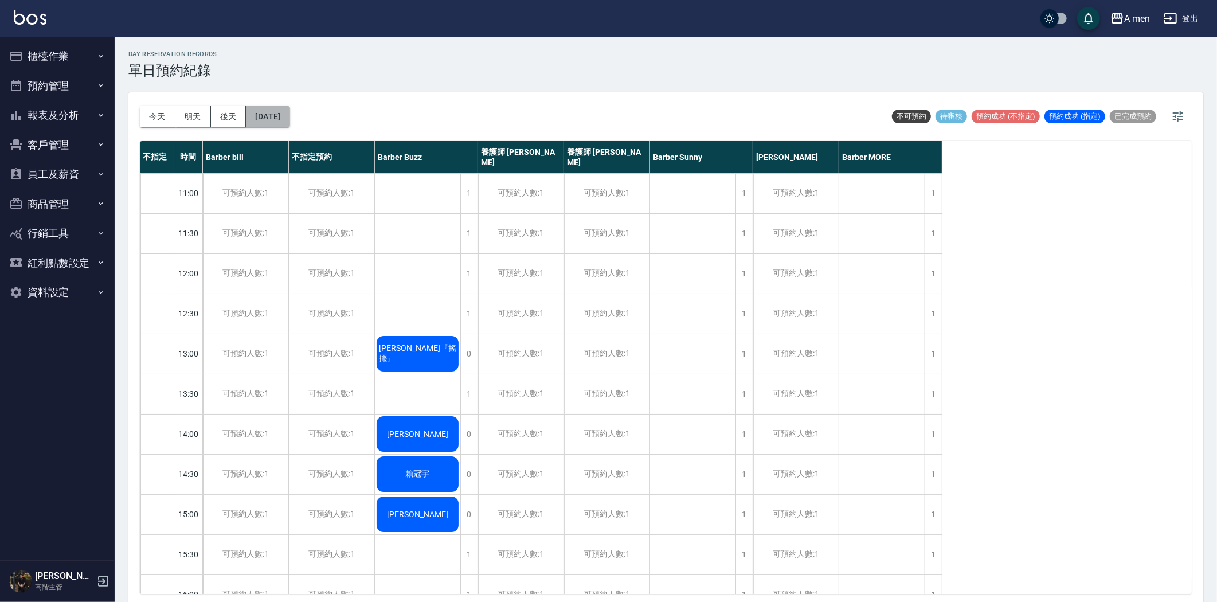
click at [273, 122] on button "[DATE]" at bounding box center [268, 116] width 44 height 21
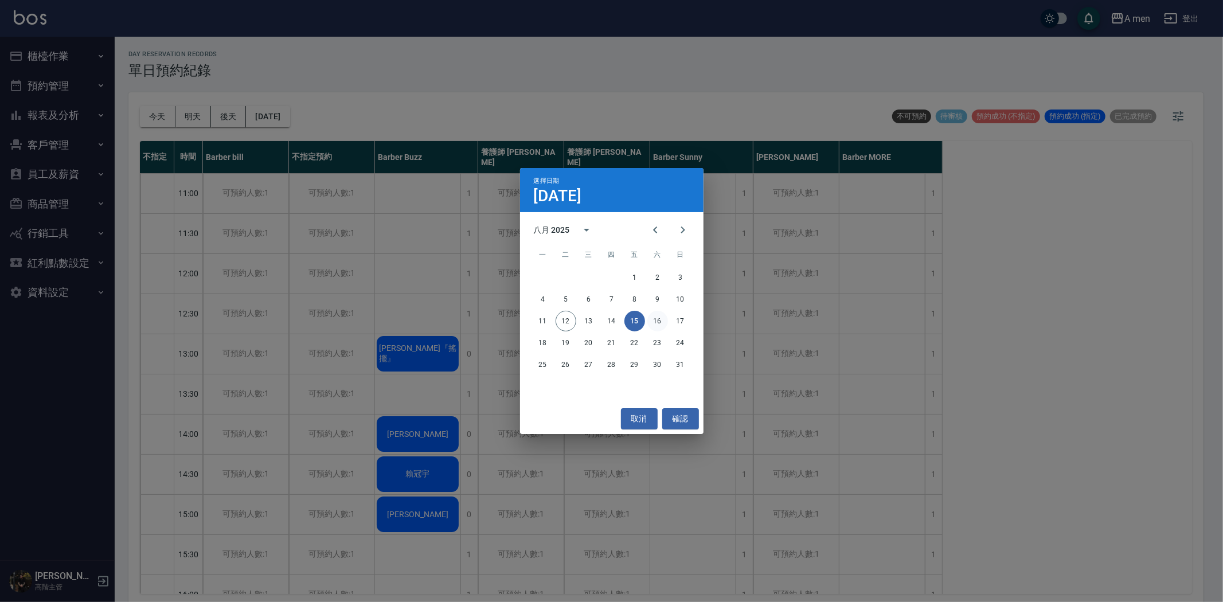
click at [655, 319] on button "16" at bounding box center [657, 321] width 21 height 21
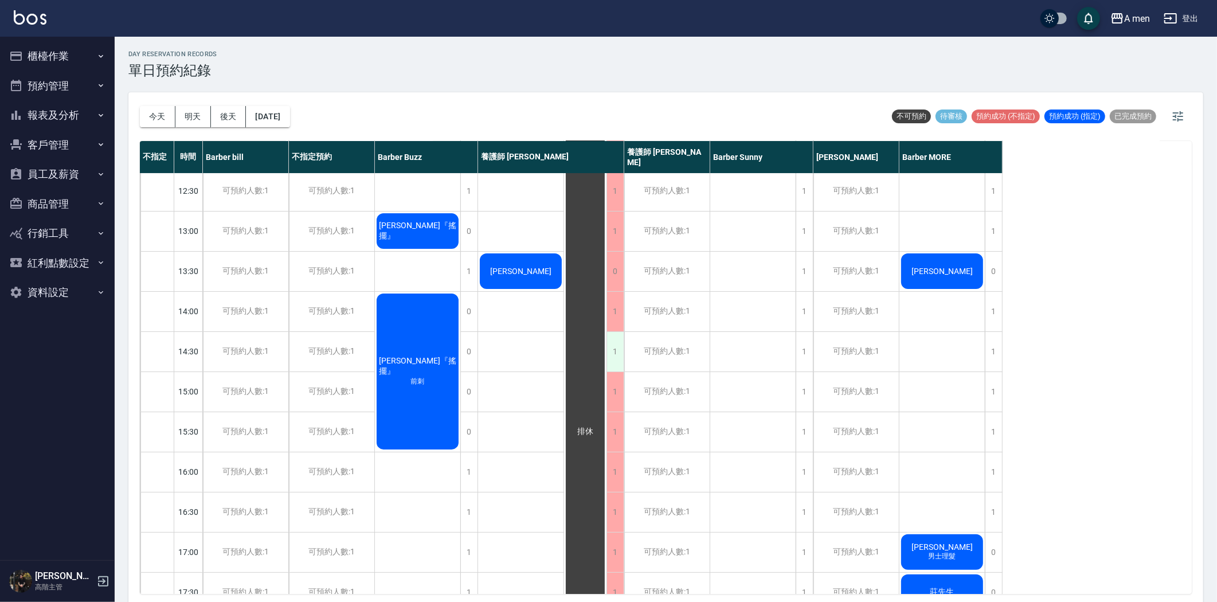
scroll to position [127, 0]
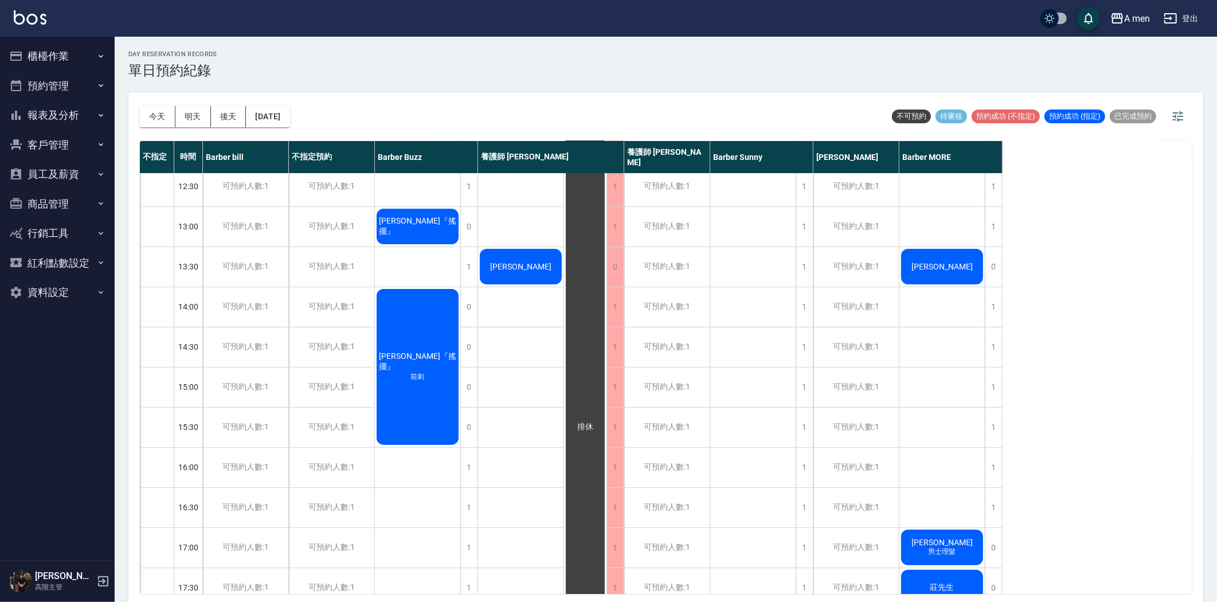
click at [451, 71] on span "[PERSON_NAME]" at bounding box center [418, 65] width 66 height 9
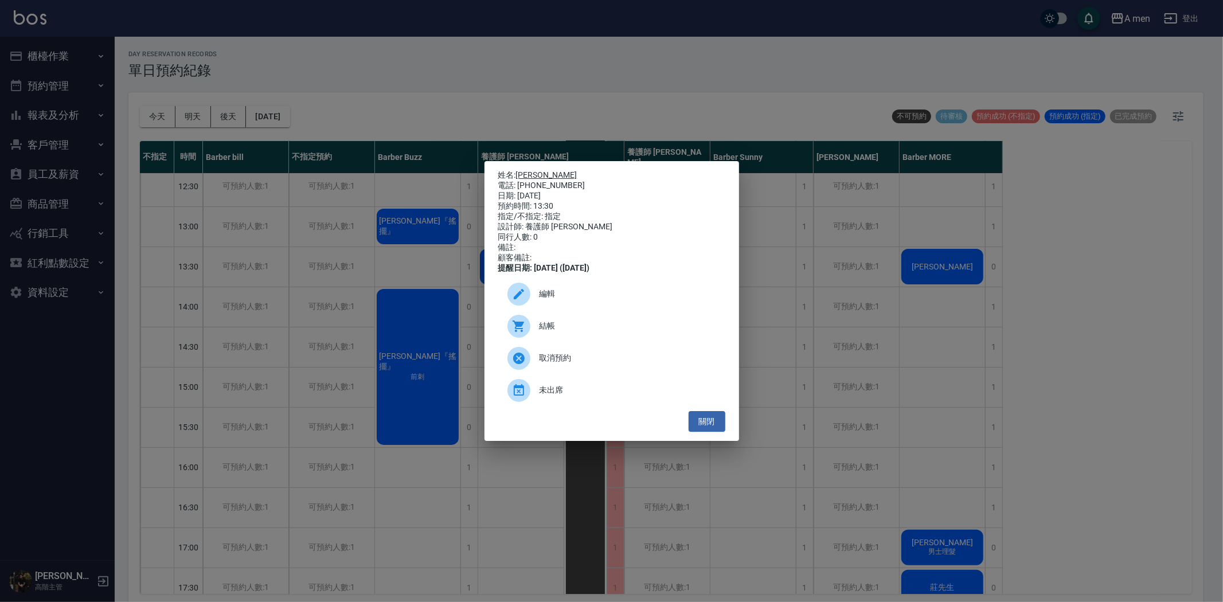
click at [526, 170] on link "[PERSON_NAME]" at bounding box center [546, 174] width 61 height 9
click at [713, 428] on button "關閉" at bounding box center [707, 421] width 37 height 21
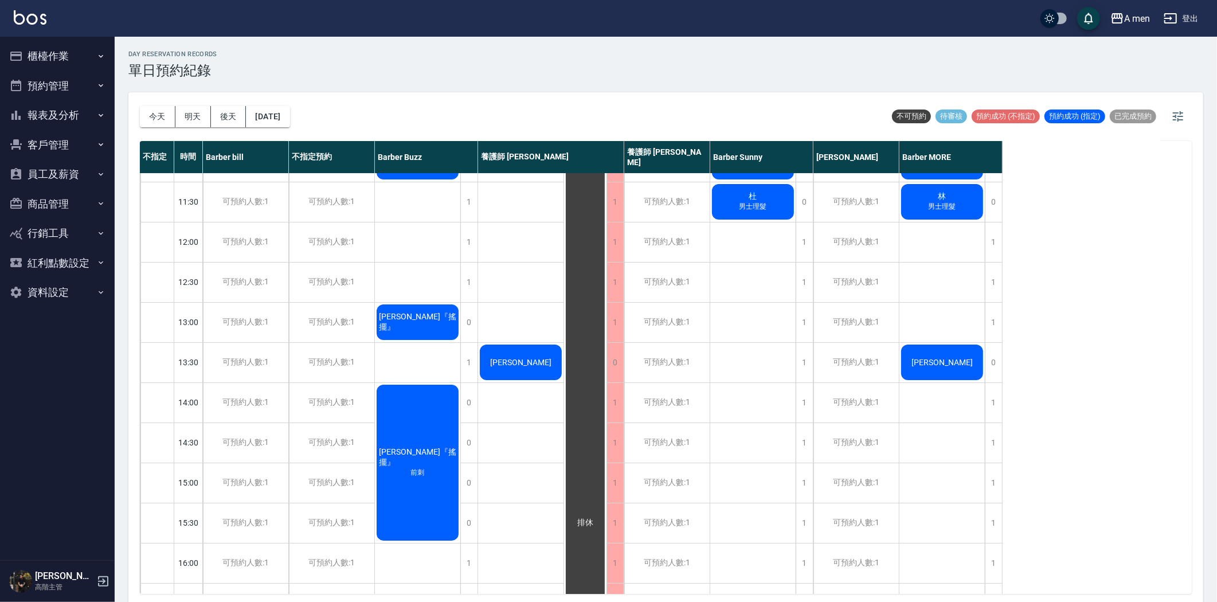
scroll to position [0, 0]
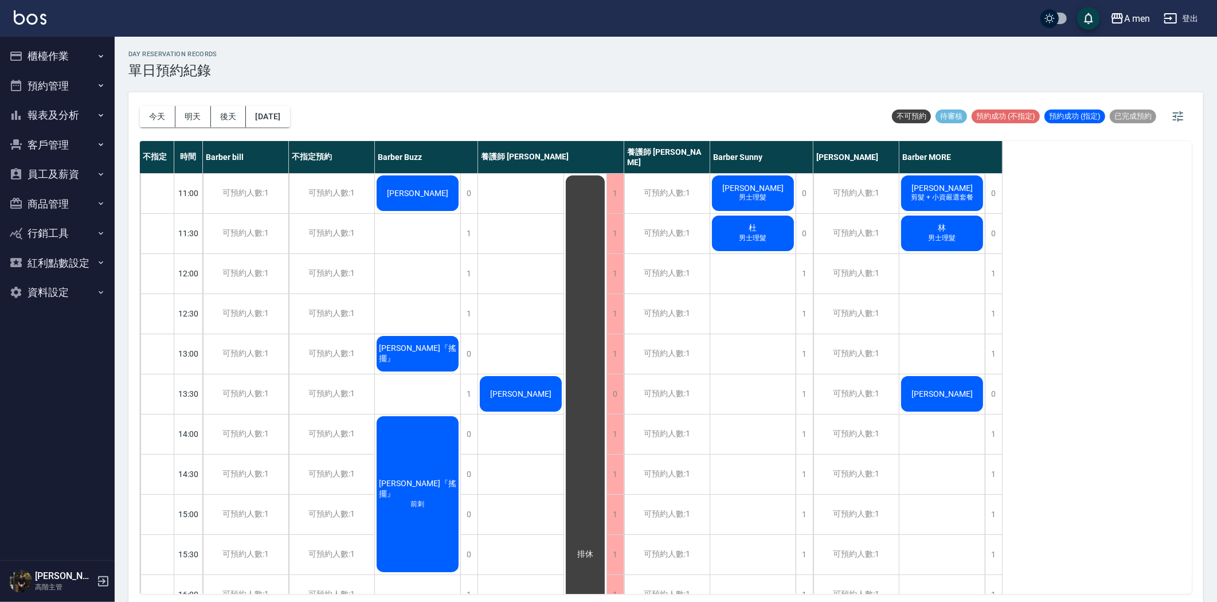
click at [290, 127] on div "今天 明天 後天 2025/08/16" at bounding box center [215, 116] width 150 height 49
click at [290, 115] on button "2025/08/16" at bounding box center [268, 116] width 44 height 21
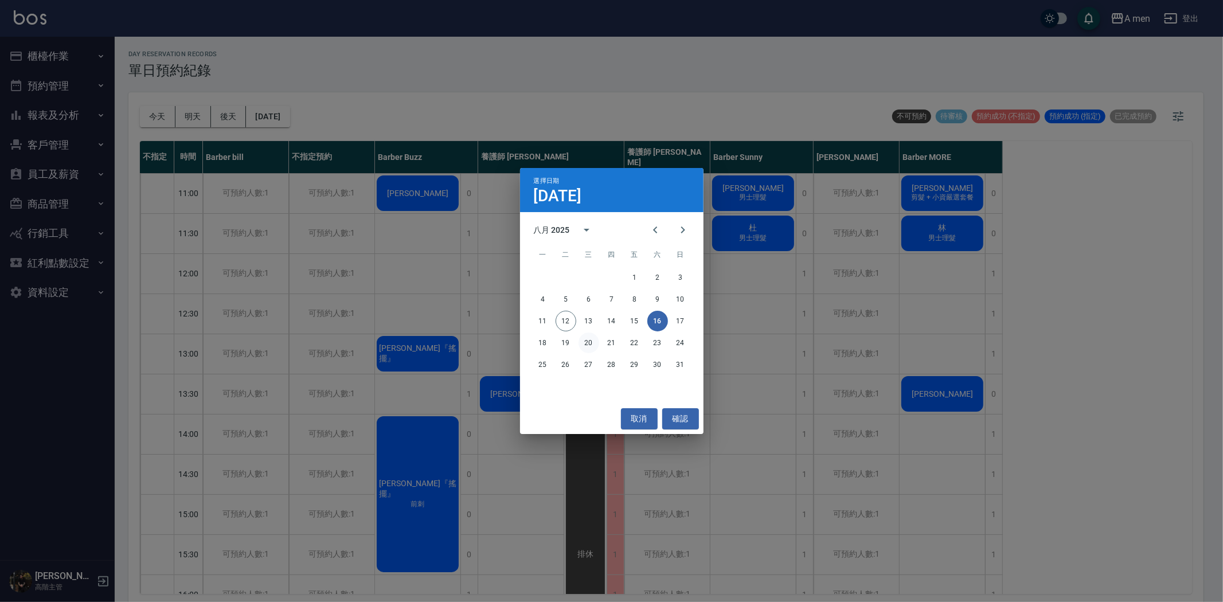
click at [581, 341] on button "20" at bounding box center [589, 343] width 21 height 21
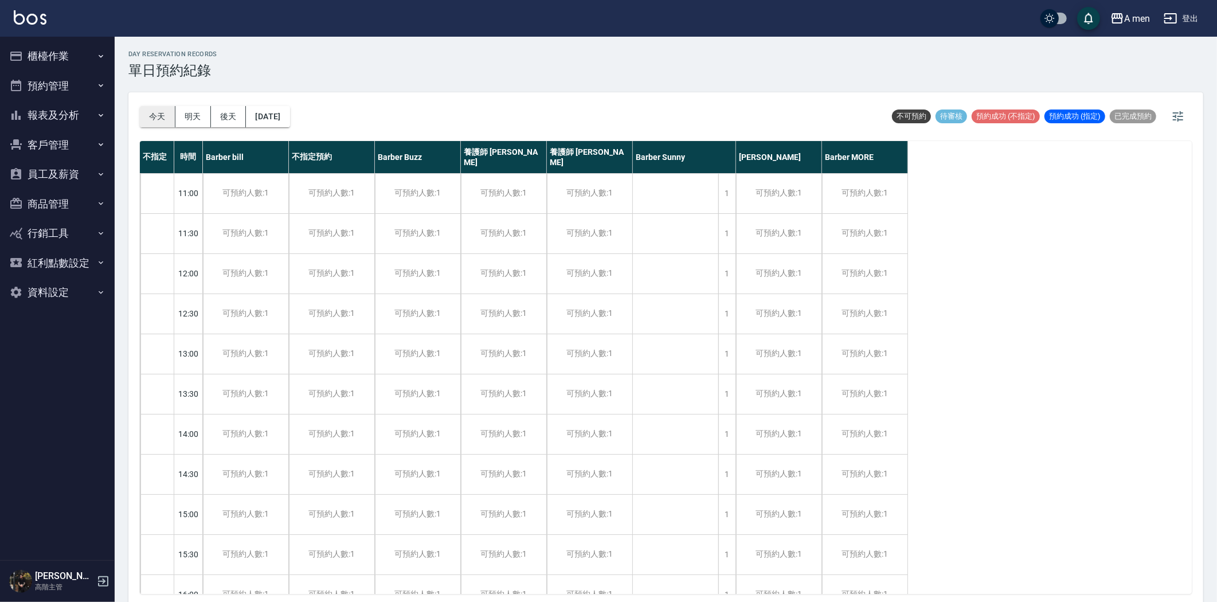
click at [167, 112] on button "今天" at bounding box center [158, 116] width 36 height 21
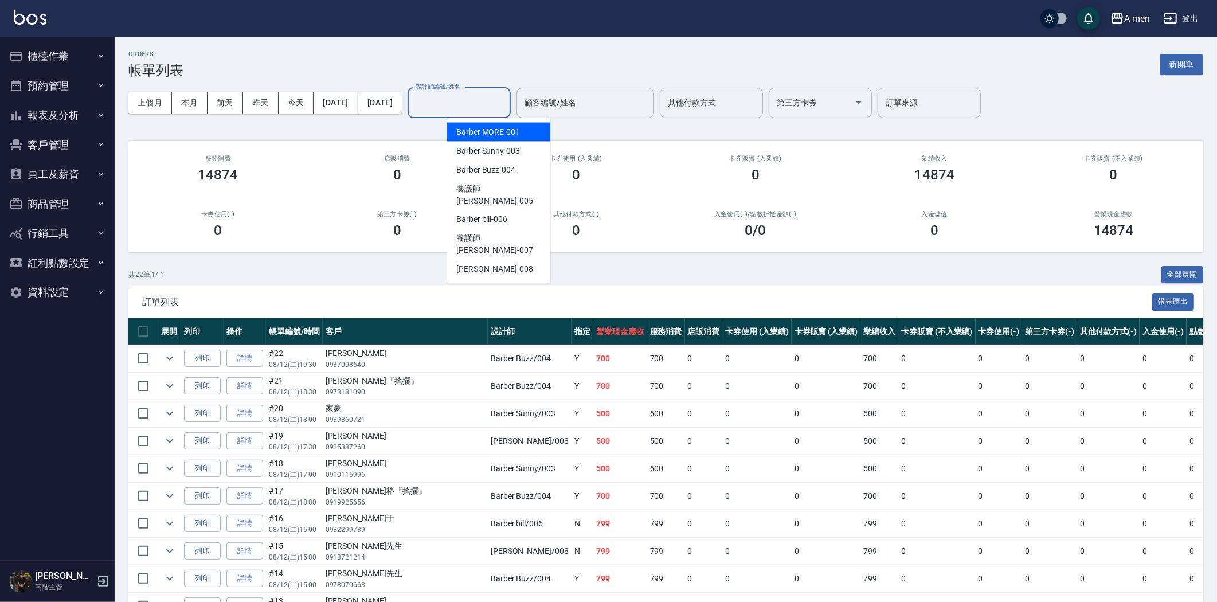
click at [506, 106] on input "設計師編號/姓名" at bounding box center [459, 103] width 93 height 20
click at [518, 167] on div "Barber Buzz -004" at bounding box center [498, 170] width 103 height 19
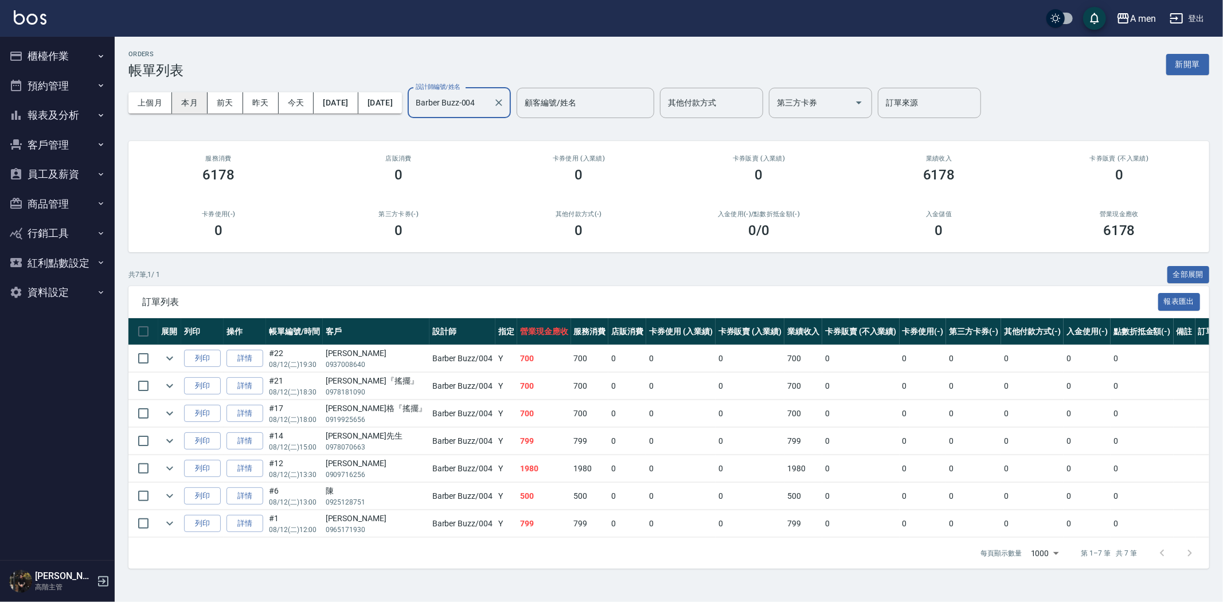
click at [186, 104] on button "本月" at bounding box center [190, 102] width 36 height 21
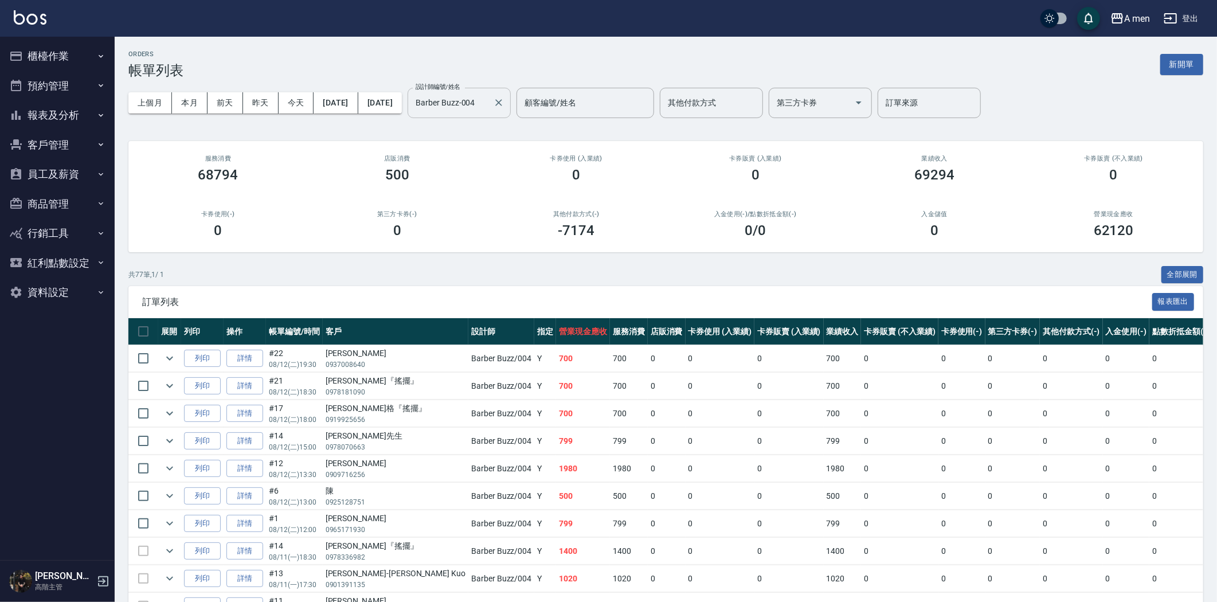
click at [489, 104] on input "Barber Buzz-004" at bounding box center [451, 103] width 76 height 20
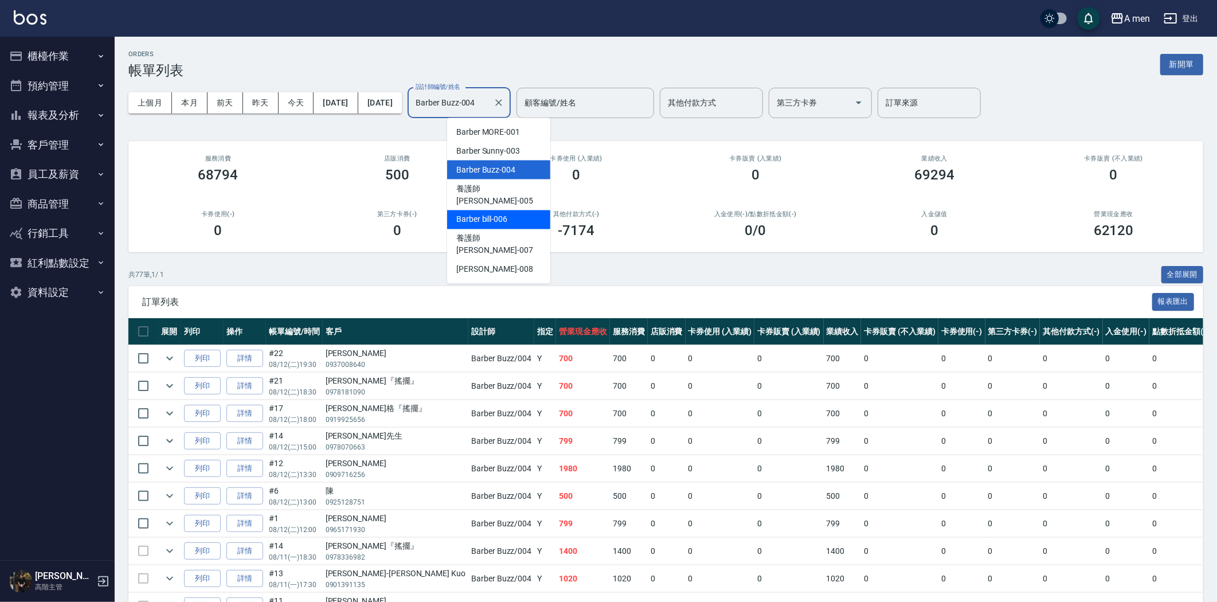
click at [520, 210] on div "Barber bill -006" at bounding box center [498, 219] width 103 height 19
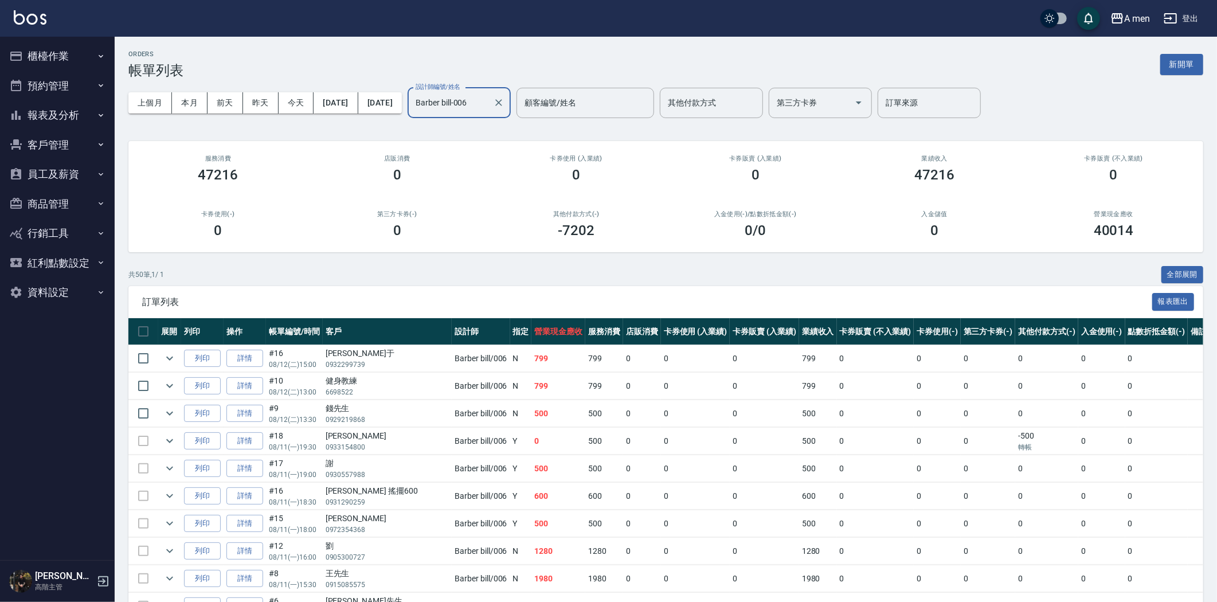
click at [489, 104] on input "Barber bill-006" at bounding box center [451, 103] width 76 height 20
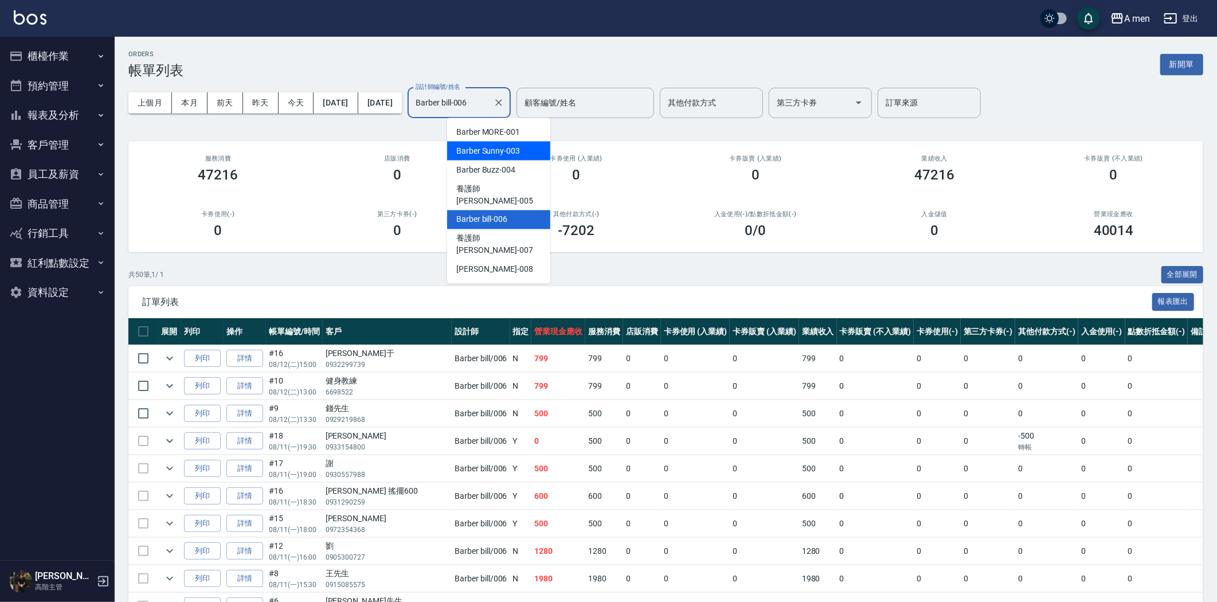
click at [508, 155] on span "Barber Sunny -003" at bounding box center [488, 151] width 64 height 12
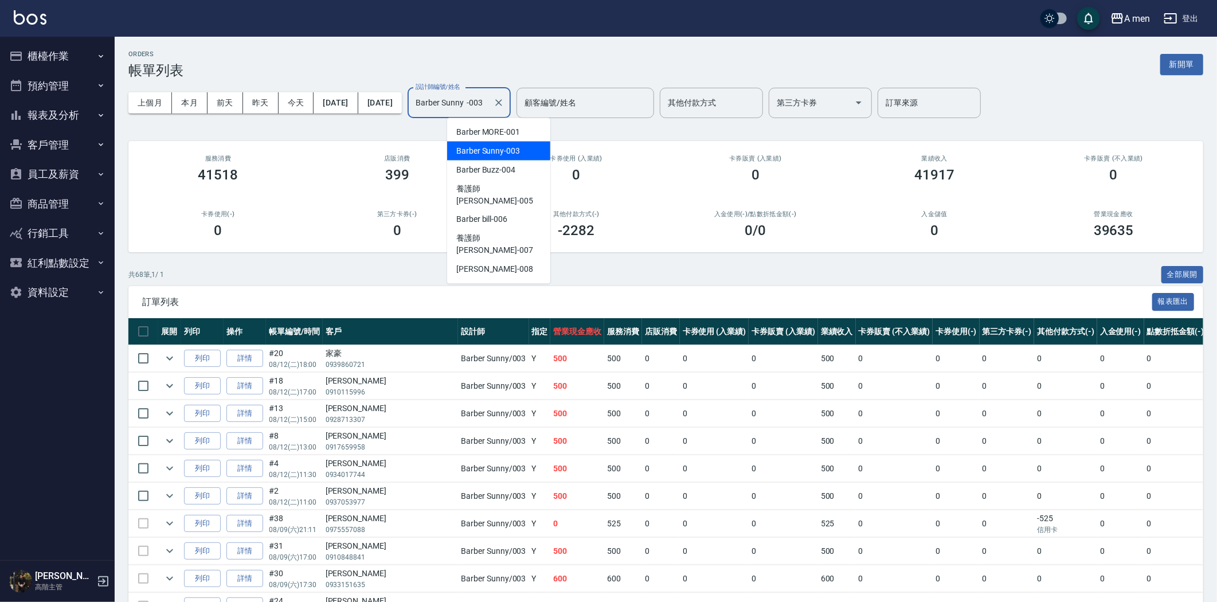
click at [489, 108] on input "Barber Sunny -003" at bounding box center [451, 103] width 76 height 20
click at [501, 172] on span "Barber Buzz -004" at bounding box center [485, 170] width 59 height 12
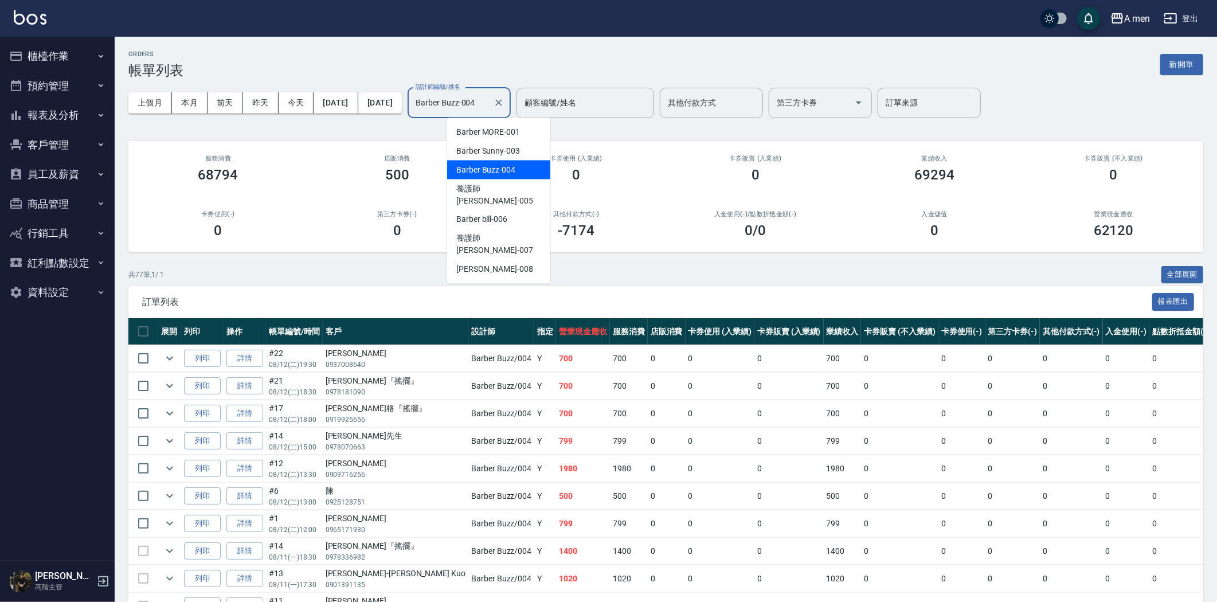
click at [489, 103] on input "Barber Buzz-004" at bounding box center [451, 103] width 76 height 20
click at [505, 214] on span "Barber bill -006" at bounding box center [481, 220] width 51 height 12
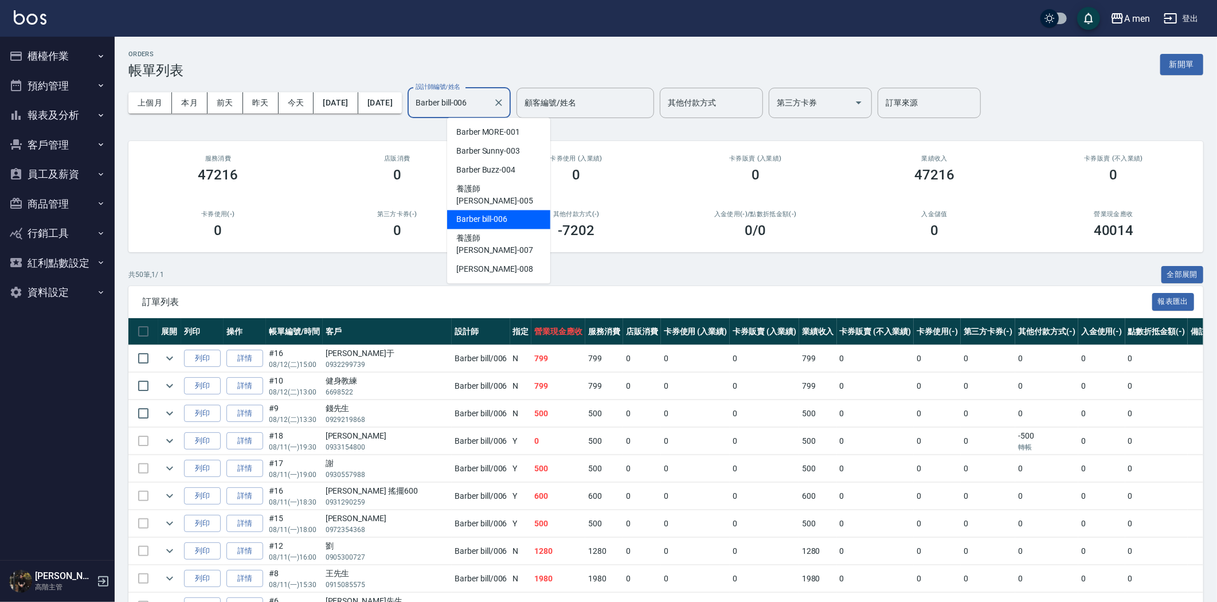
drag, startPoint x: 500, startPoint y: 95, endPoint x: 536, endPoint y: 202, distance: 113.7
click at [489, 96] on input "Barber bill-006" at bounding box center [451, 103] width 76 height 20
click at [508, 260] on div "Garry -008" at bounding box center [498, 269] width 103 height 19
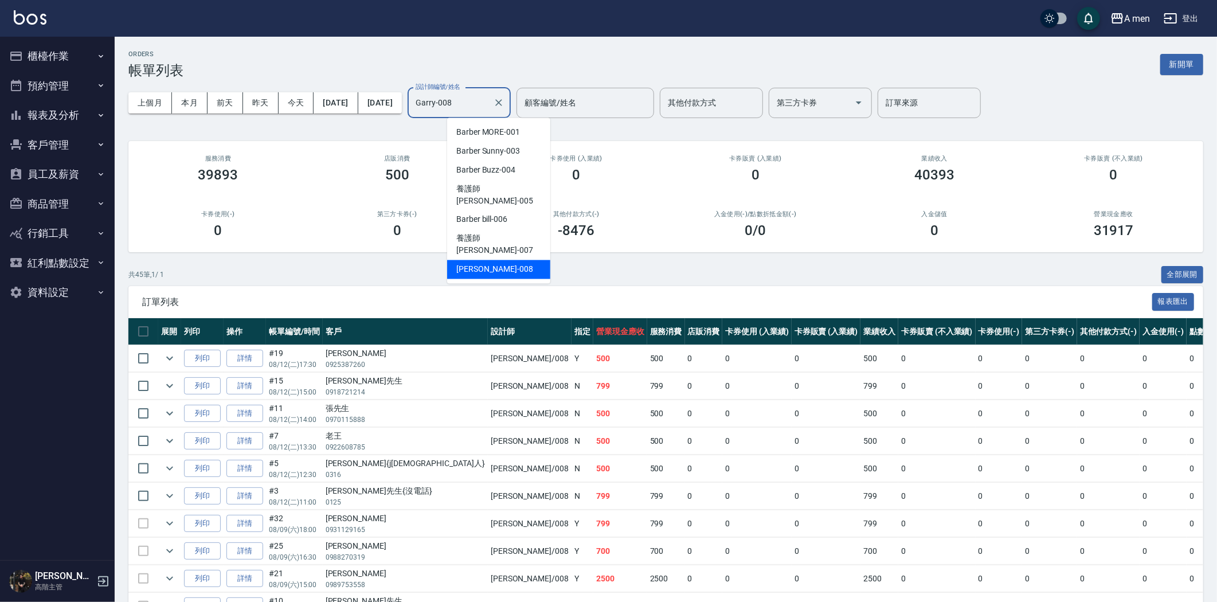
click at [489, 102] on input "Garry-008" at bounding box center [451, 103] width 76 height 20
click at [507, 132] on span "Barber MORE -001" at bounding box center [488, 132] width 64 height 12
type input "Barber MORE-001"
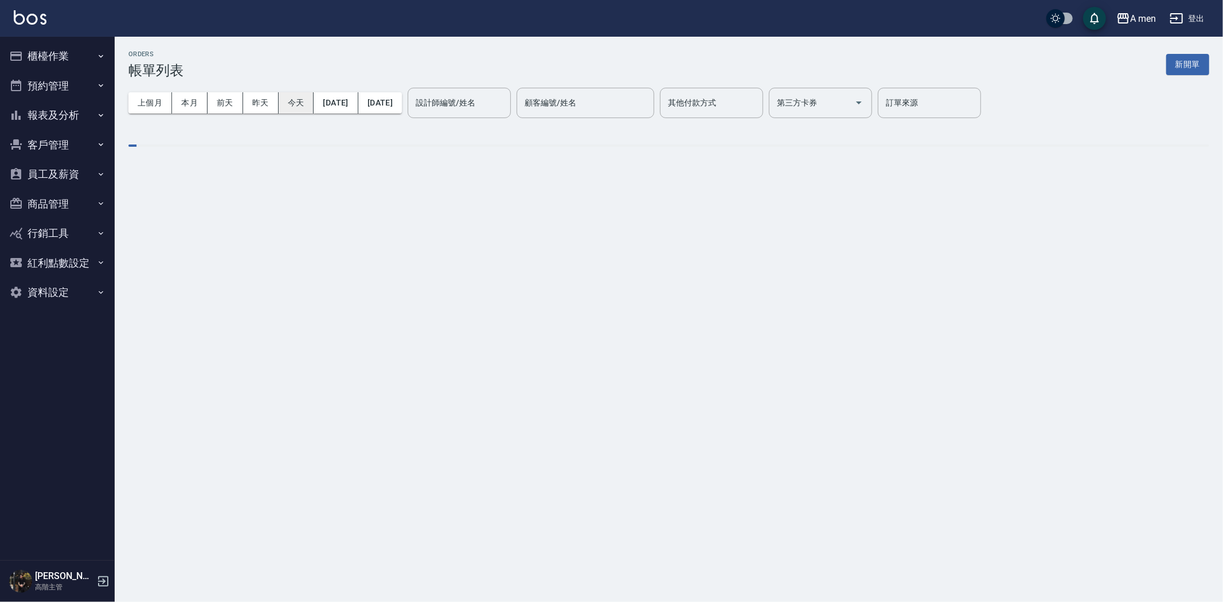
click at [305, 103] on button "今天" at bounding box center [297, 102] width 36 height 21
click at [305, 102] on button "今天" at bounding box center [297, 102] width 36 height 21
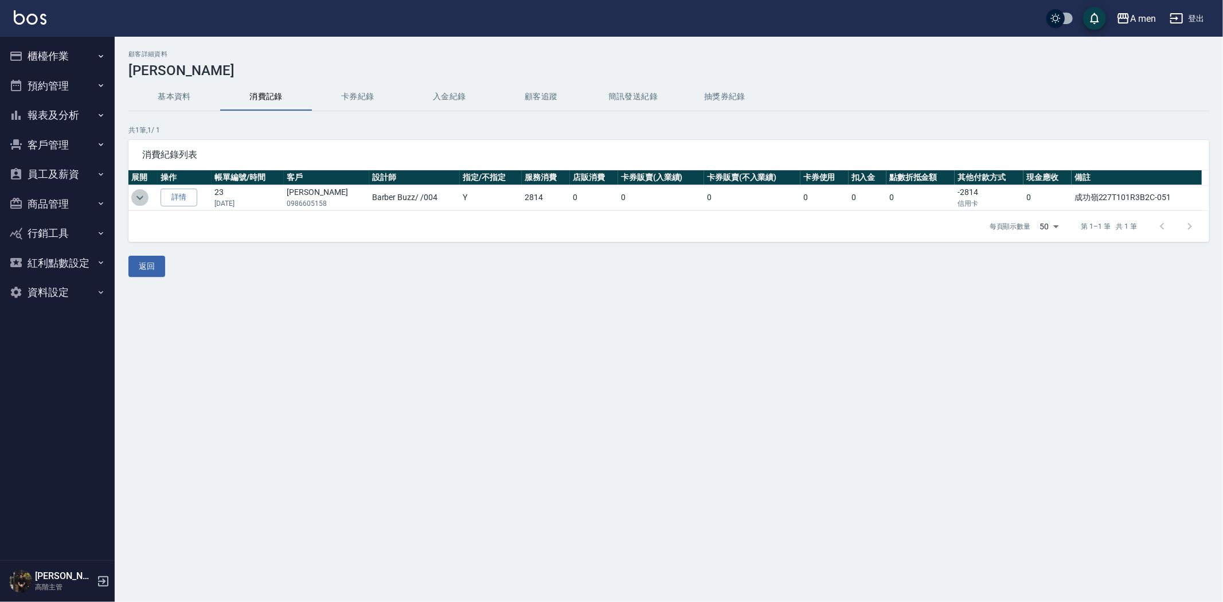
click at [142, 199] on icon "expand row" at bounding box center [140, 198] width 14 height 14
